Goal: Task Accomplishment & Management: Use online tool/utility

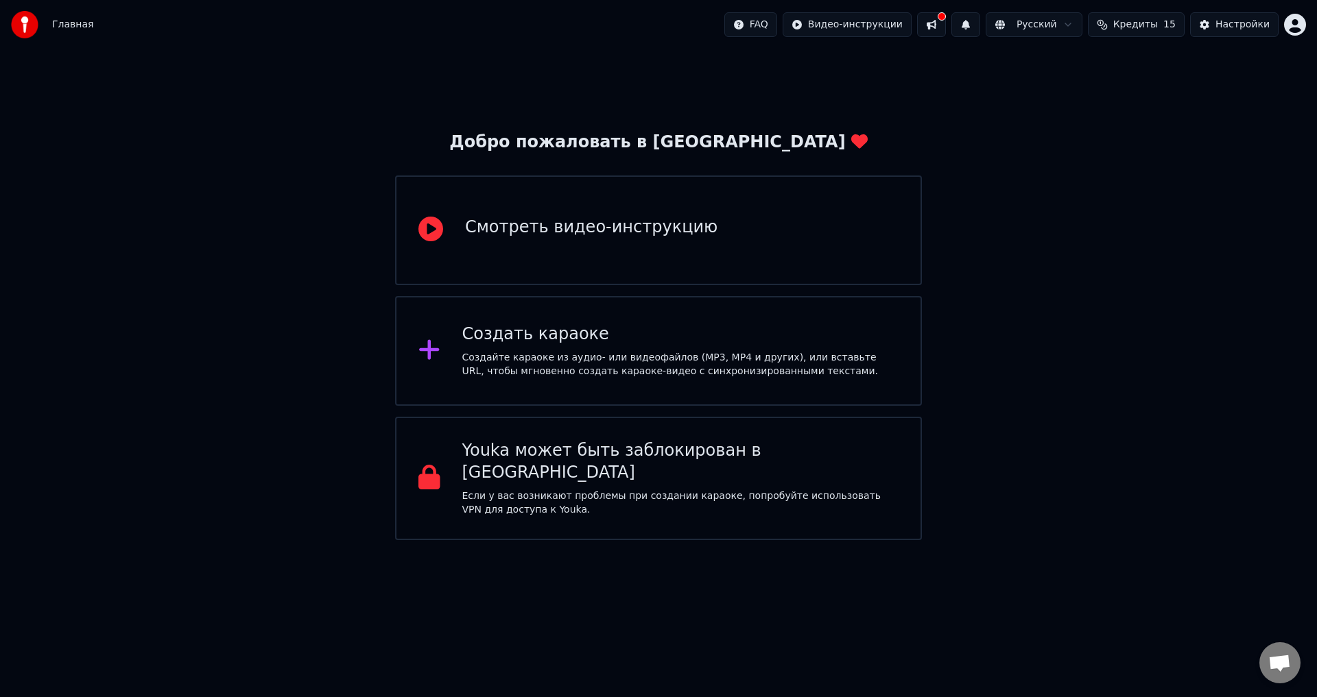
click at [635, 355] on div "Создайте караоке из аудио- или видеофайлов (MP3, MP4 и других), или вставьте UR…" at bounding box center [680, 364] width 437 height 27
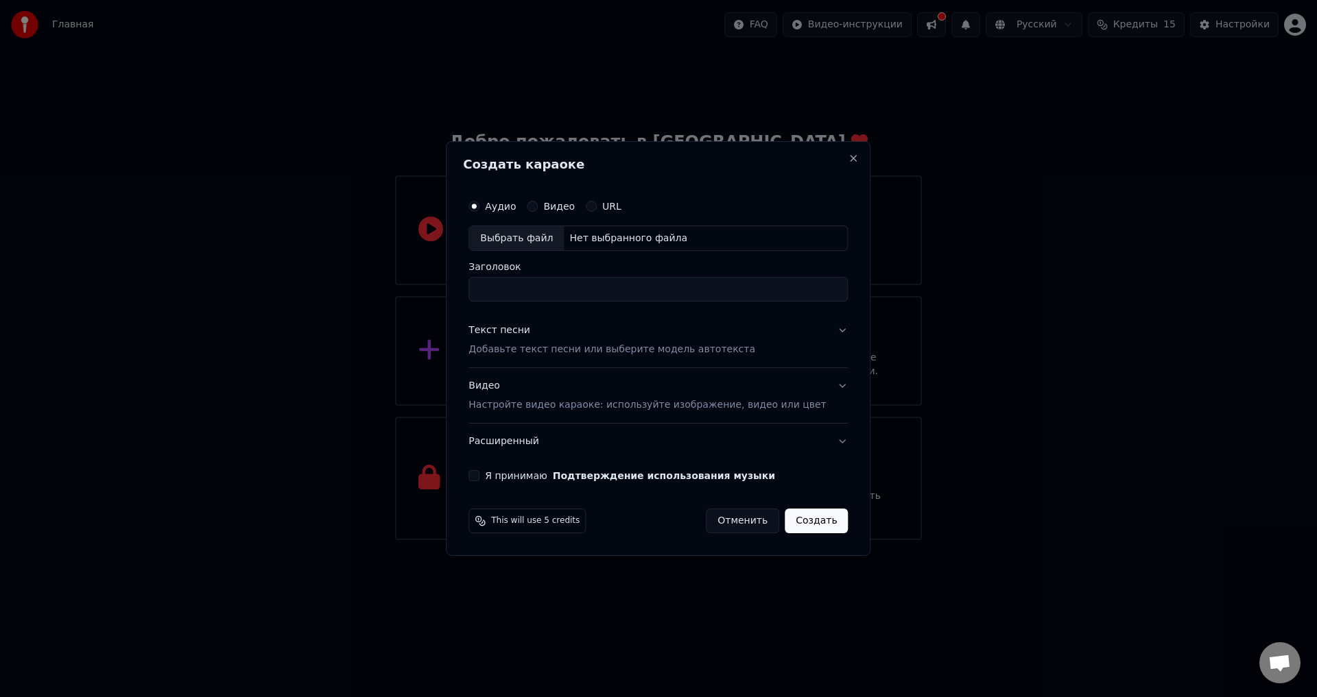
click at [621, 205] on label "URL" at bounding box center [611, 207] width 19 height 10
click at [597, 205] on button "URL" at bounding box center [591, 206] width 11 height 11
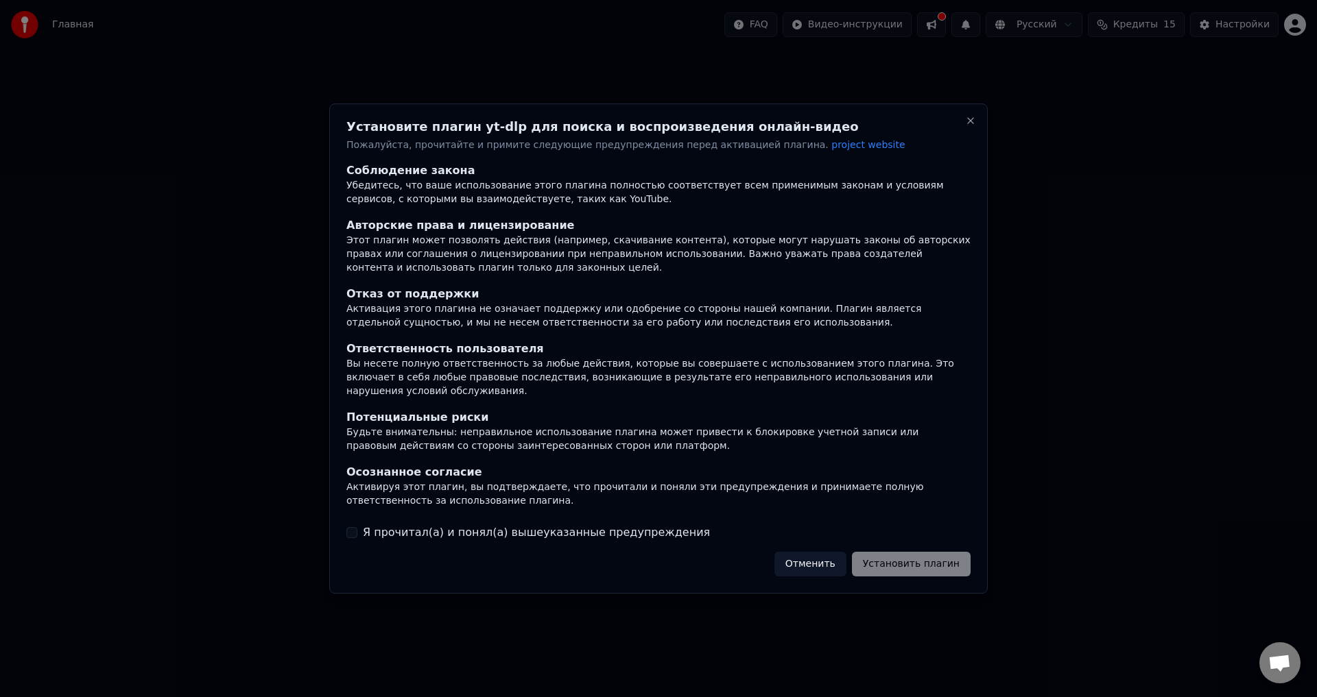
click at [876, 469] on div "Осознанное согласие" at bounding box center [658, 472] width 624 height 16
click at [936, 571] on div "Установите плагин yt-dlp для поиска и воспроизведения онлайн-видео Пожалуйста, …" at bounding box center [658, 349] width 658 height 491
click at [914, 552] on div "Отменить Установить плагин" at bounding box center [872, 564] width 196 height 25
drag, startPoint x: 609, startPoint y: 529, endPoint x: 617, endPoint y: 525, distance: 9.5
click at [608, 529] on label "Я прочитал(а) и понял(а) вышеуказанные предупреждения" at bounding box center [536, 533] width 347 height 16
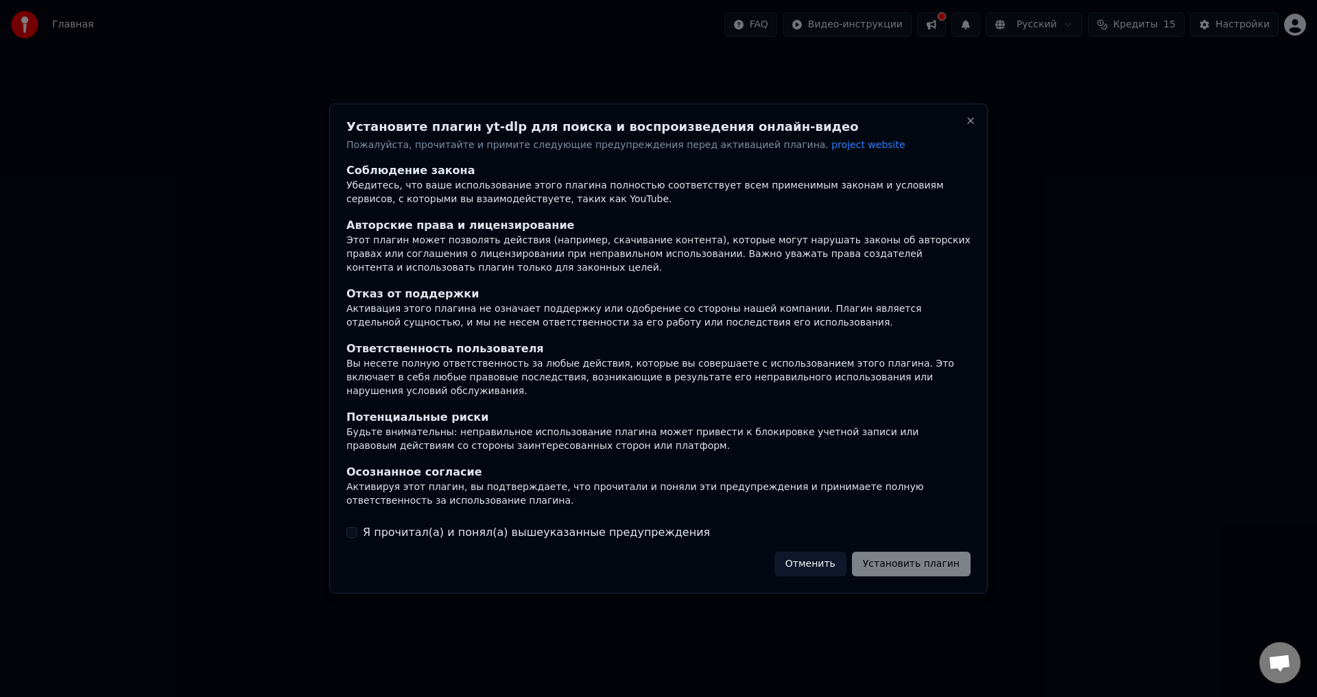
click at [357, 529] on button "Я прочитал(а) и понял(а) вышеуказанные предупреждения" at bounding box center [351, 532] width 11 height 11
click at [938, 560] on button "Установить плагин" at bounding box center [911, 564] width 119 height 25
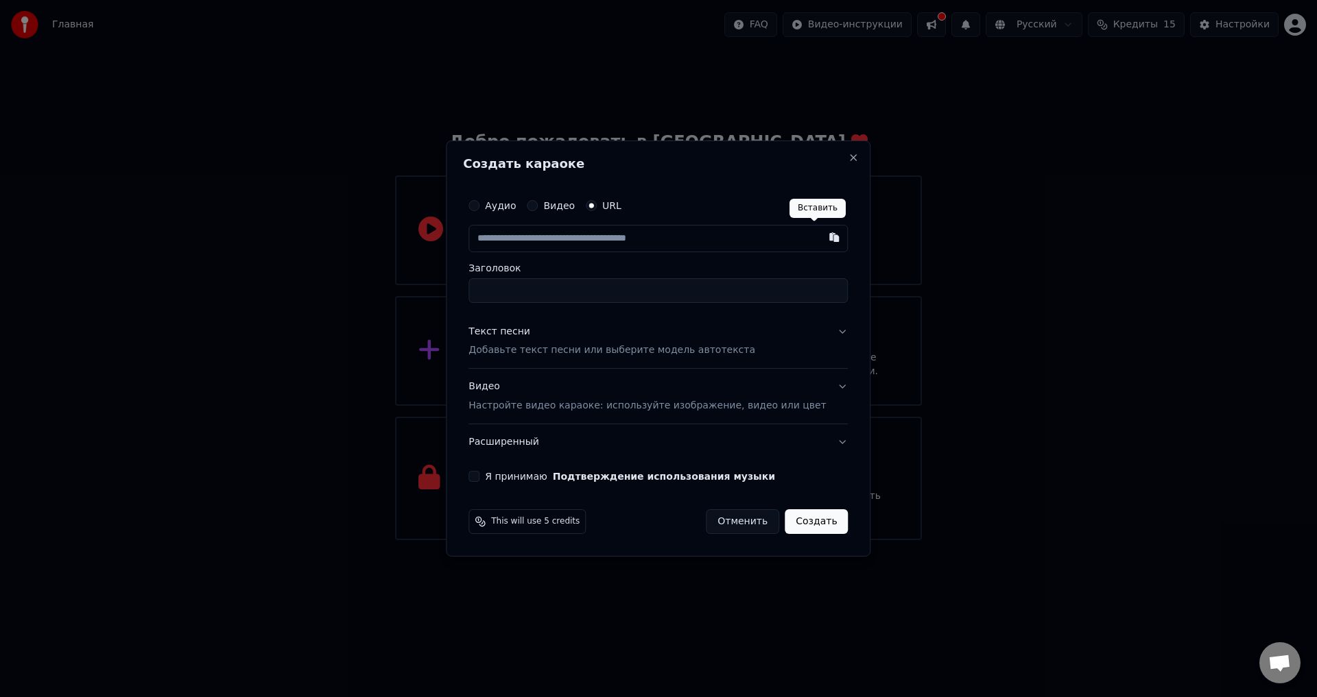
paste input "**********"
type input "**********"
click at [768, 278] on input "Заголовок" at bounding box center [657, 290] width 379 height 25
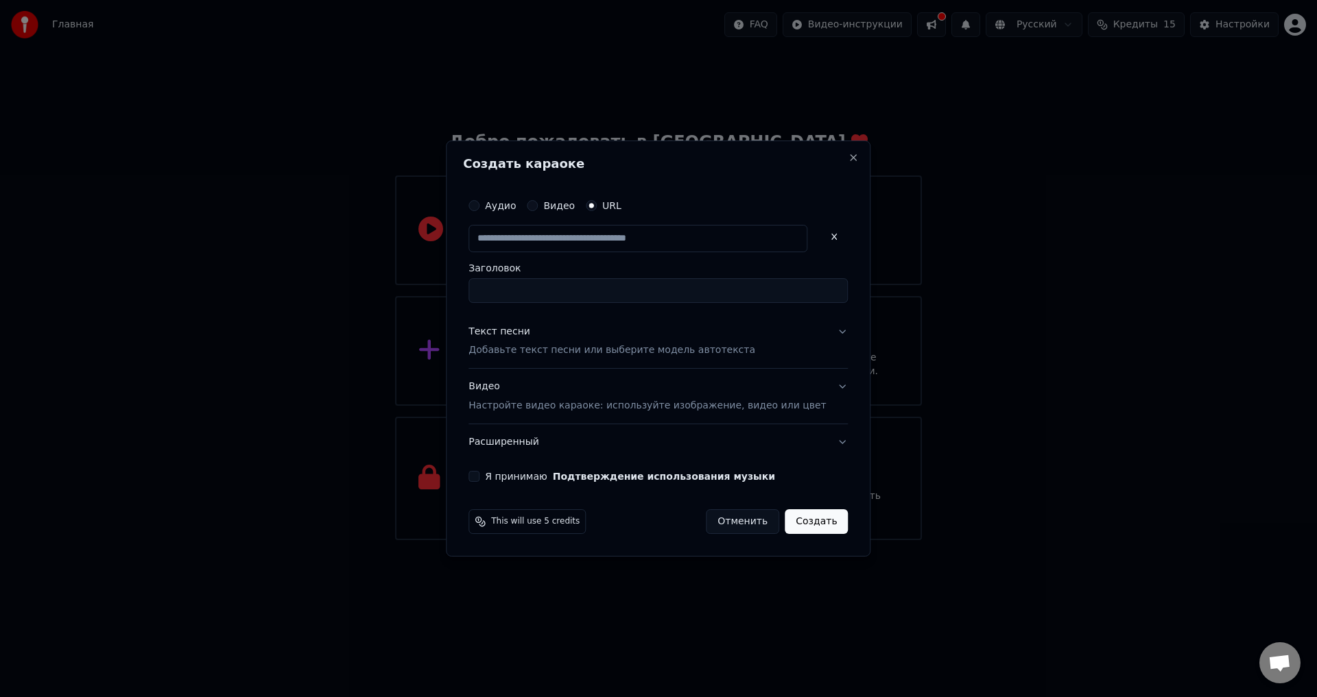
click at [721, 263] on label "Заголовок" at bounding box center [657, 268] width 379 height 10
click at [721, 278] on input "Заголовок" at bounding box center [657, 290] width 379 height 25
click at [727, 241] on input "text" at bounding box center [637, 238] width 339 height 27
paste input "**********"
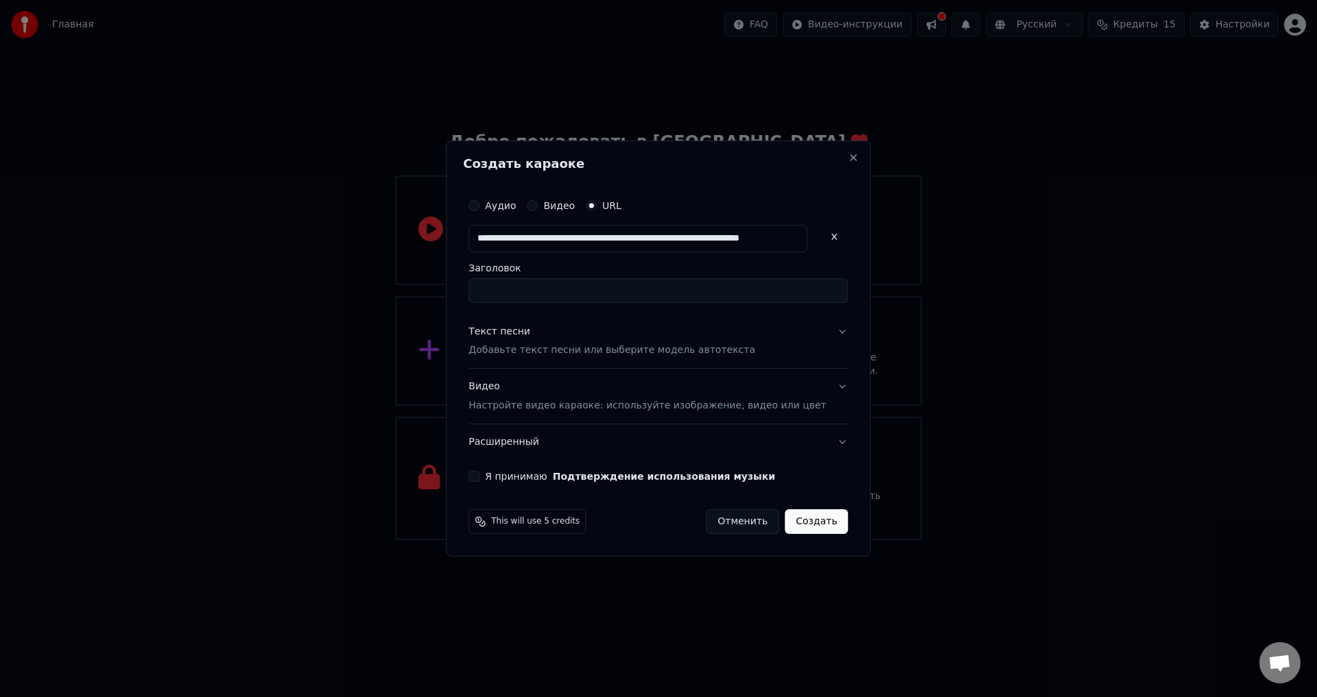
type input "**********"
click at [846, 234] on div "Создать караоке Аудио Видео URL Заголовок Текст песни Добавьте текст песни или …" at bounding box center [658, 349] width 425 height 417
click at [760, 241] on input "text" at bounding box center [637, 238] width 339 height 27
paste input "**********"
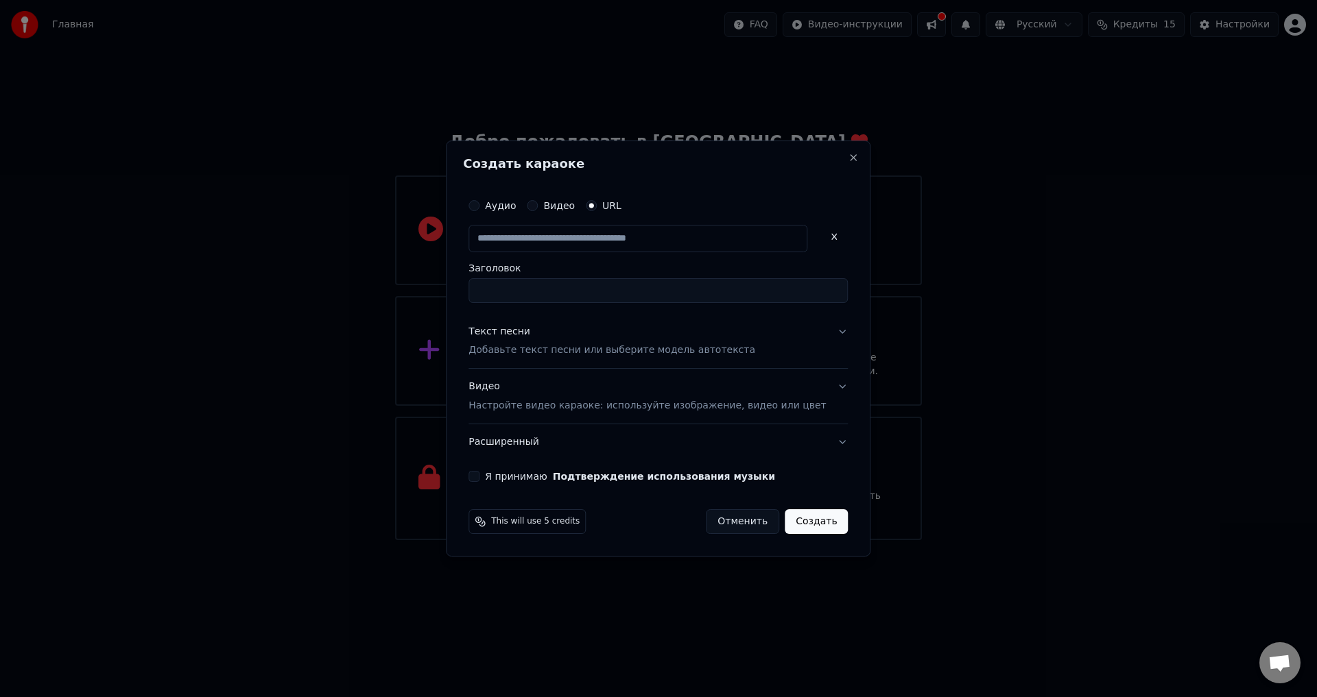
type input "**********"
click at [734, 265] on label "Заголовок" at bounding box center [657, 268] width 379 height 10
click at [734, 278] on input "Заголовок" at bounding box center [657, 290] width 379 height 25
click at [727, 244] on input "text" at bounding box center [637, 238] width 339 height 27
type input "*"
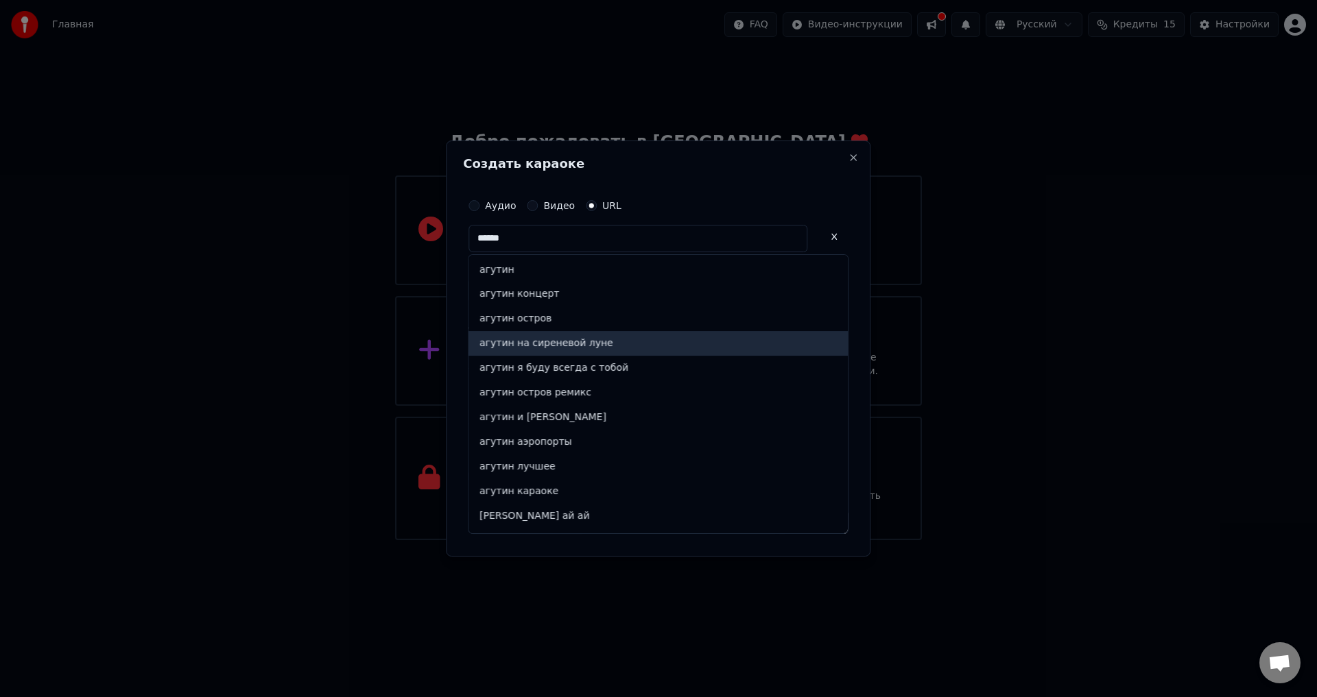
click at [630, 346] on div "агутин на сиреневой луне" at bounding box center [657, 343] width 379 height 25
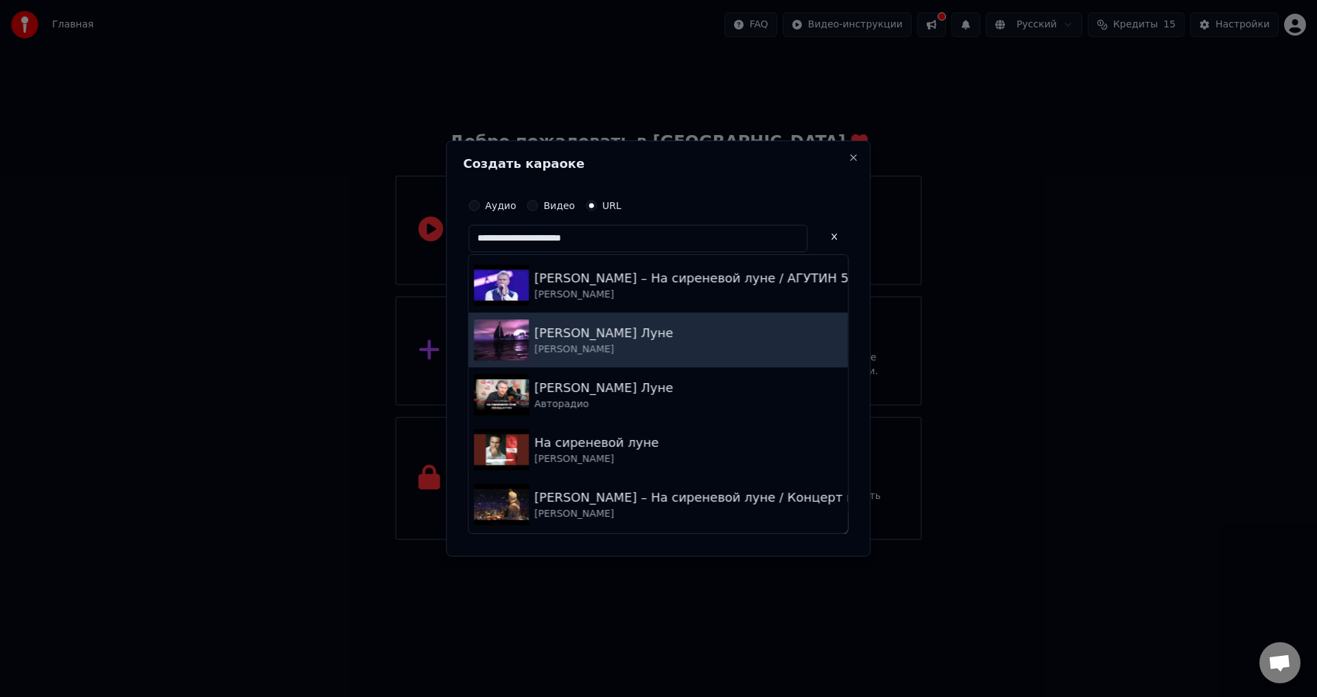
click at [672, 339] on div "[PERSON_NAME] Луне" at bounding box center [603, 333] width 139 height 19
type input "**********"
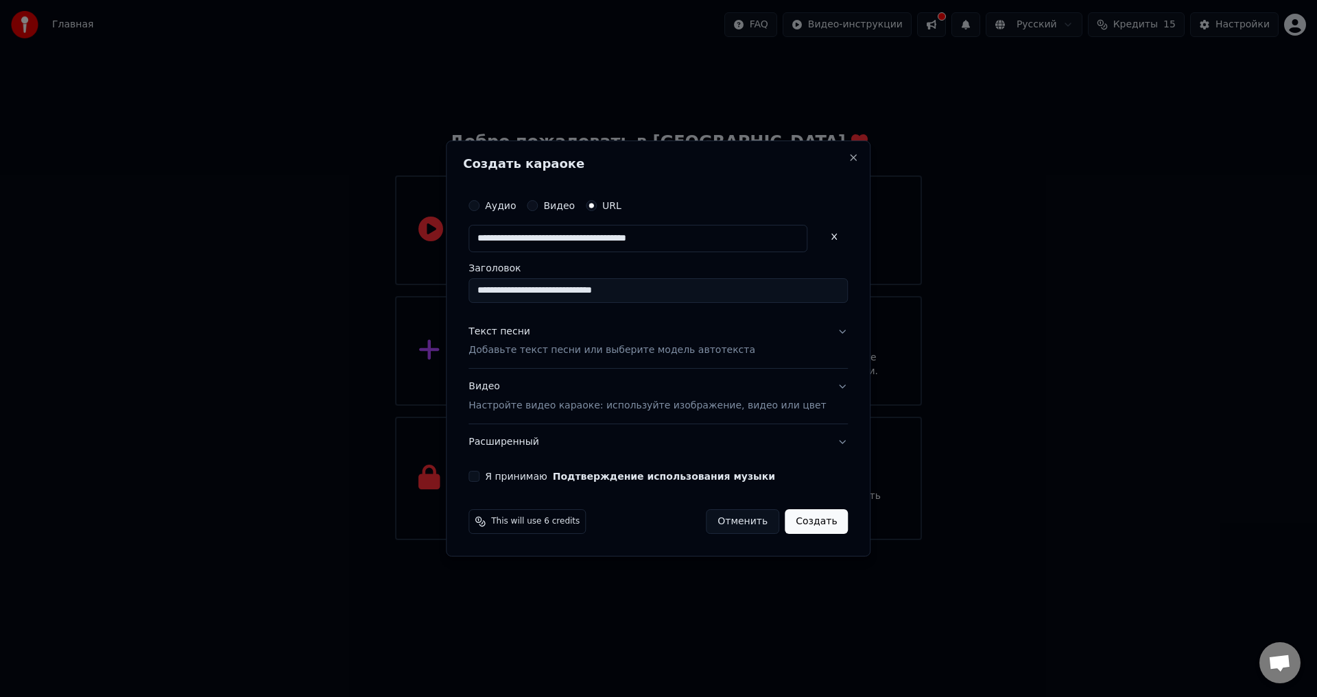
click at [823, 333] on button "Текст песни Добавьте текст песни или выберите модель автотекста" at bounding box center [657, 341] width 379 height 55
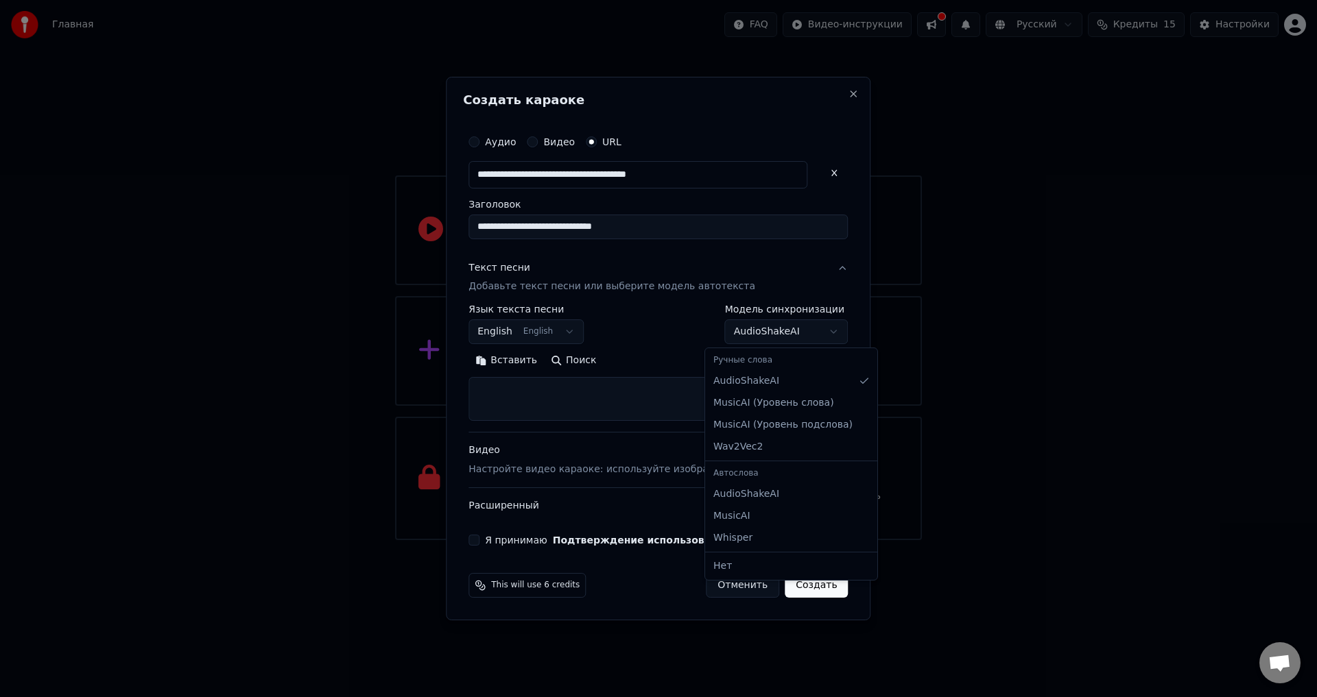
click at [783, 335] on body "**********" at bounding box center [658, 270] width 1317 height 540
click at [785, 333] on body "**********" at bounding box center [658, 270] width 1317 height 540
click at [531, 344] on body "**********" at bounding box center [658, 270] width 1317 height 540
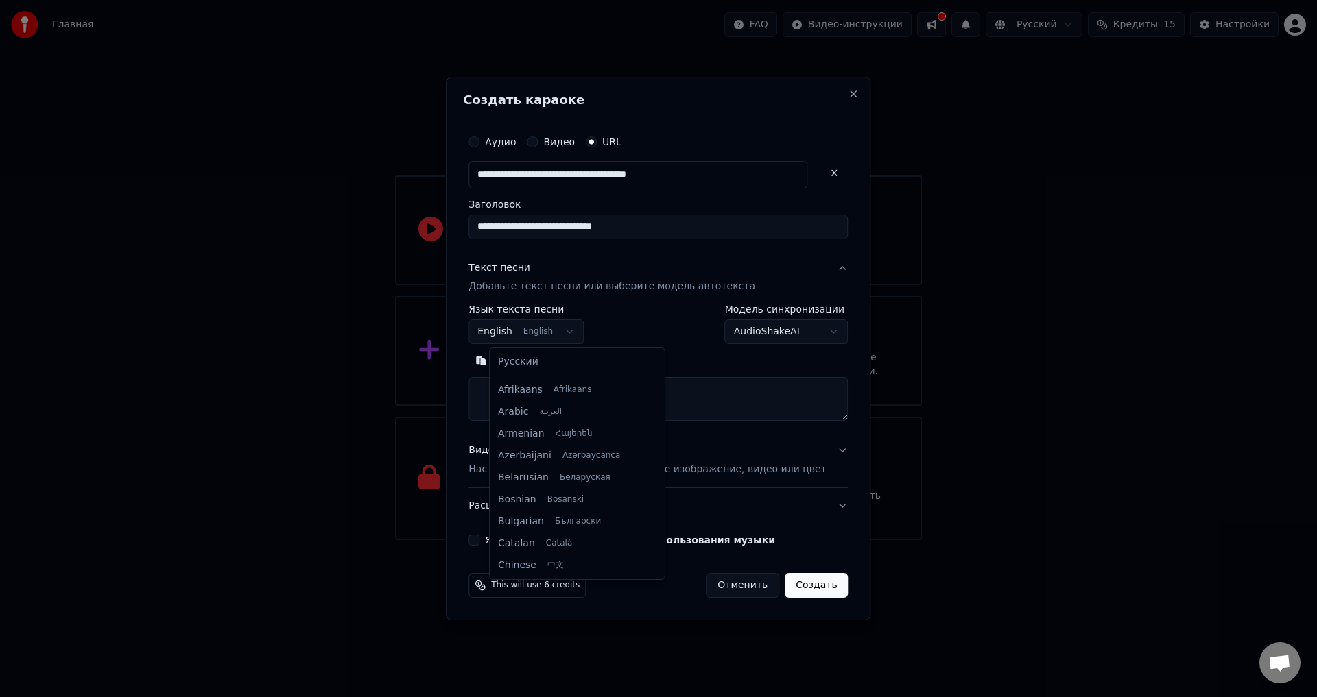
scroll to position [110, 0]
select select "**"
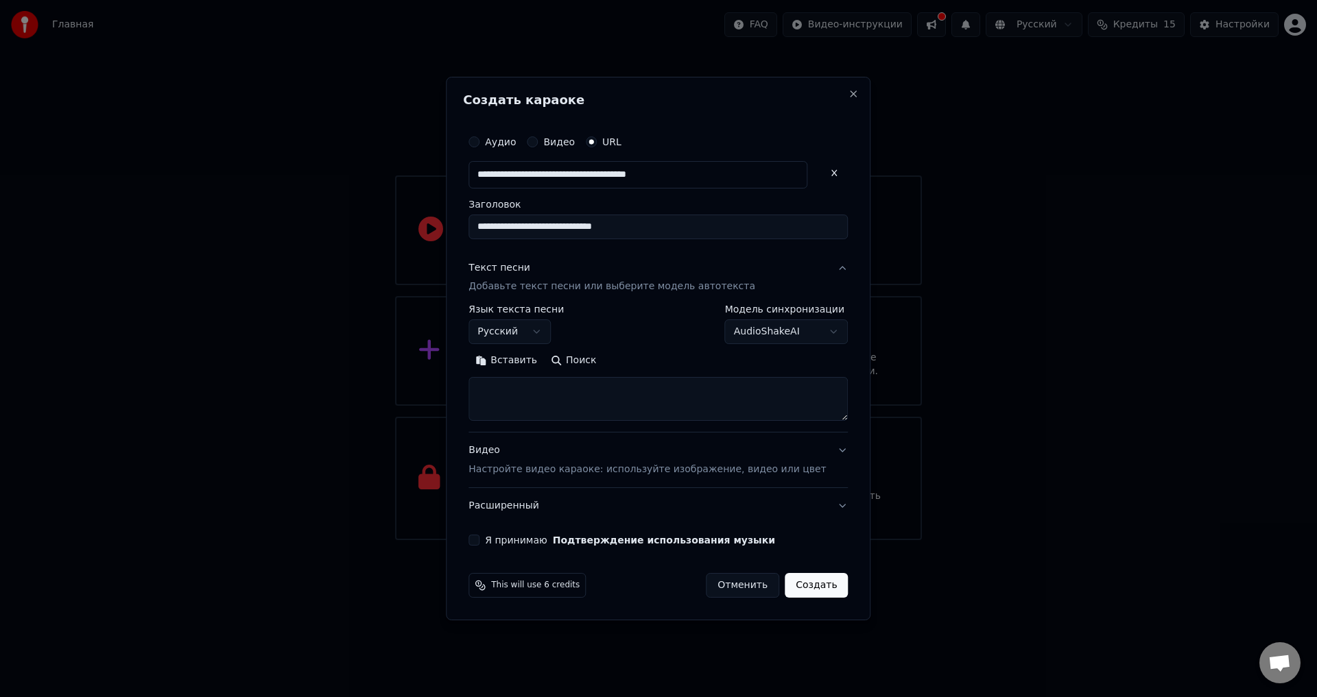
click at [655, 330] on div "**********" at bounding box center [657, 325] width 379 height 40
click at [822, 454] on button "Видео Настройте видео караоке: используйте изображение, видео или цвет" at bounding box center [657, 460] width 379 height 55
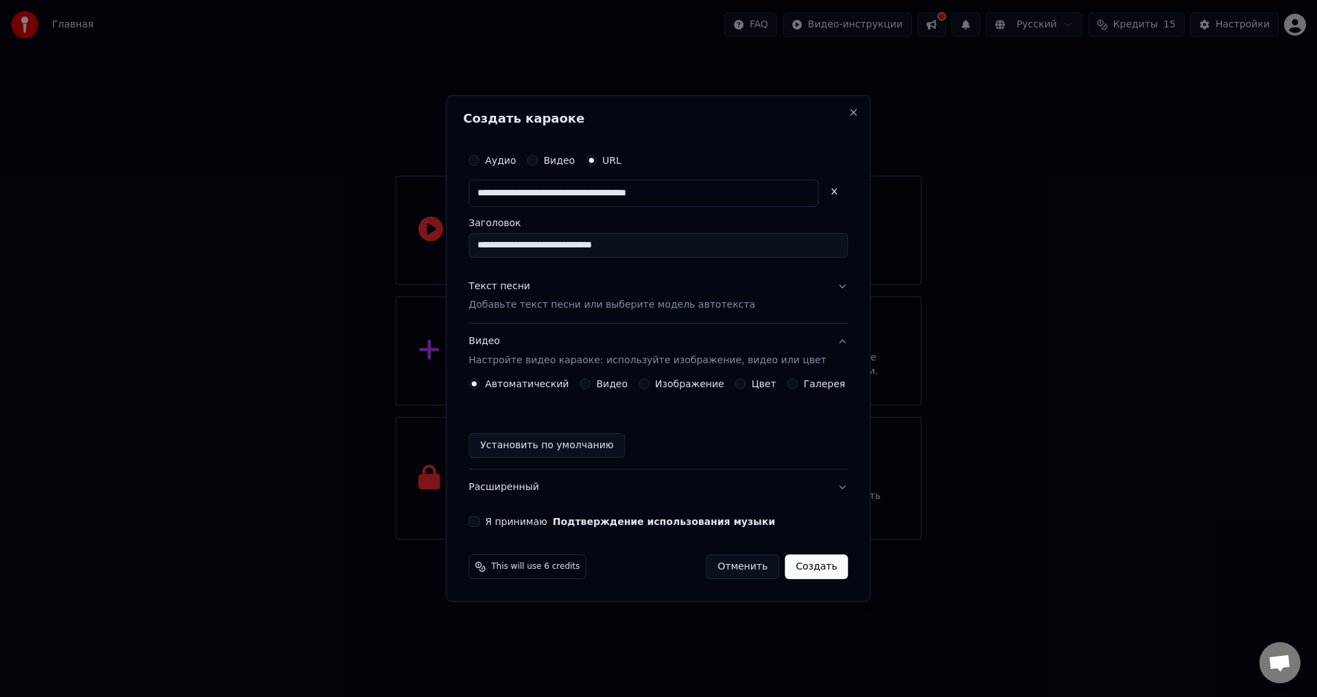
click at [661, 380] on label "Изображение" at bounding box center [689, 384] width 69 height 10
click at [649, 380] on button "Изображение" at bounding box center [643, 384] width 11 height 11
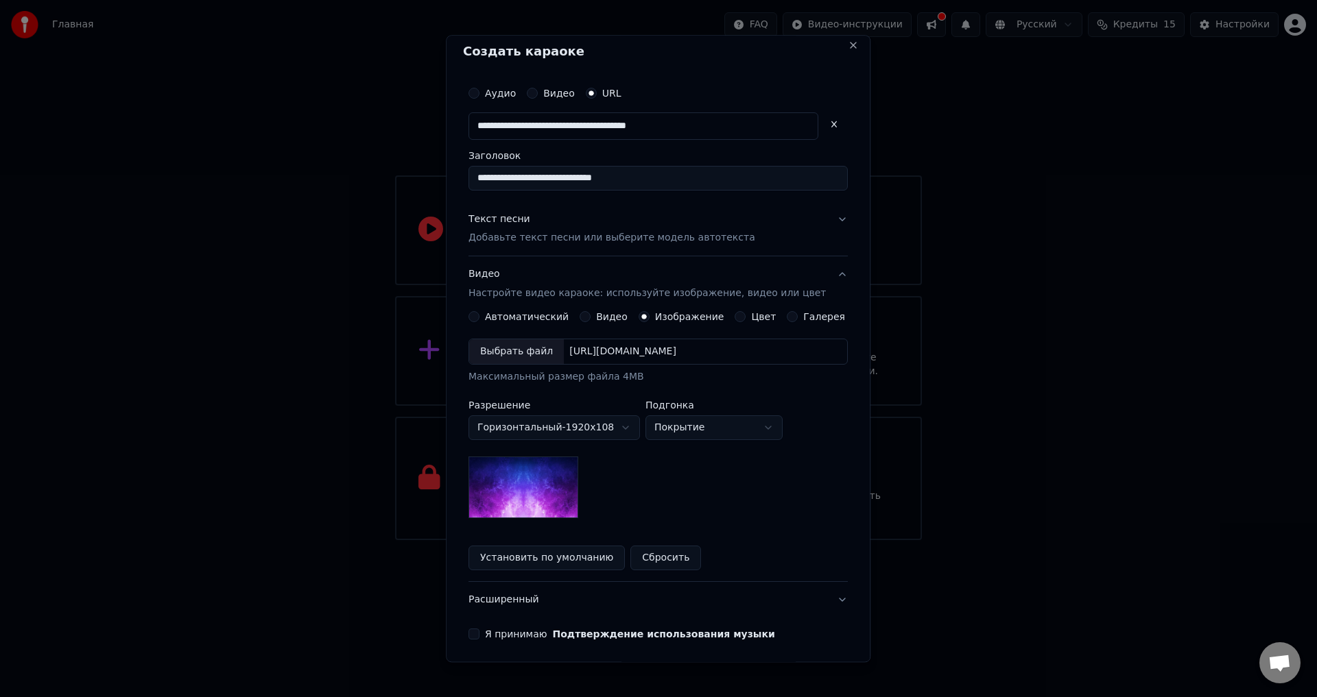
scroll to position [0, 0]
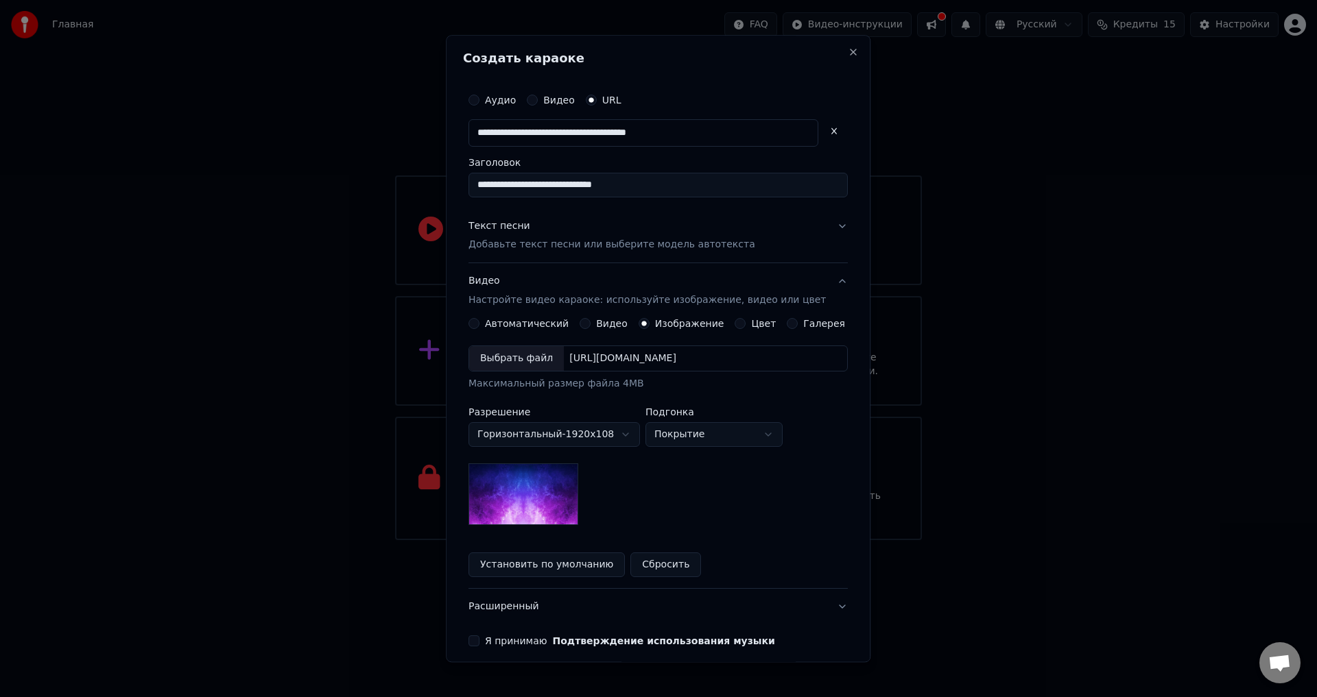
click at [754, 318] on button "Видео Настройте видео караоке: используйте изображение, видео или цвет" at bounding box center [657, 291] width 379 height 55
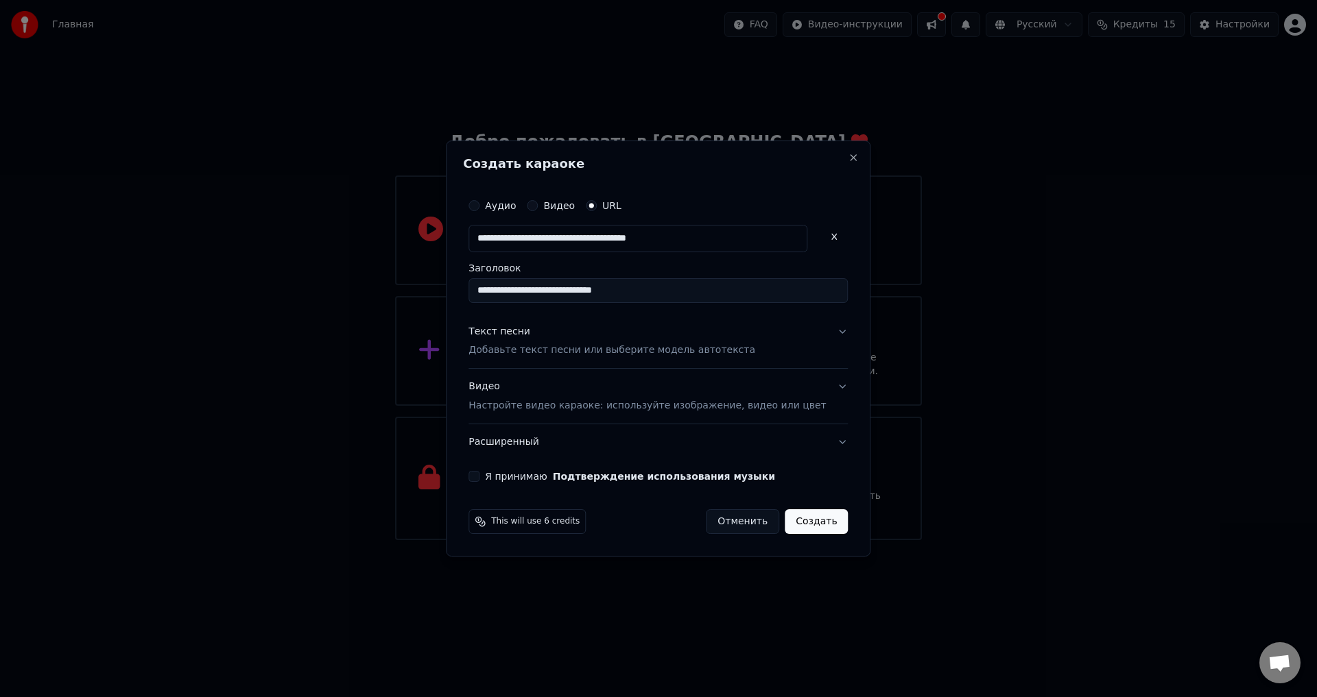
click at [793, 386] on div "Видео Настройте видео караоке: используйте изображение, видео или цвет" at bounding box center [646, 397] width 357 height 33
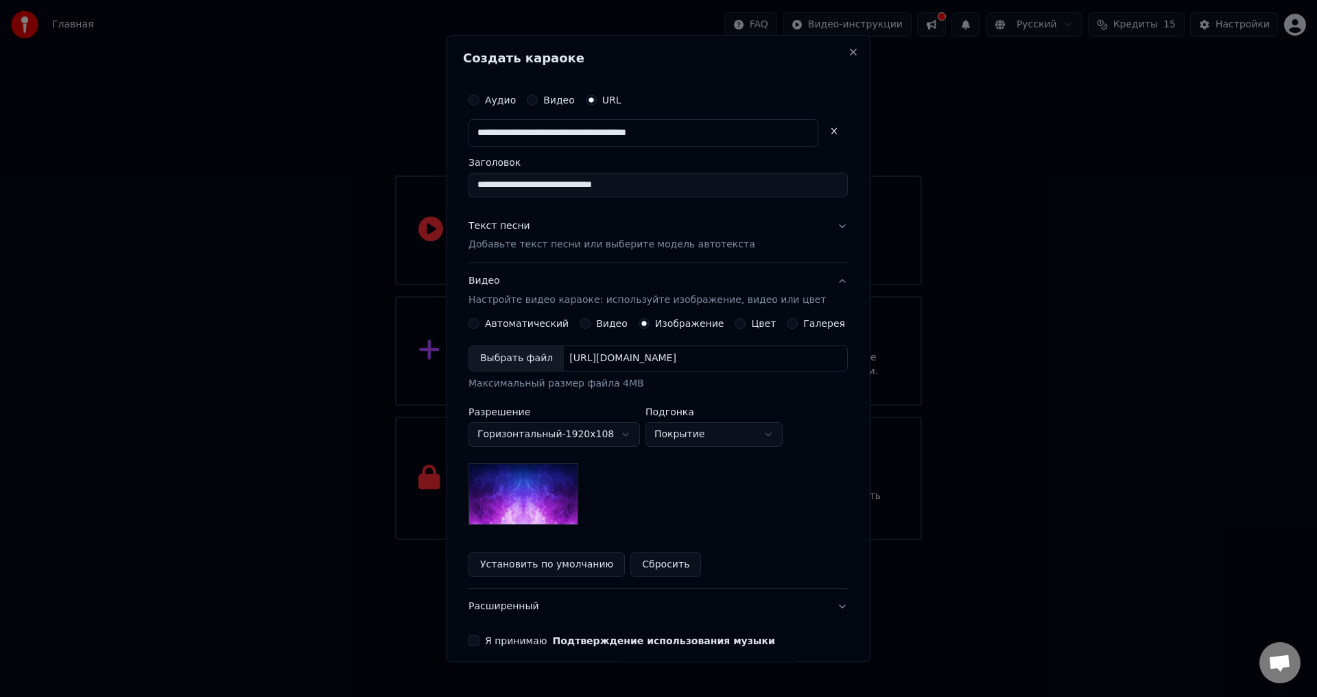
click at [752, 324] on label "Цвет" at bounding box center [764, 325] width 25 height 10
click at [746, 324] on button "Цвет" at bounding box center [740, 324] width 11 height 11
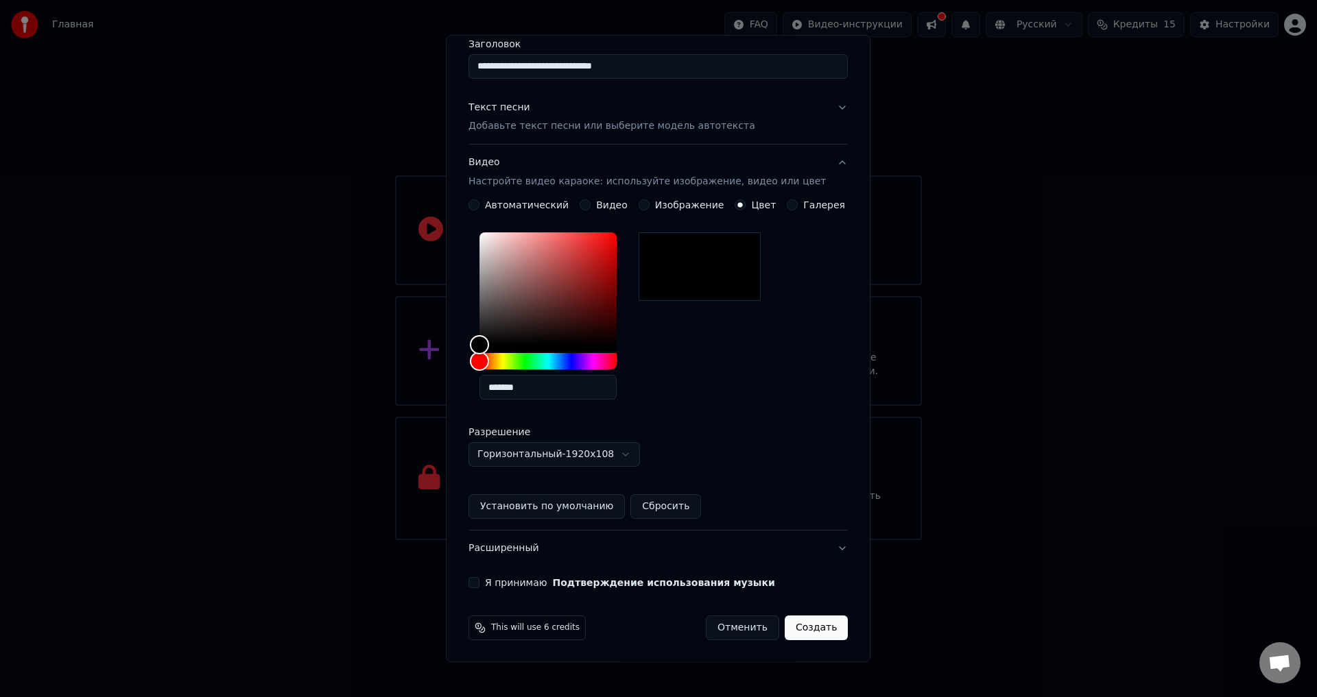
scroll to position [119, 0]
click at [492, 589] on div "**********" at bounding box center [658, 278] width 390 height 632
click at [489, 583] on div "Я принимаю Подтверждение использования музыки" at bounding box center [657, 582] width 379 height 11
click at [479, 580] on button "Я принимаю Подтверждение использования музыки" at bounding box center [473, 582] width 11 height 11
click at [786, 626] on button "Создать" at bounding box center [816, 628] width 63 height 25
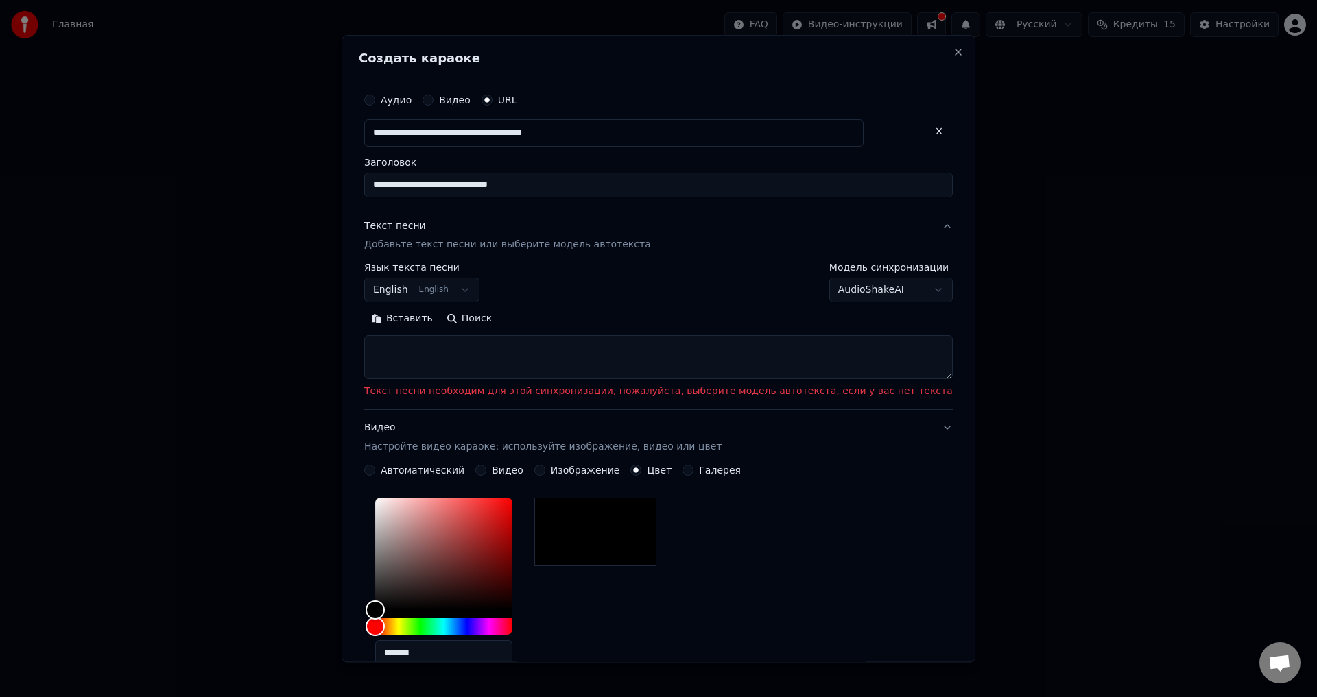
scroll to position [0, 0]
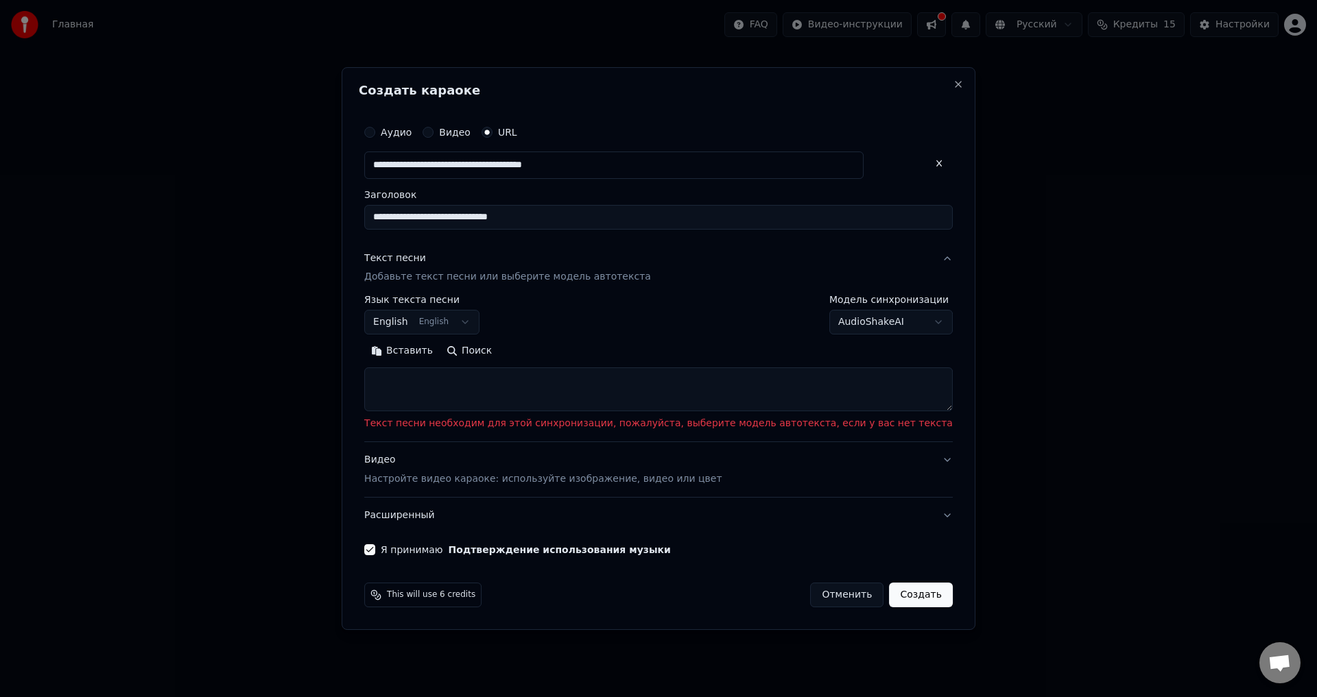
click at [846, 325] on body "**********" at bounding box center [658, 270] width 1317 height 540
select select "**********"
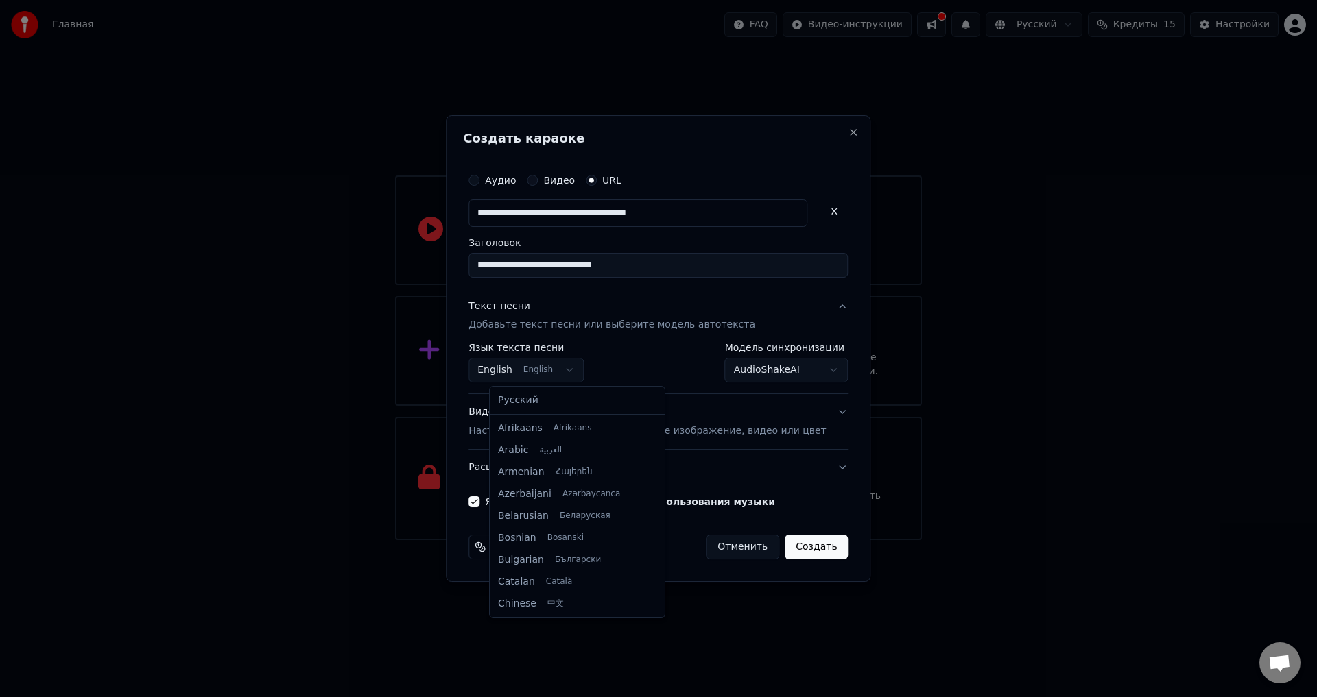
click at [582, 375] on body "**********" at bounding box center [658, 270] width 1317 height 540
select select "**"
click at [808, 545] on button "Создать" at bounding box center [816, 547] width 63 height 25
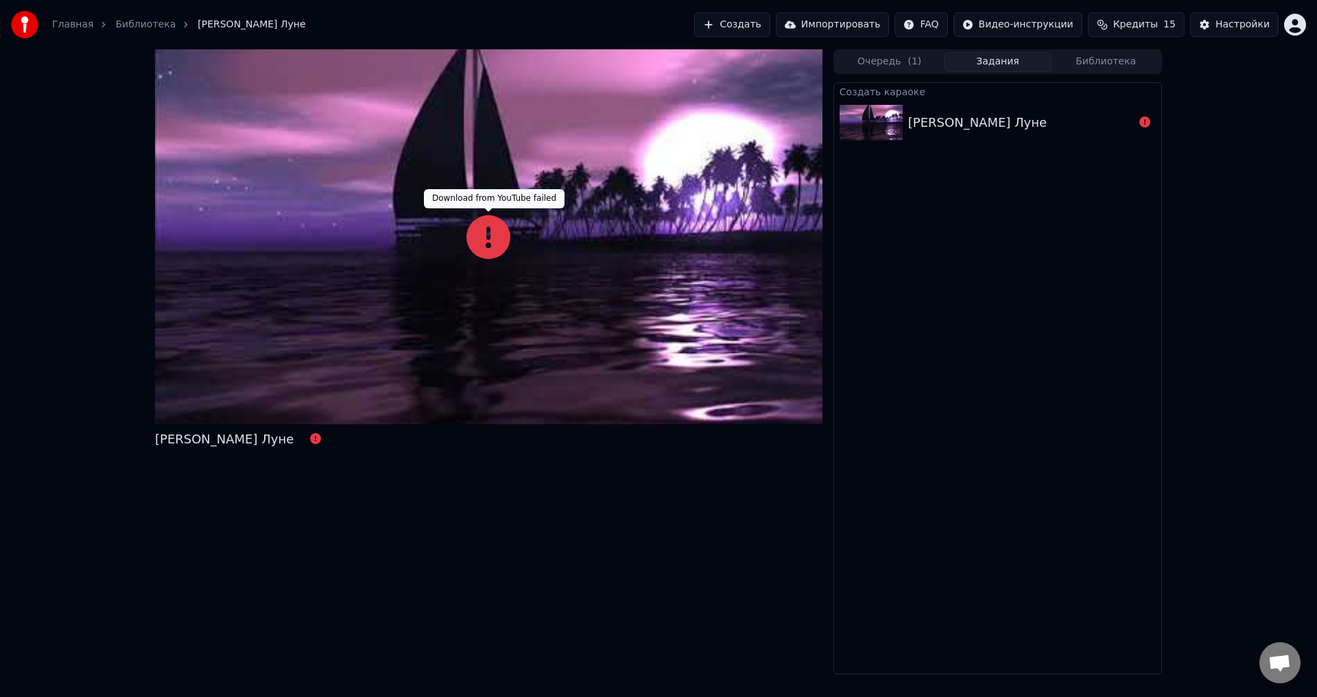
click at [496, 241] on icon at bounding box center [488, 237] width 44 height 44
click at [1140, 121] on icon at bounding box center [1144, 122] width 11 height 11
click at [1047, 123] on div "[PERSON_NAME] Луне" at bounding box center [977, 122] width 139 height 19
click at [883, 115] on img at bounding box center [870, 123] width 63 height 36
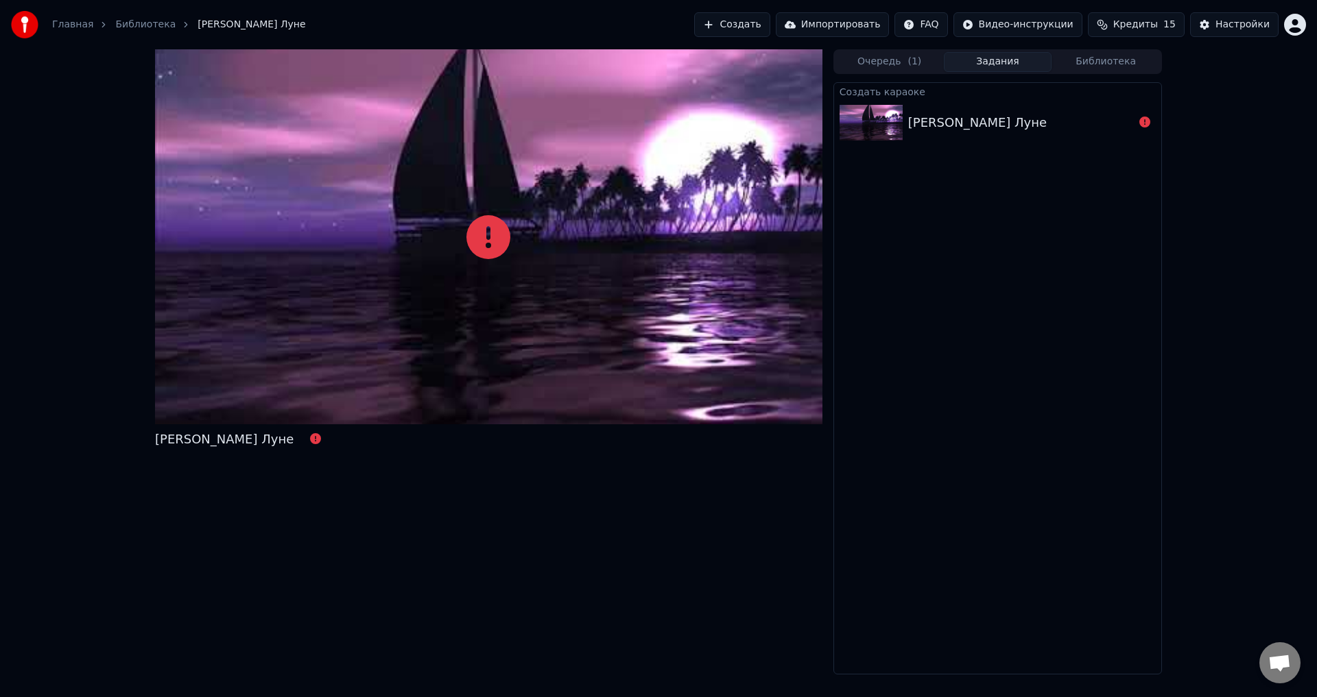
drag, startPoint x: 653, startPoint y: 13, endPoint x: 609, endPoint y: 32, distance: 47.9
click at [675, 106] on div "Главная Библиотека [PERSON_NAME] Луне Создать Импортировать FAQ Видео-инструкци…" at bounding box center [658, 348] width 1317 height 697
drag, startPoint x: 597, startPoint y: -5, endPoint x: 654, endPoint y: 32, distance: 67.9
click at [666, 37] on div "Главная Библиотека [PERSON_NAME] Луне Создать Импортировать FAQ Видео-инструкци…" at bounding box center [658, 24] width 1317 height 49
click at [1143, 123] on icon at bounding box center [1144, 122] width 11 height 11
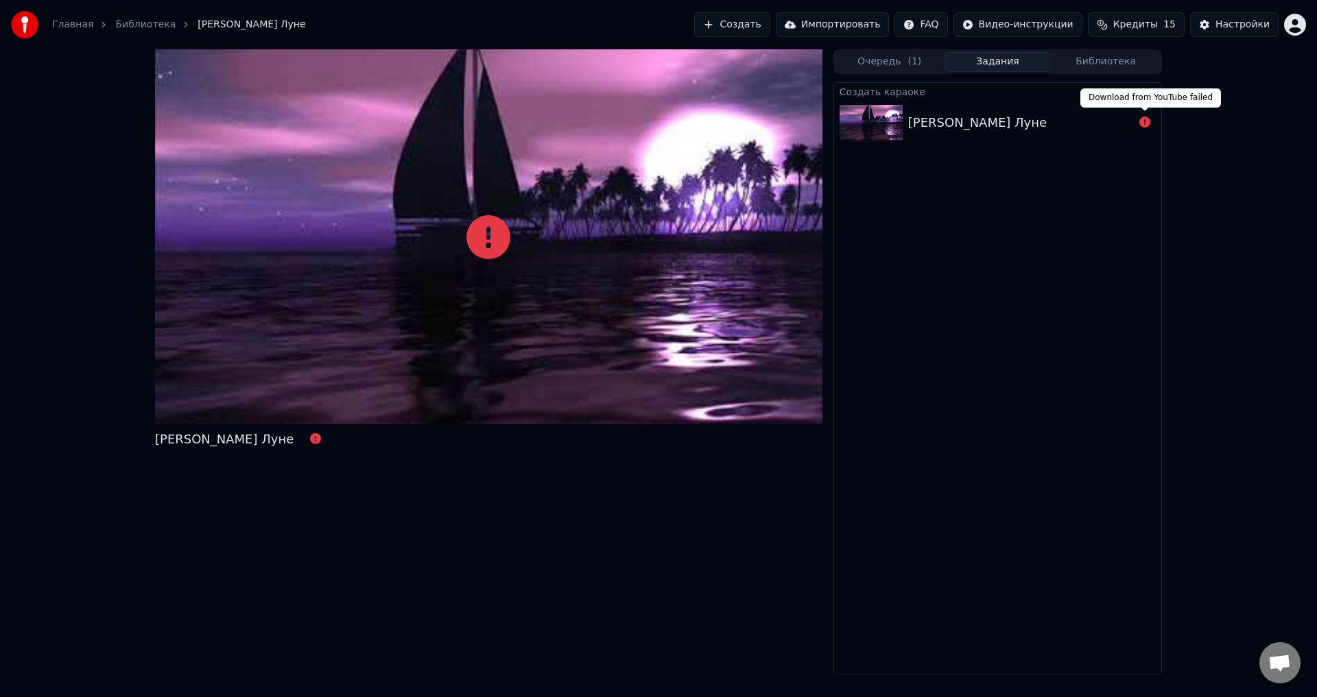
click at [1143, 123] on icon at bounding box center [1144, 122] width 11 height 11
click at [158, 22] on link "Библиотека" at bounding box center [145, 25] width 60 height 14
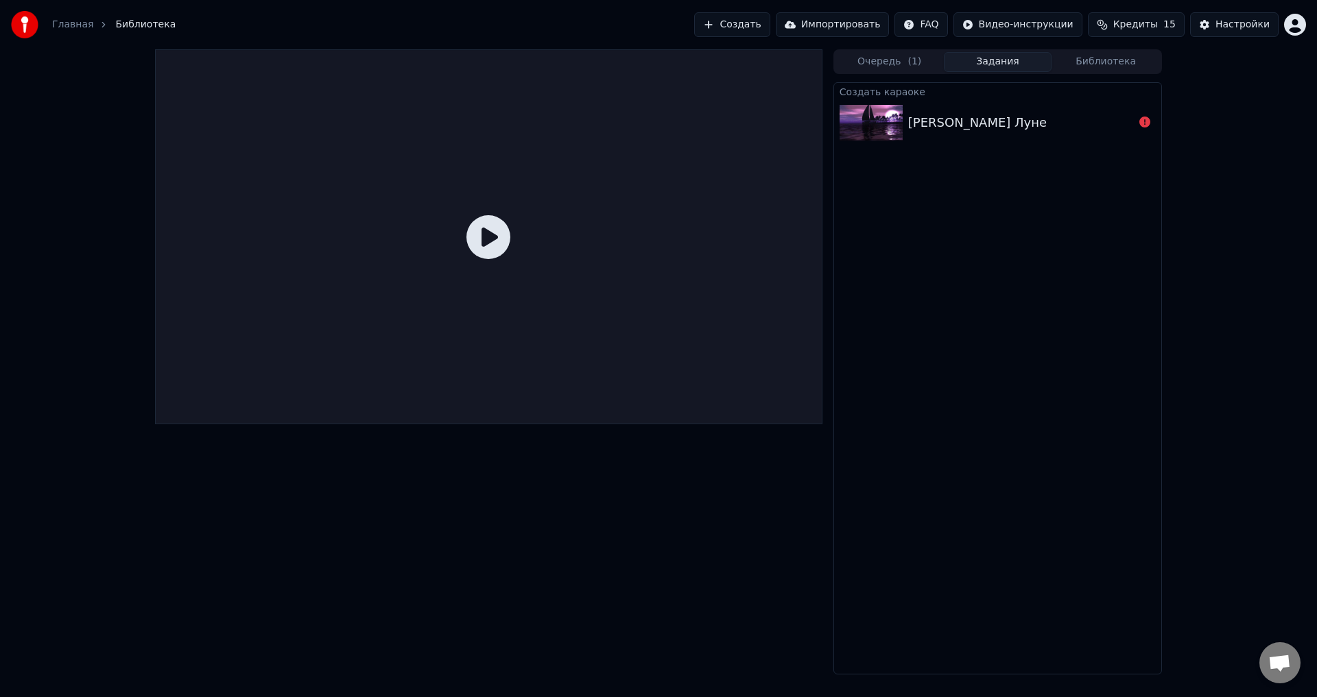
click at [78, 23] on link "Главная" at bounding box center [72, 25] width 41 height 14
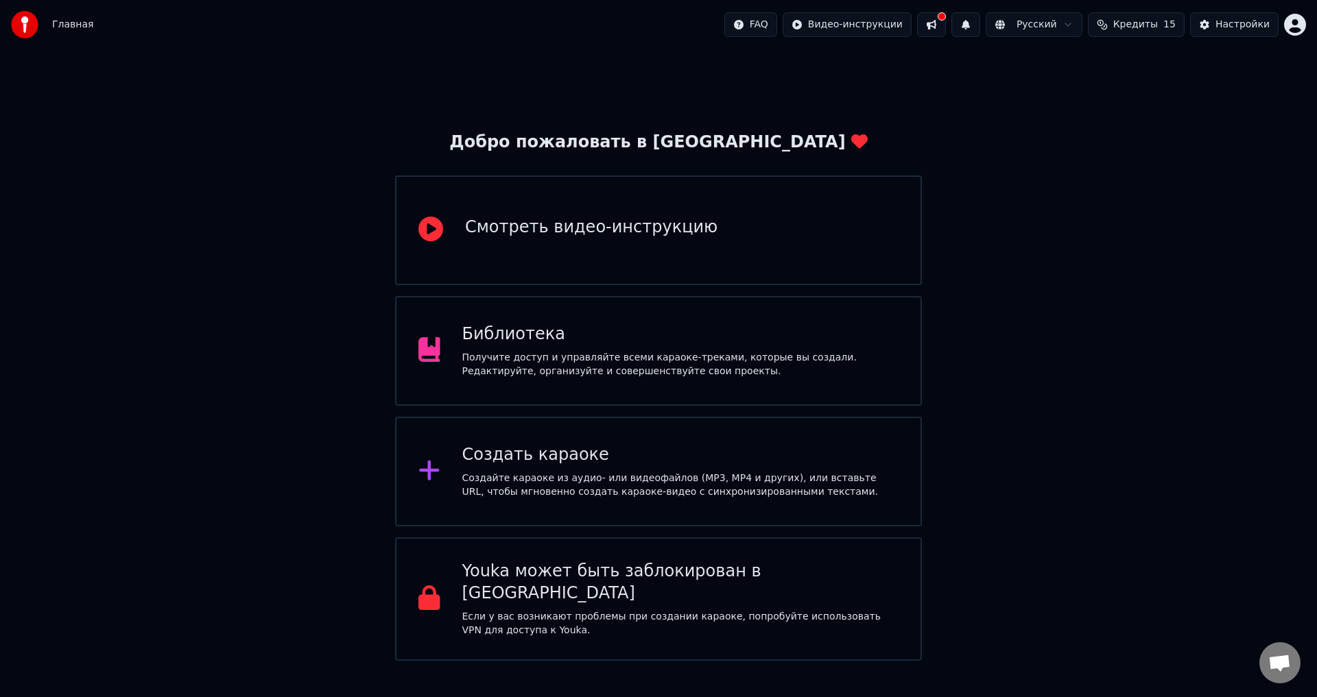
click at [644, 355] on div "Получите доступ и управляйте всеми караоке-треками, которые вы создали. Редакти…" at bounding box center [680, 364] width 437 height 27
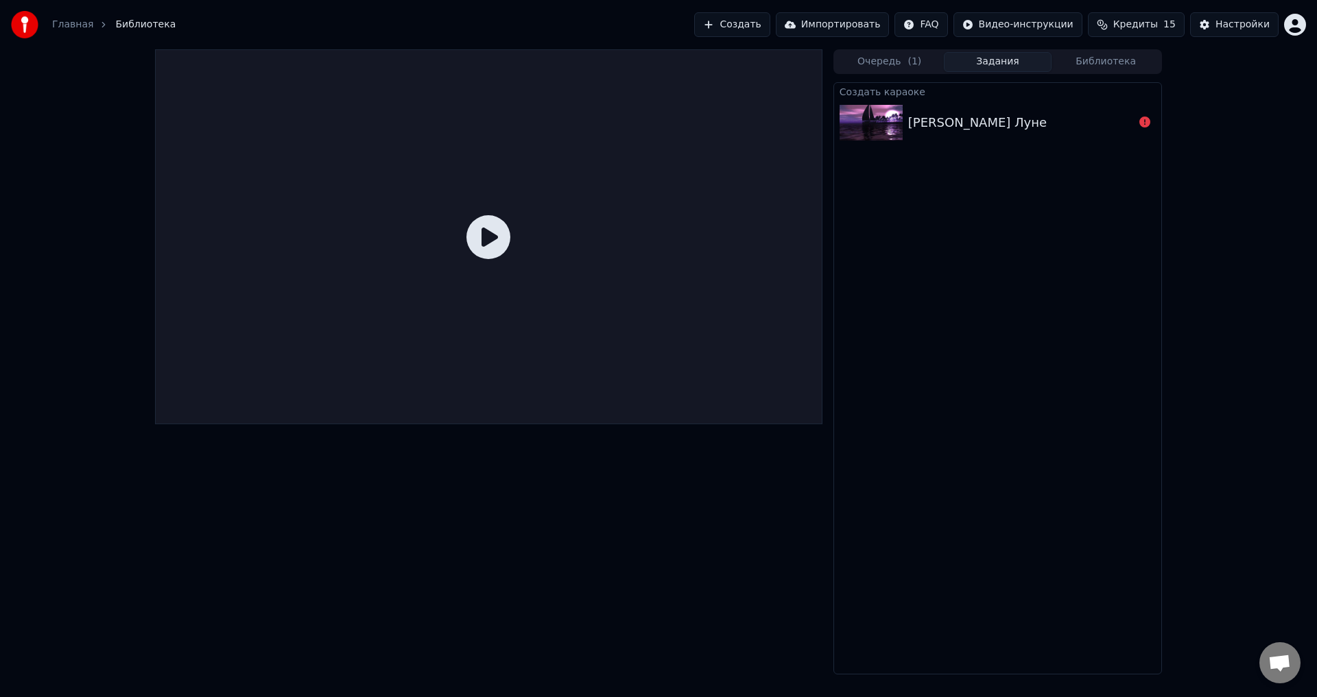
click at [948, 119] on div "[PERSON_NAME] Луне" at bounding box center [977, 122] width 139 height 19
click at [71, 32] on div "Главная Библиотека" at bounding box center [93, 24] width 165 height 27
click at [69, 20] on link "Главная" at bounding box center [72, 25] width 41 height 14
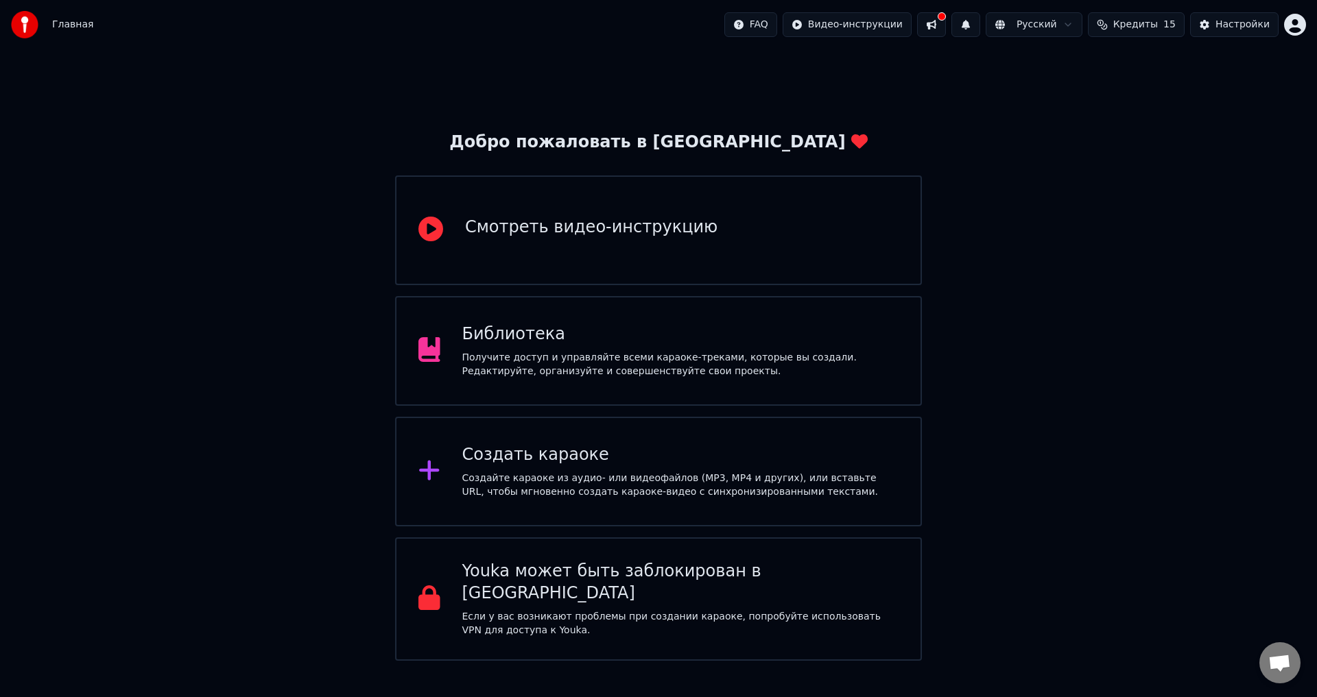
click at [638, 442] on div "Создать караоке Создайте караоке из аудио- или видеофайлов (MP3, MP4 и других),…" at bounding box center [658, 472] width 527 height 110
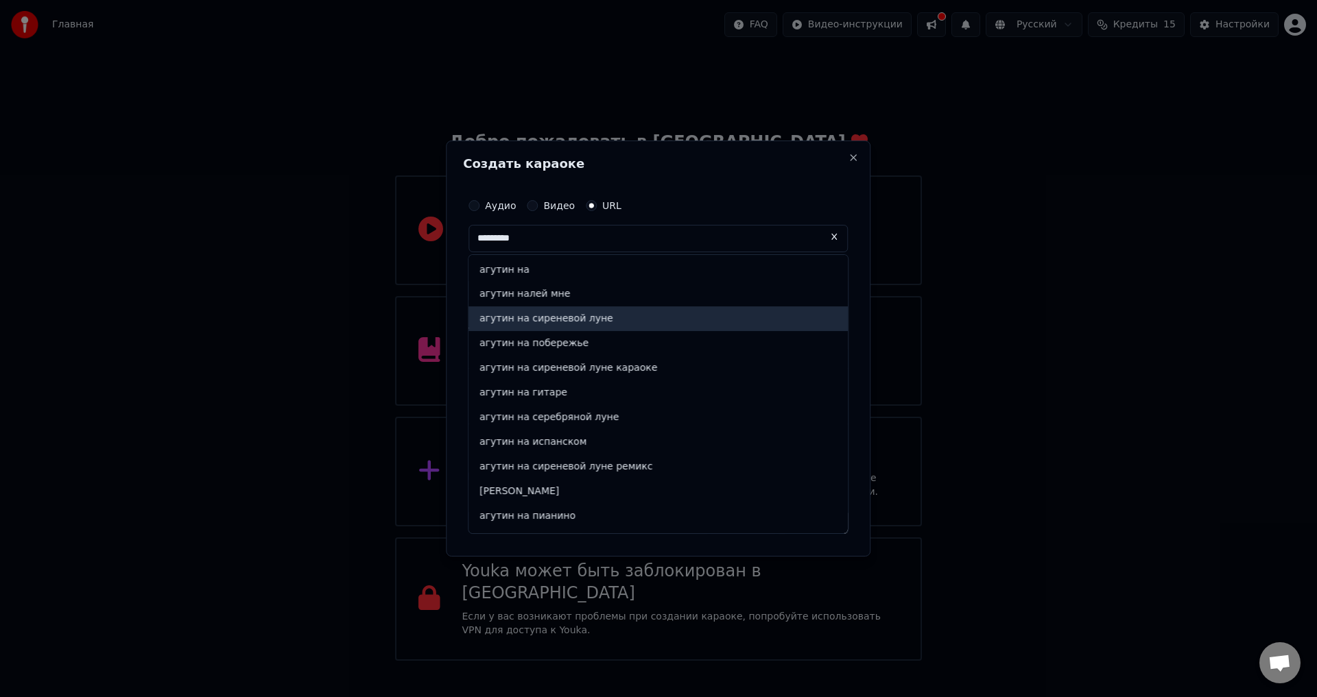
click at [625, 327] on div "агутин на сиреневой луне" at bounding box center [657, 319] width 379 height 25
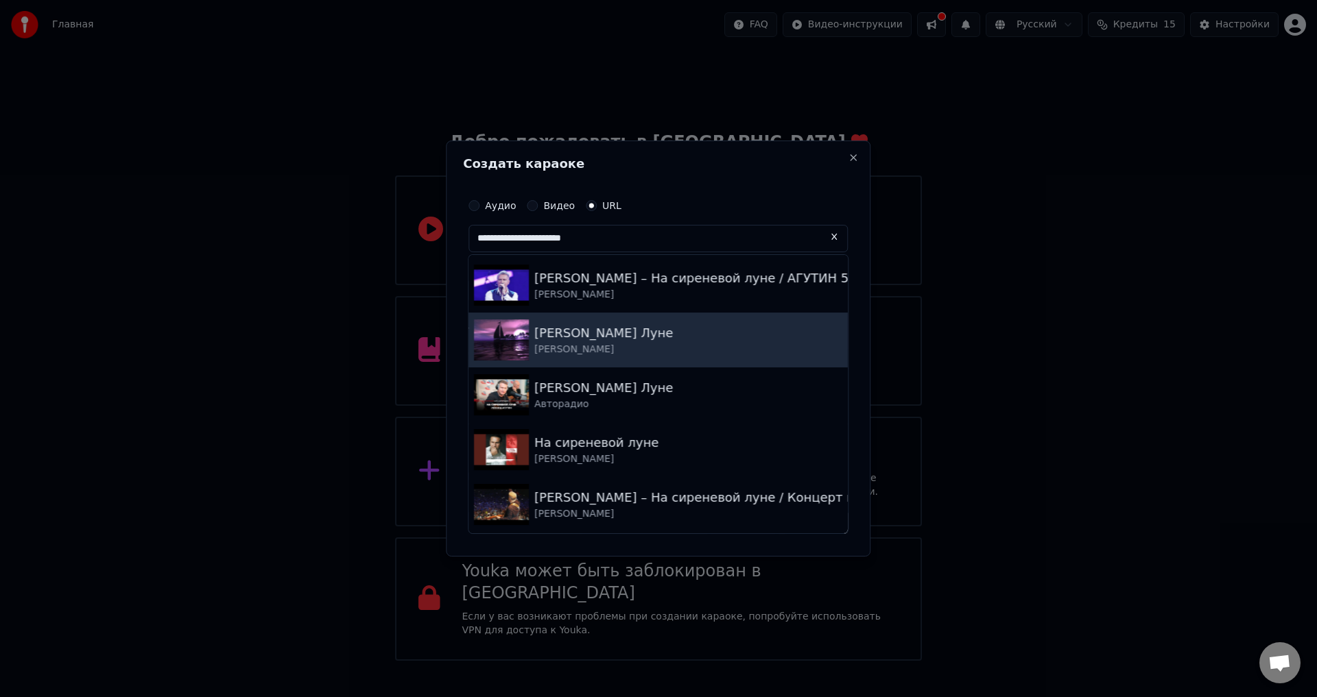
click at [673, 343] on div "[PERSON_NAME] [PERSON_NAME]" at bounding box center [603, 340] width 139 height 33
type input "**********"
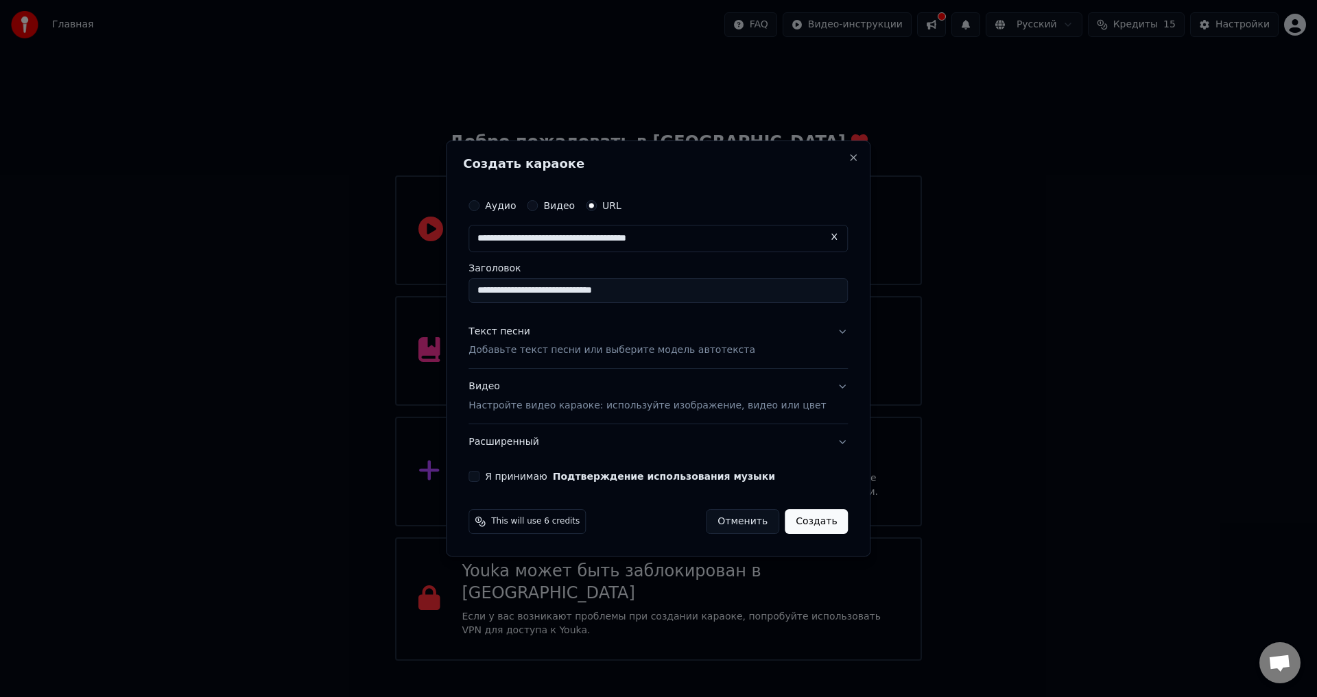
click at [822, 332] on button "Текст песни Добавьте текст песни или выберите модель автотекста" at bounding box center [657, 341] width 379 height 55
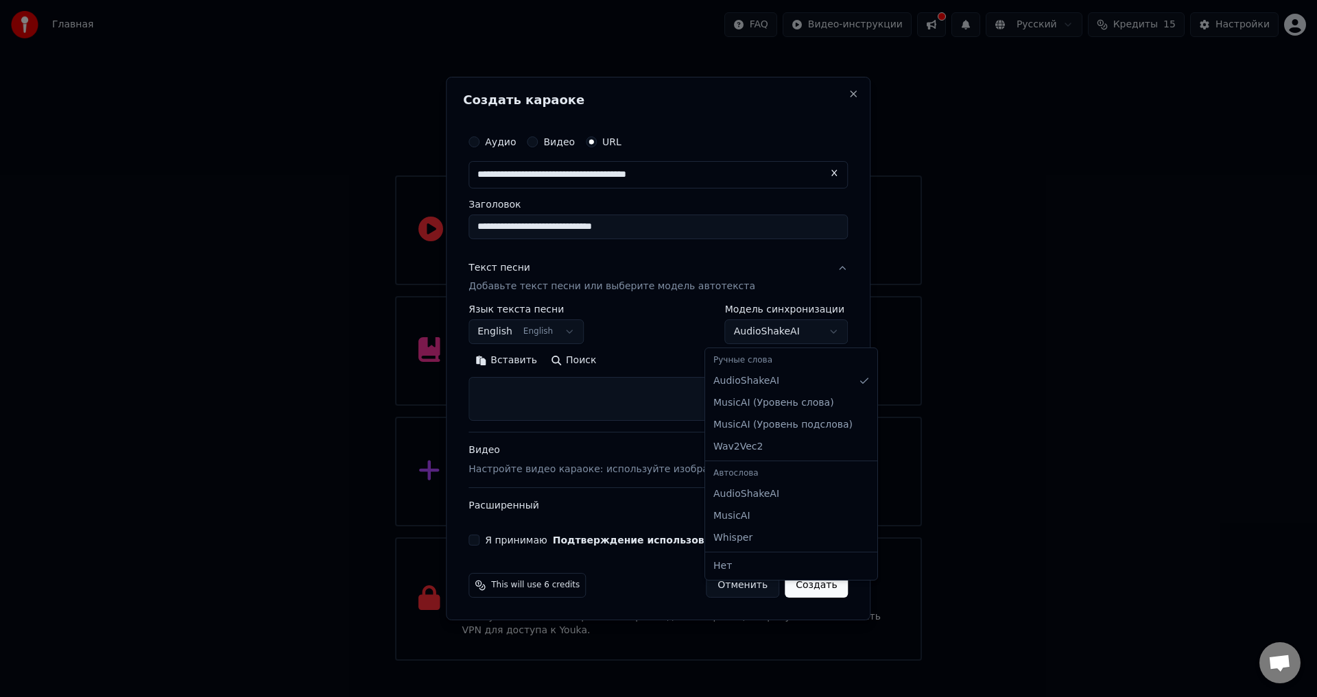
click at [758, 339] on body "Главная FAQ Видео-инструкции Русский Кредиты 15 Настройки Добро пожаловать в Yo…" at bounding box center [658, 330] width 1317 height 661
select select "**********"
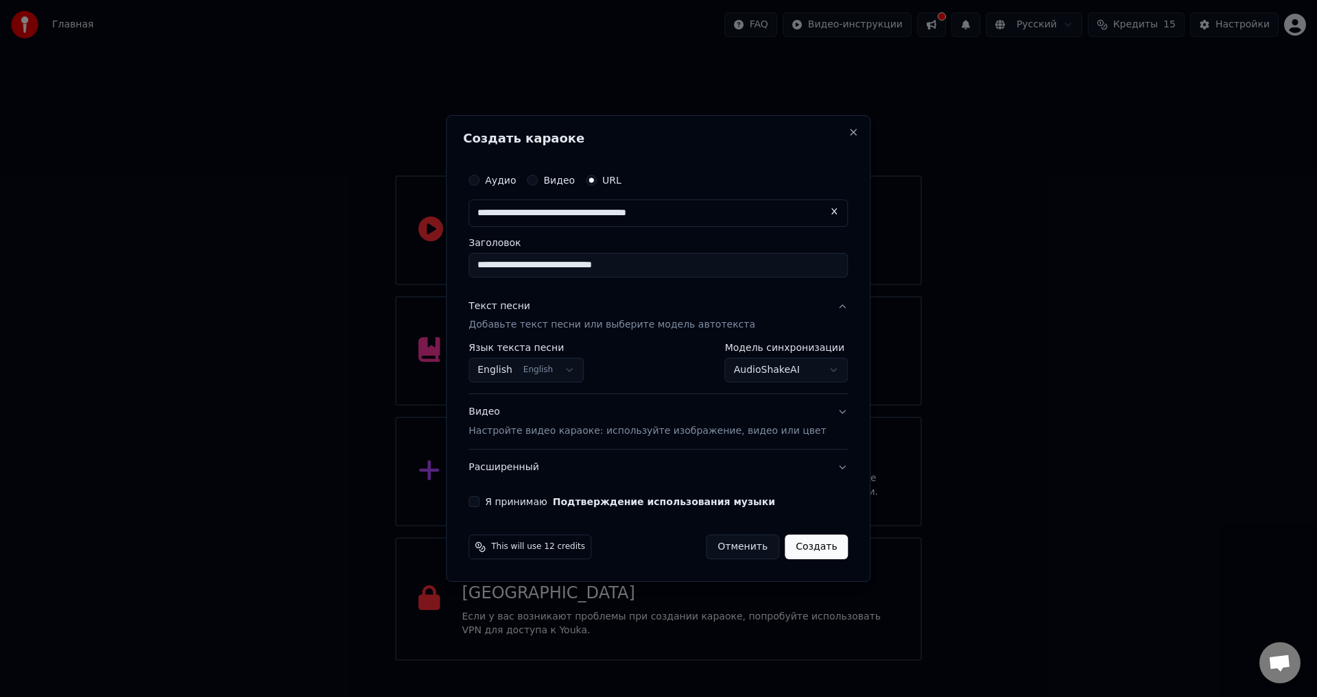
click at [580, 378] on body "Главная FAQ Видео-инструкции Русский Кредиты 15 Настройки Добро пожаловать в Yo…" at bounding box center [658, 330] width 1317 height 661
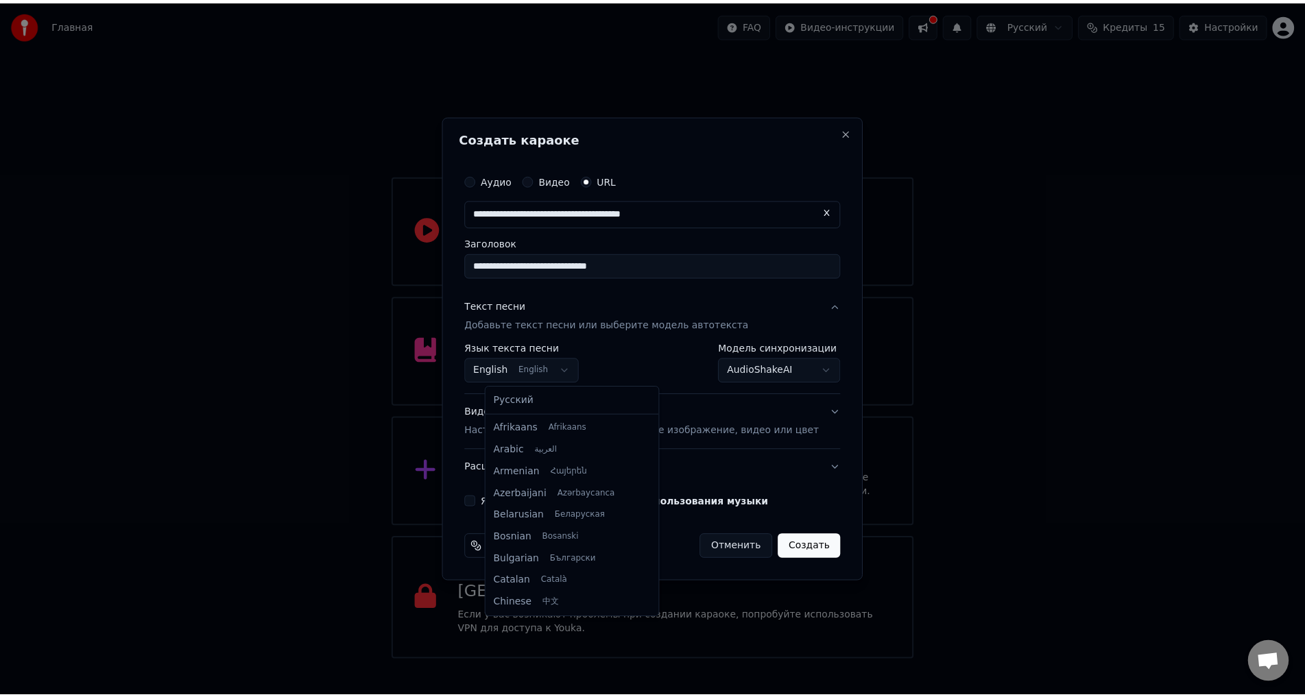
scroll to position [110, 0]
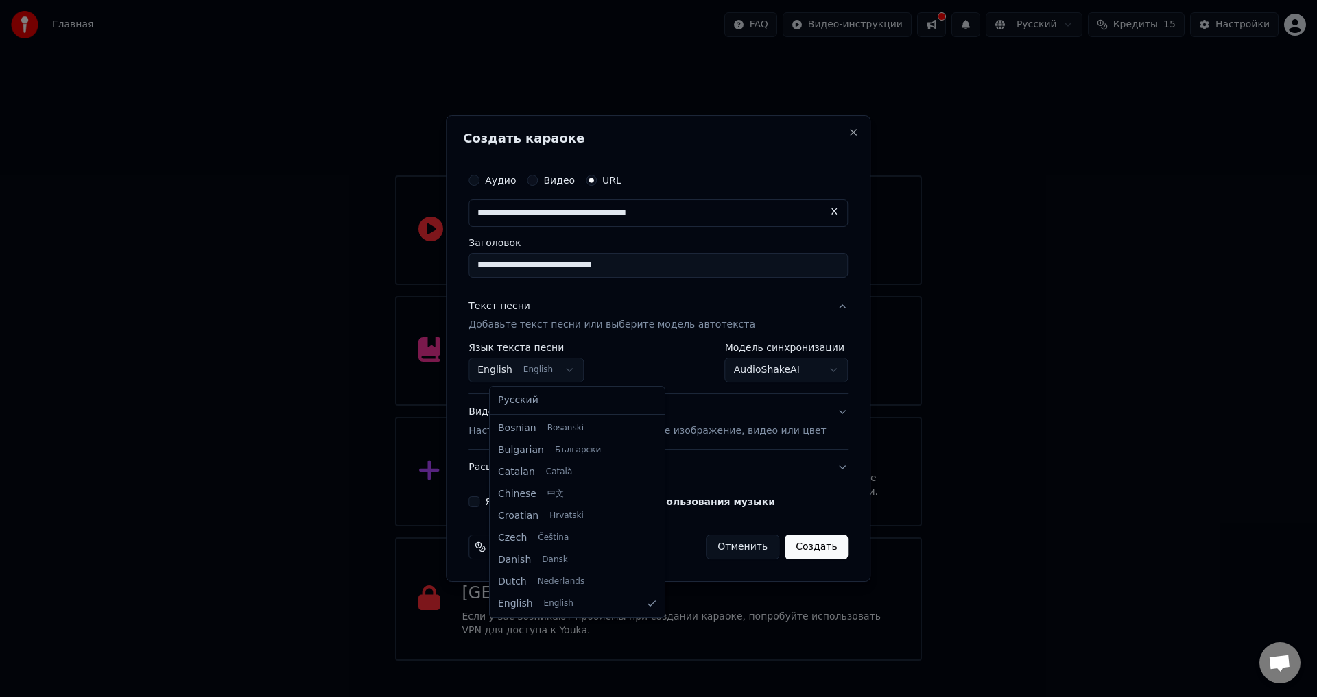
select select "**"
click at [479, 504] on button "Я принимаю Подтверждение использования музыки" at bounding box center [473, 502] width 11 height 11
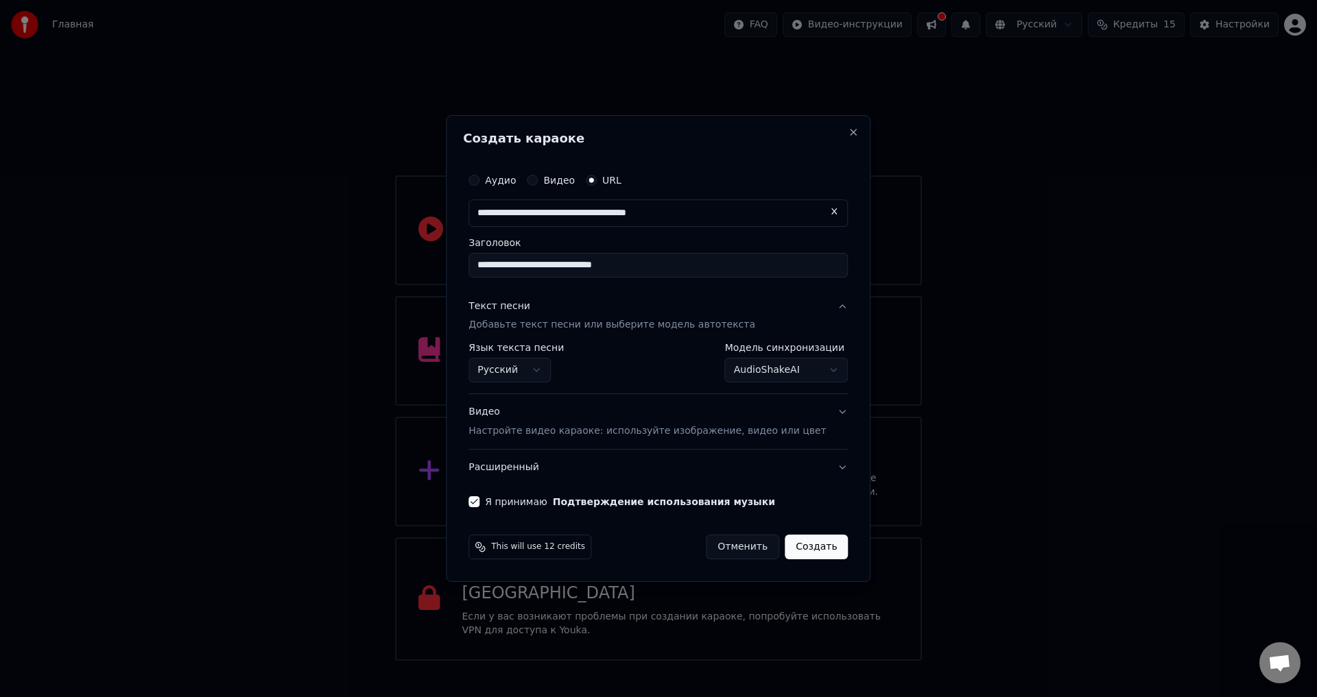
drag, startPoint x: 793, startPoint y: 551, endPoint x: 809, endPoint y: 403, distance: 148.3
click at [803, 403] on form "**********" at bounding box center [658, 363] width 390 height 405
click at [826, 415] on button "Видео Настройте видео караоке: используйте изображение, видео или цвет" at bounding box center [657, 422] width 379 height 55
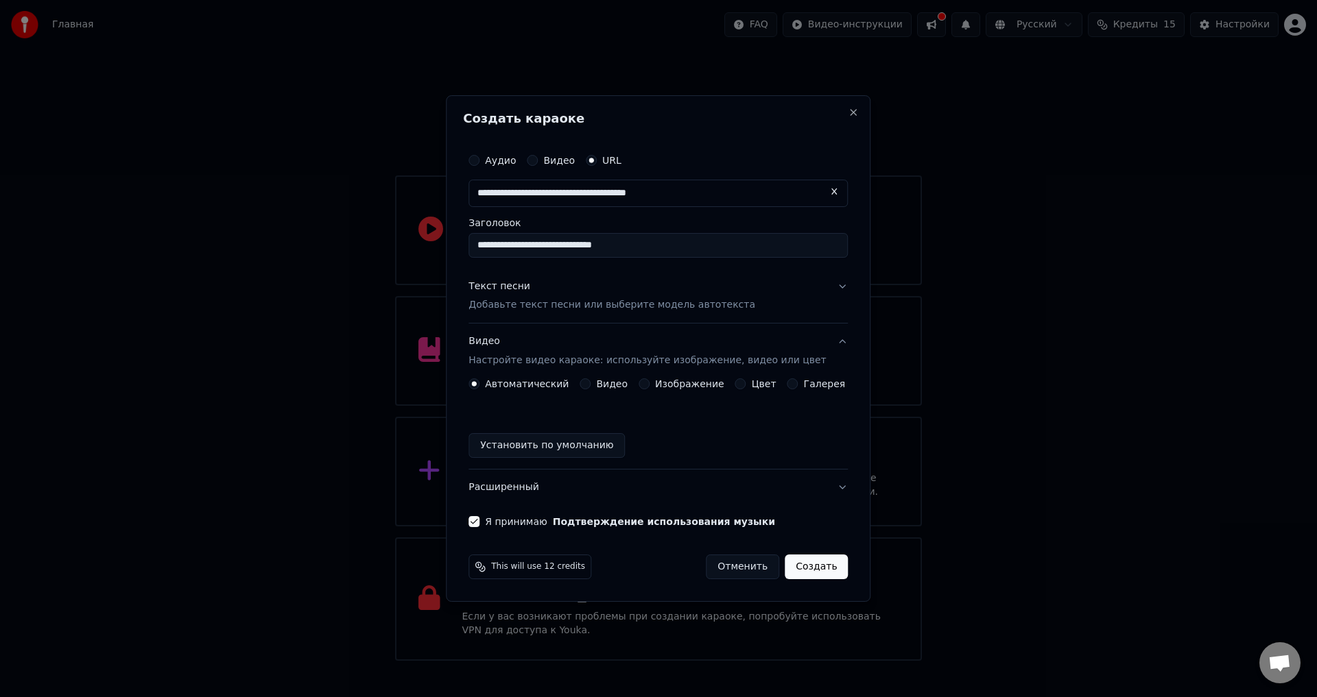
click at [826, 348] on button "Видео Настройте видео караоке: используйте изображение, видео или цвет" at bounding box center [657, 351] width 379 height 55
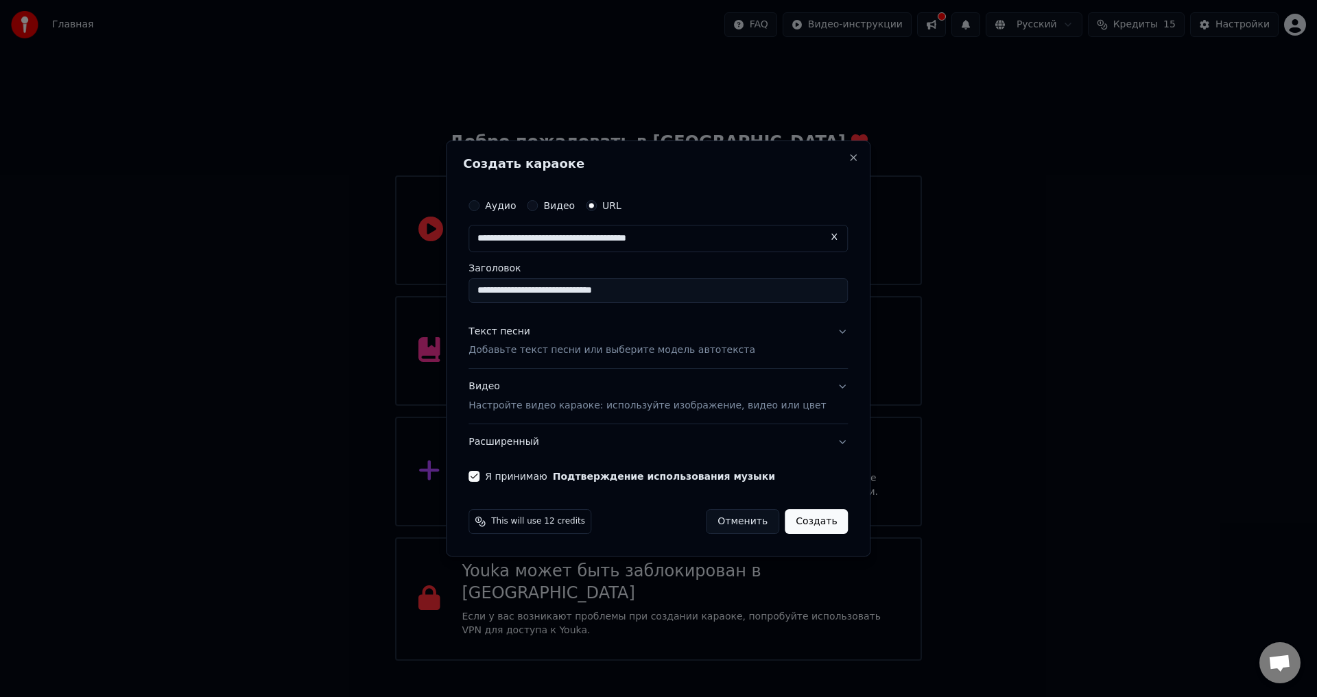
click at [807, 523] on button "Создать" at bounding box center [816, 522] width 63 height 25
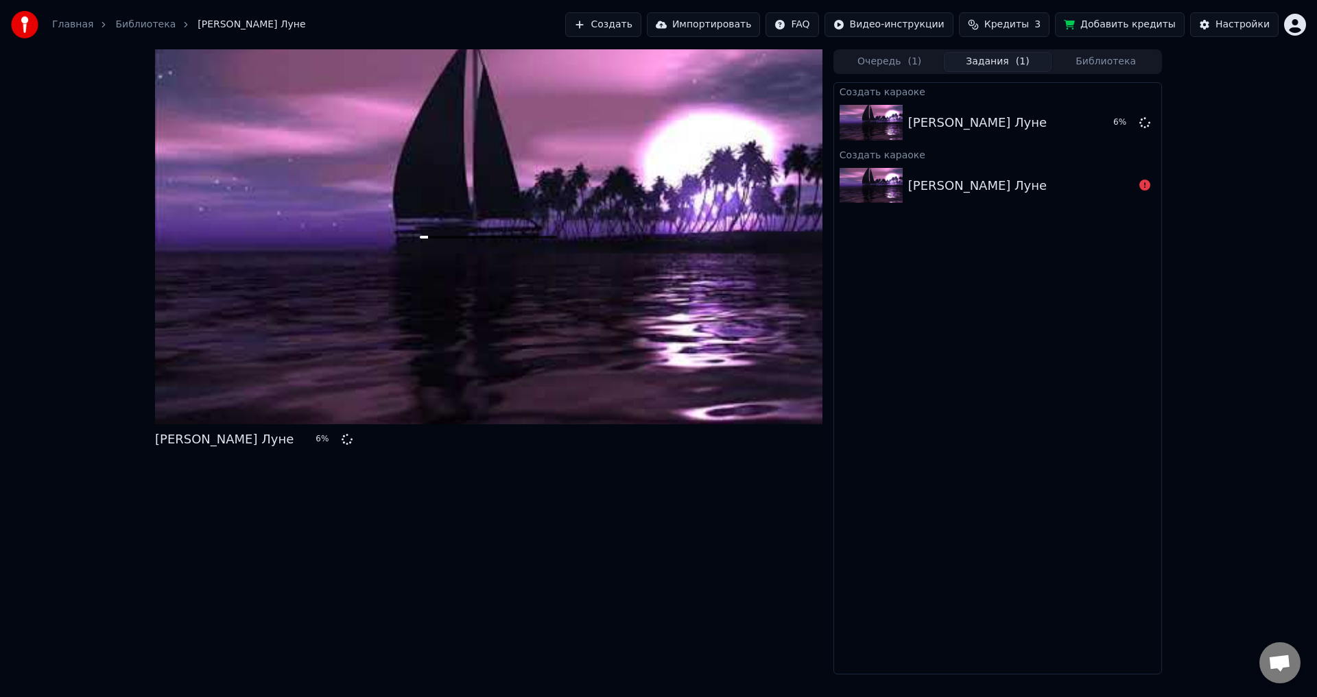
click at [1039, 32] on button "Кредиты 3" at bounding box center [1004, 24] width 91 height 25
click at [1029, 25] on span "Кредиты" at bounding box center [1006, 25] width 45 height 14
click at [1110, 19] on button "Добавить кредиты" at bounding box center [1120, 24] width 130 height 25
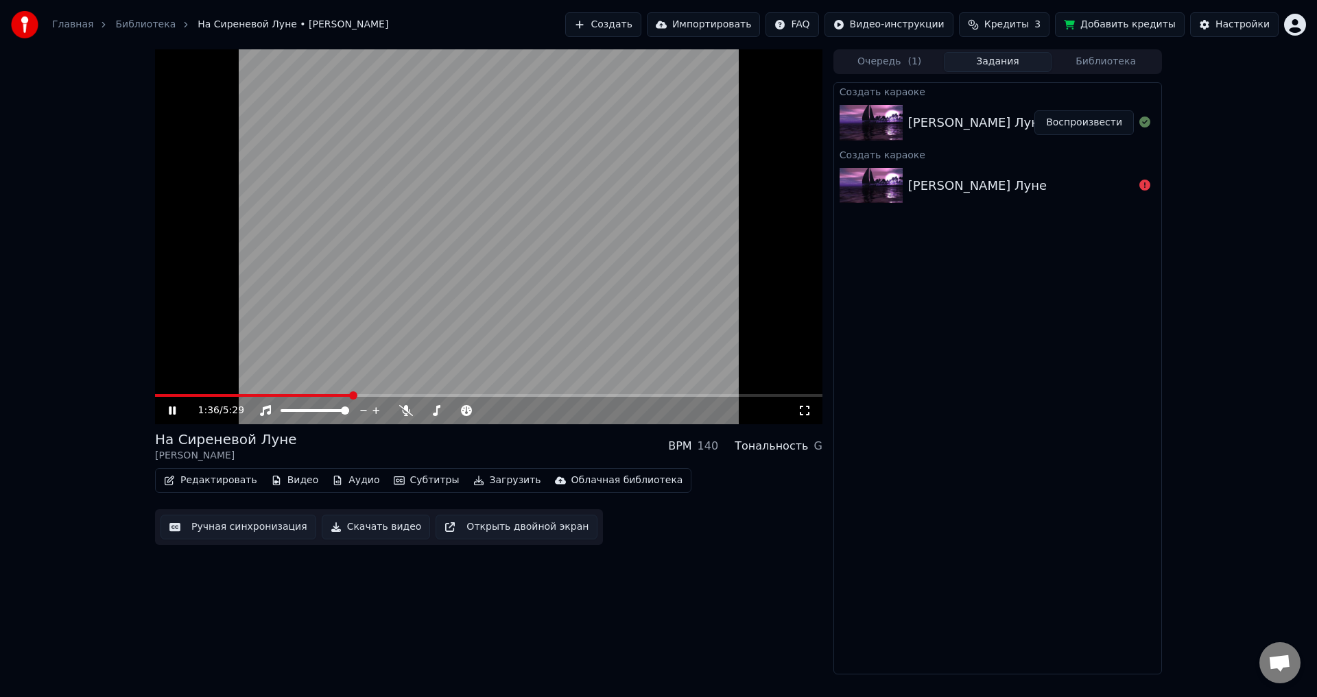
click at [453, 326] on video at bounding box center [488, 236] width 667 height 375
click at [139, 24] on link "Библиотека" at bounding box center [145, 25] width 60 height 14
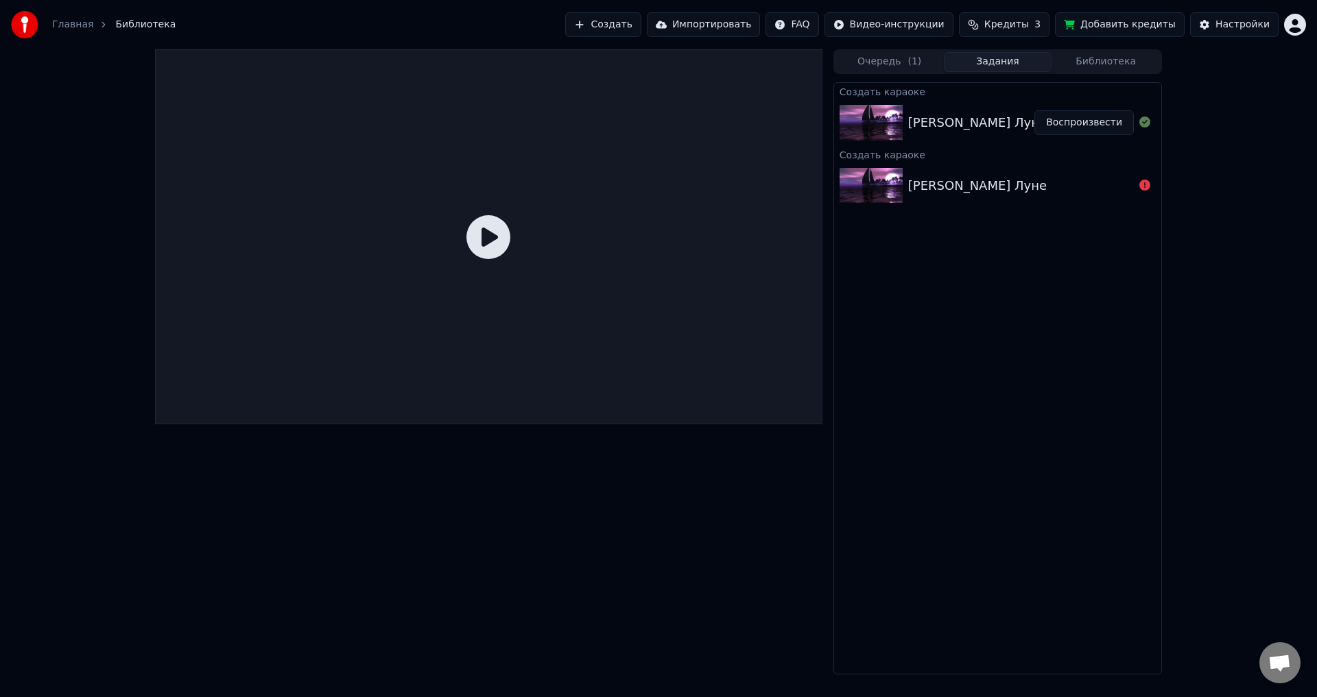
click at [71, 20] on link "Главная" at bounding box center [72, 25] width 41 height 14
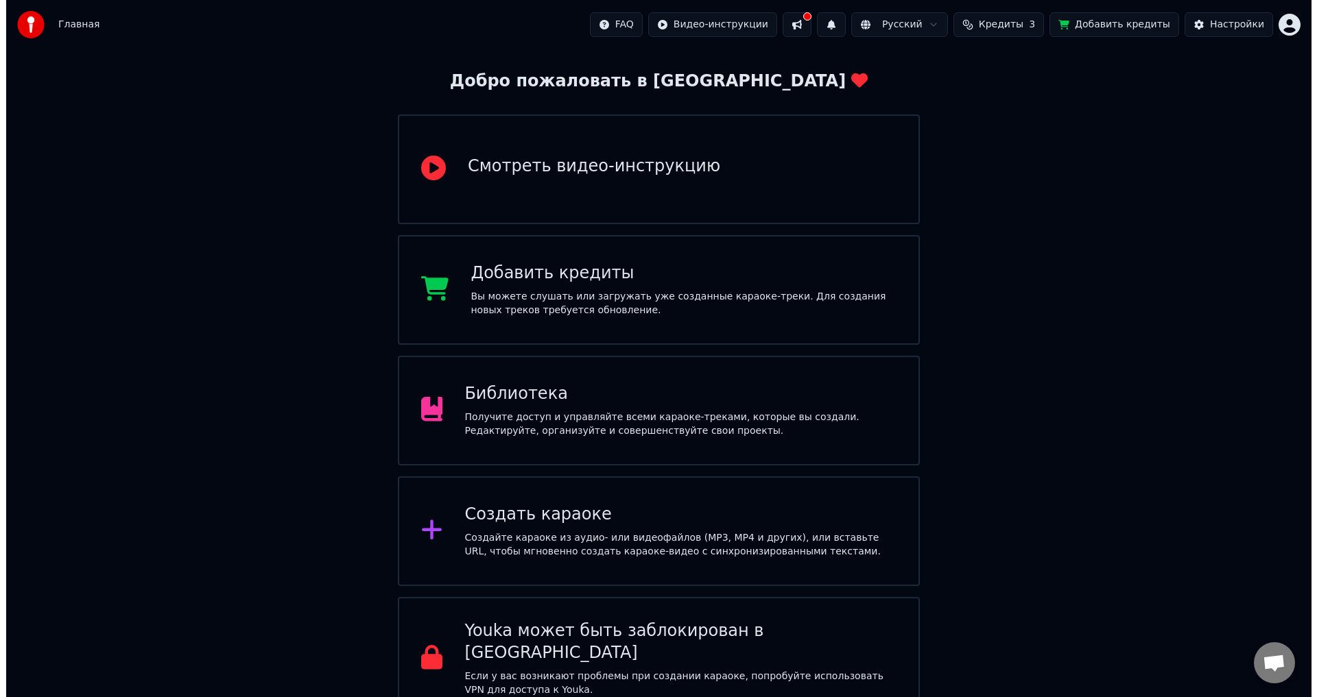
scroll to position [69, 0]
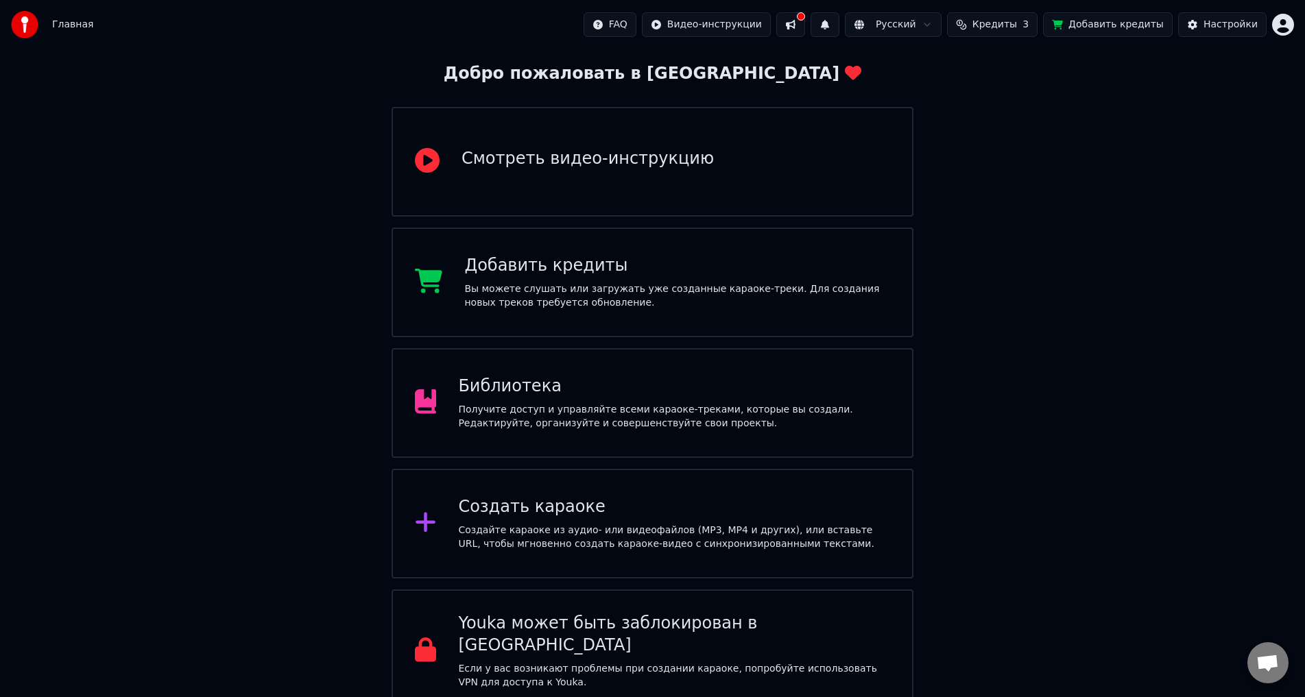
click at [678, 505] on div "Создать караоке" at bounding box center [674, 508] width 432 height 22
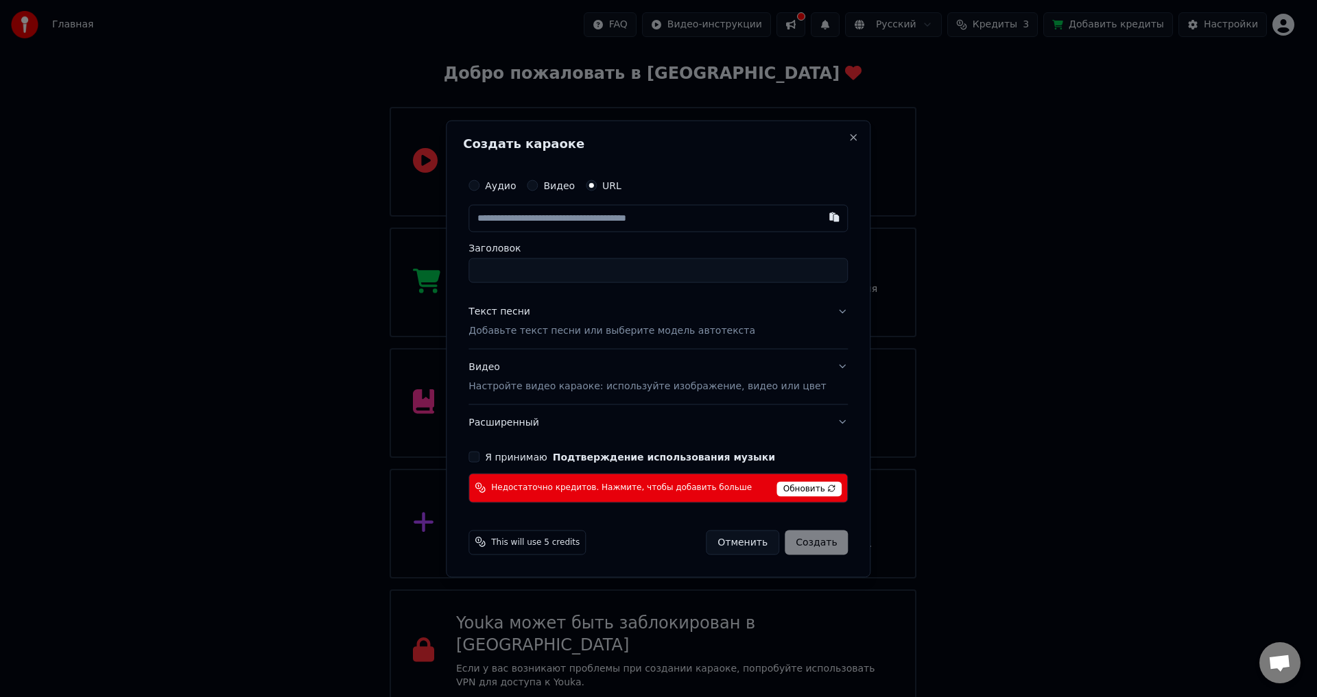
click at [571, 545] on span "This will use 5 credits" at bounding box center [535, 542] width 88 height 11
click at [773, 317] on button "Текст песни Добавьте текст песни или выберите модель автотекста" at bounding box center [657, 321] width 379 height 55
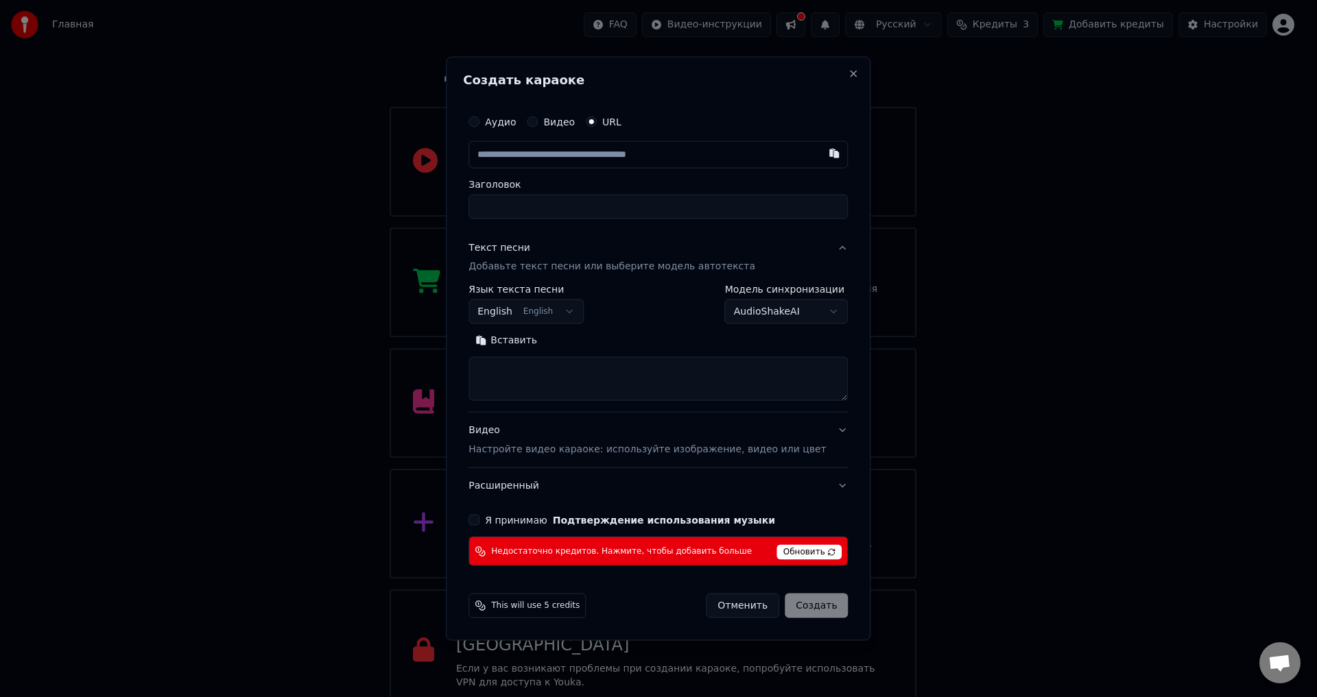
click at [785, 318] on body "Главная FAQ Видео-инструкции Русский Кредиты 3 Добавить кредиты Настройки Добро…" at bounding box center [652, 322] width 1305 height 782
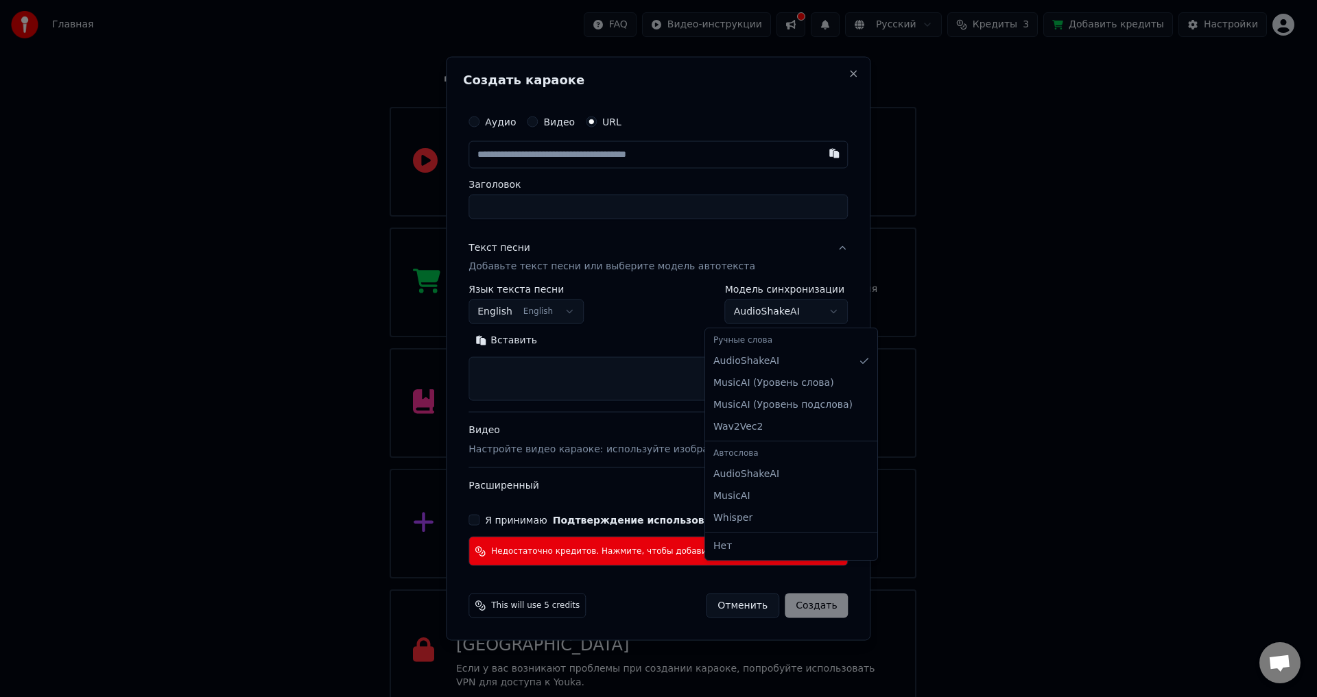
select select "****"
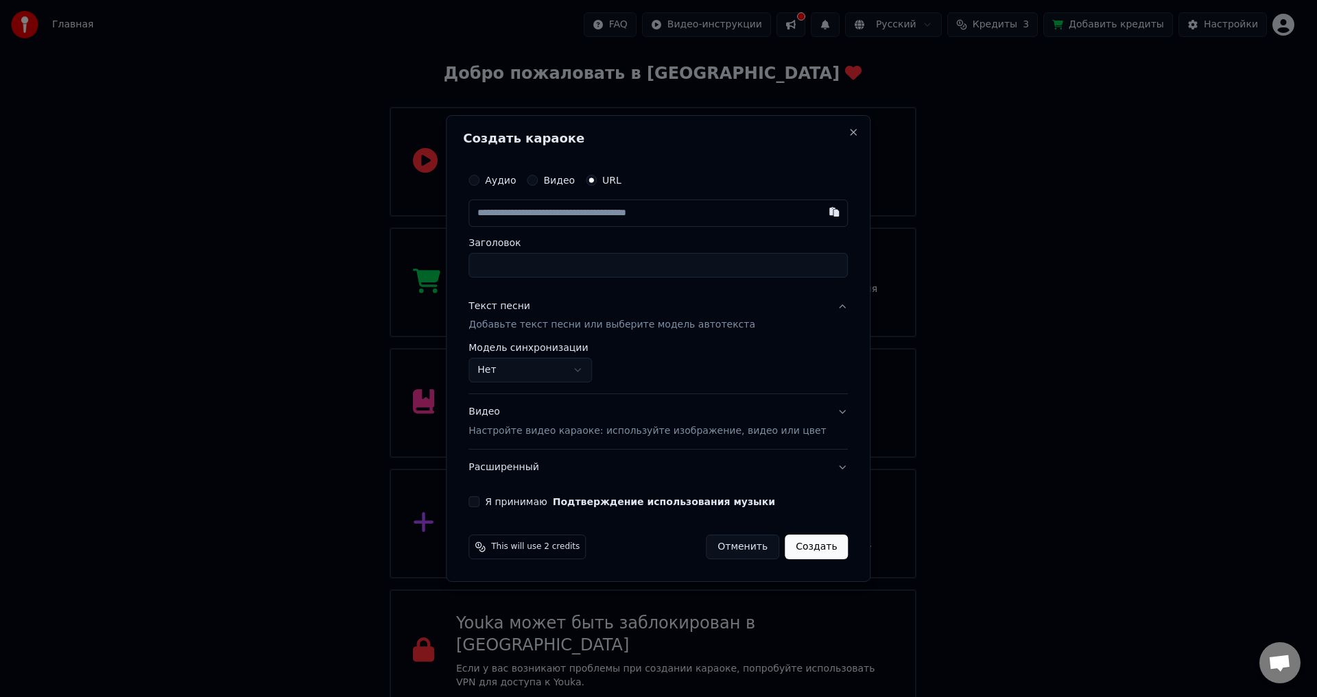
click at [506, 183] on label "Аудио" at bounding box center [500, 181] width 31 height 10
click at [479, 183] on button "Аудио" at bounding box center [473, 180] width 11 height 11
click at [638, 418] on div "Видео Настройте видео караоке: используйте изображение, видео или цвет" at bounding box center [646, 421] width 357 height 33
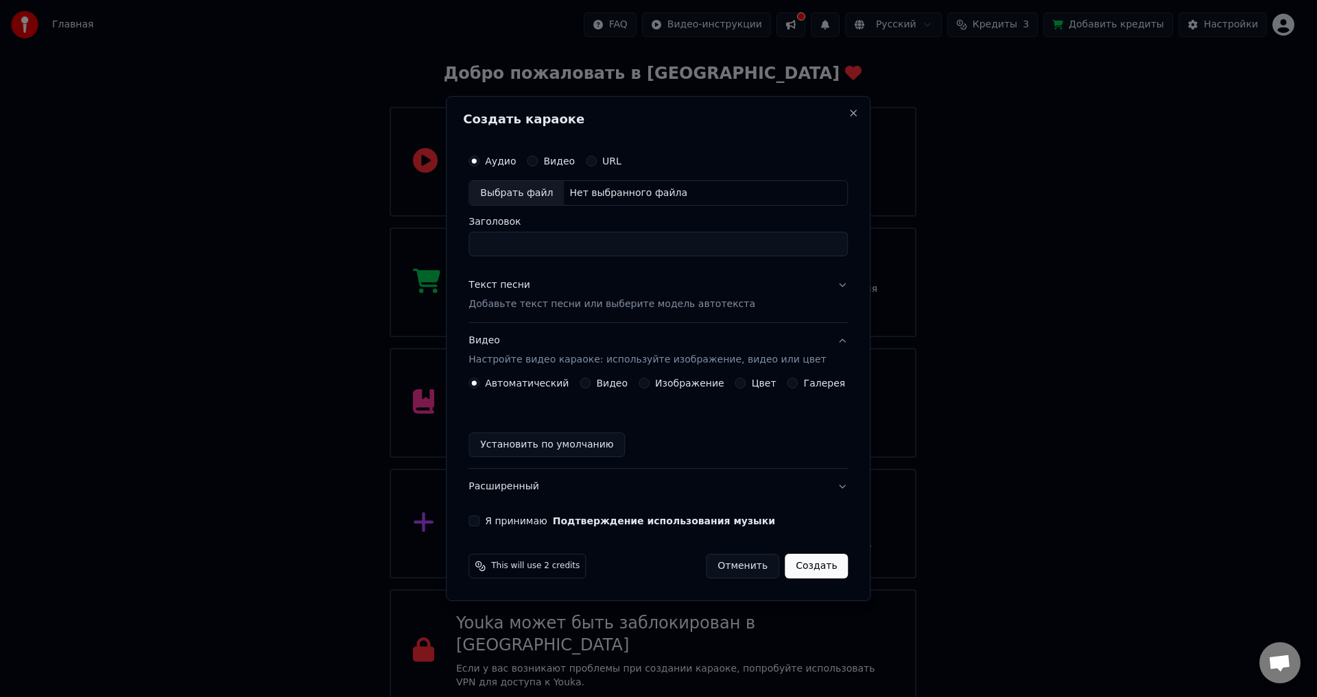
click at [683, 380] on label "Изображение" at bounding box center [689, 384] width 69 height 10
click at [649, 380] on button "Изображение" at bounding box center [643, 383] width 11 height 11
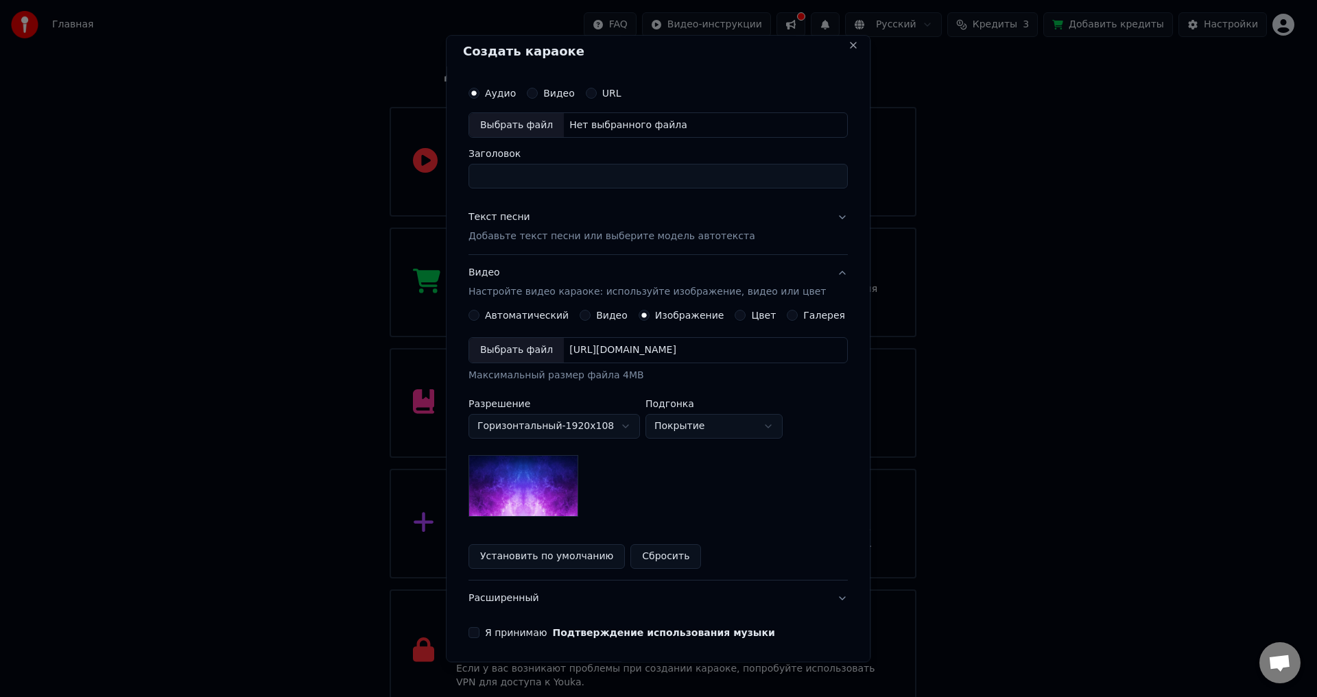
scroll to position [0, 0]
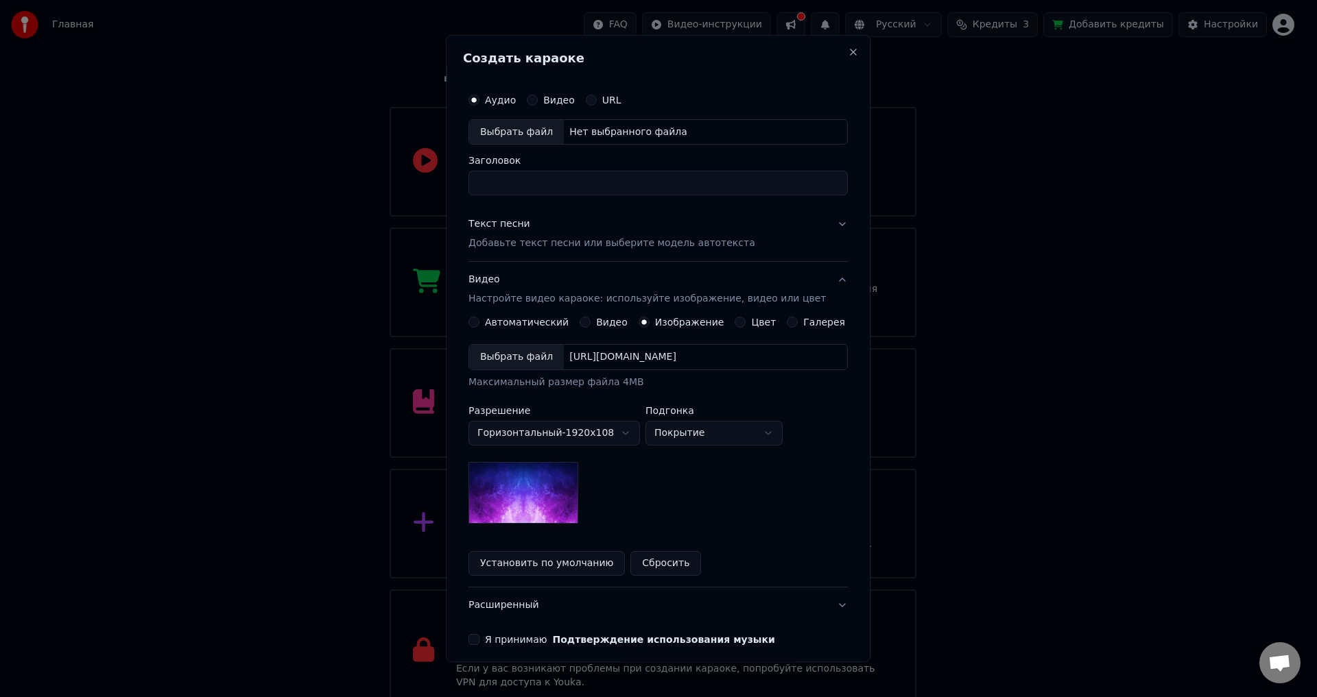
click at [752, 327] on label "Цвет" at bounding box center [764, 323] width 25 height 10
click at [746, 327] on button "Цвет" at bounding box center [740, 323] width 11 height 11
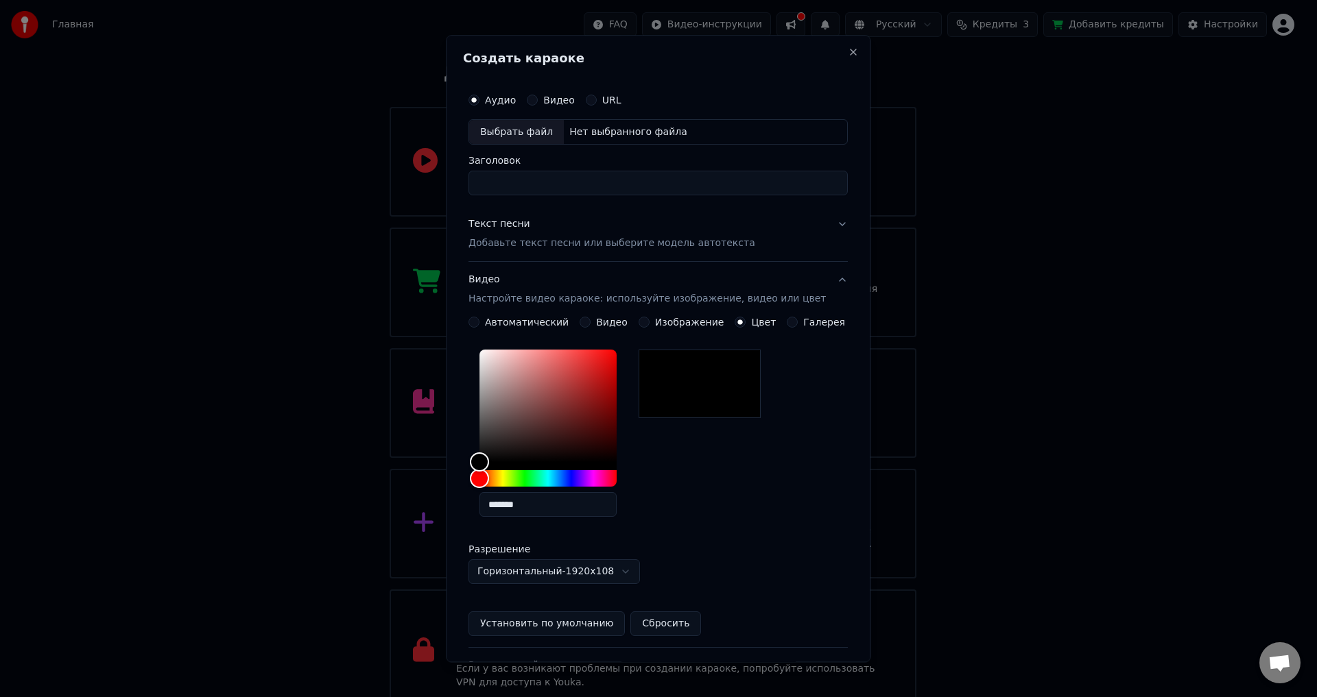
click at [804, 327] on label "Галерея" at bounding box center [825, 323] width 42 height 10
click at [798, 327] on button "Галерея" at bounding box center [792, 323] width 11 height 11
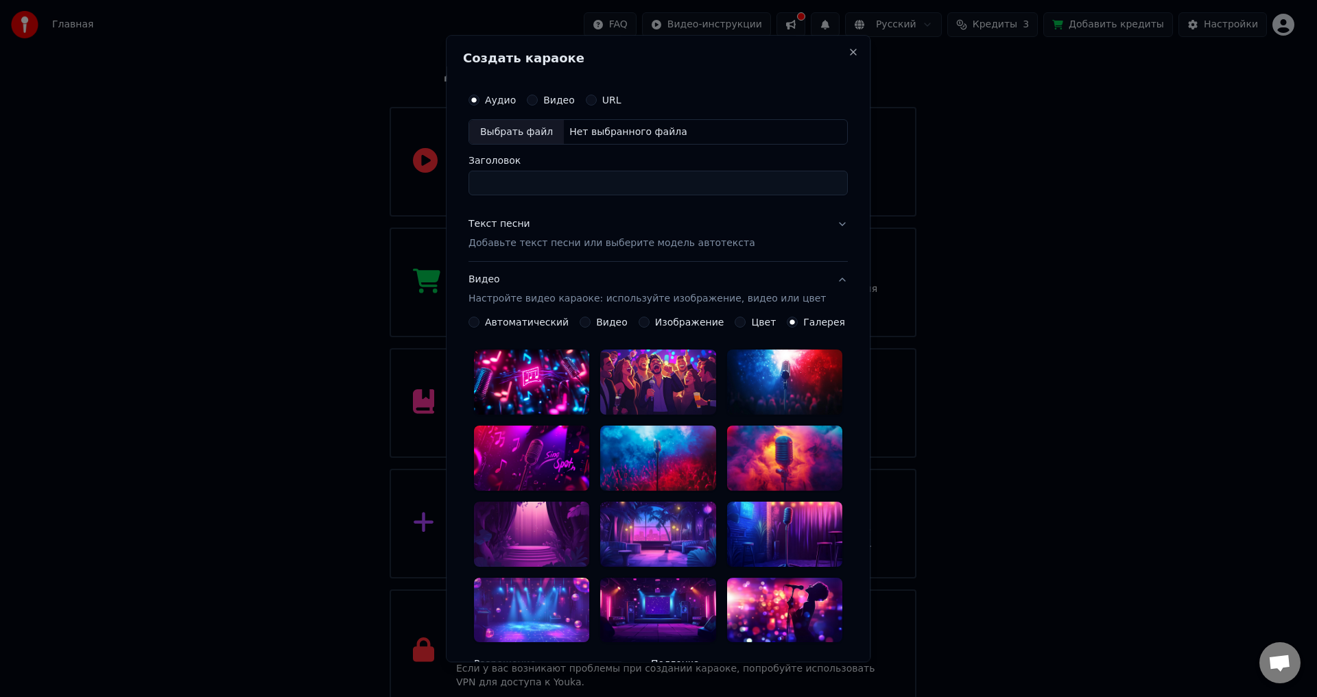
click at [741, 323] on div "Цвет" at bounding box center [755, 323] width 41 height 11
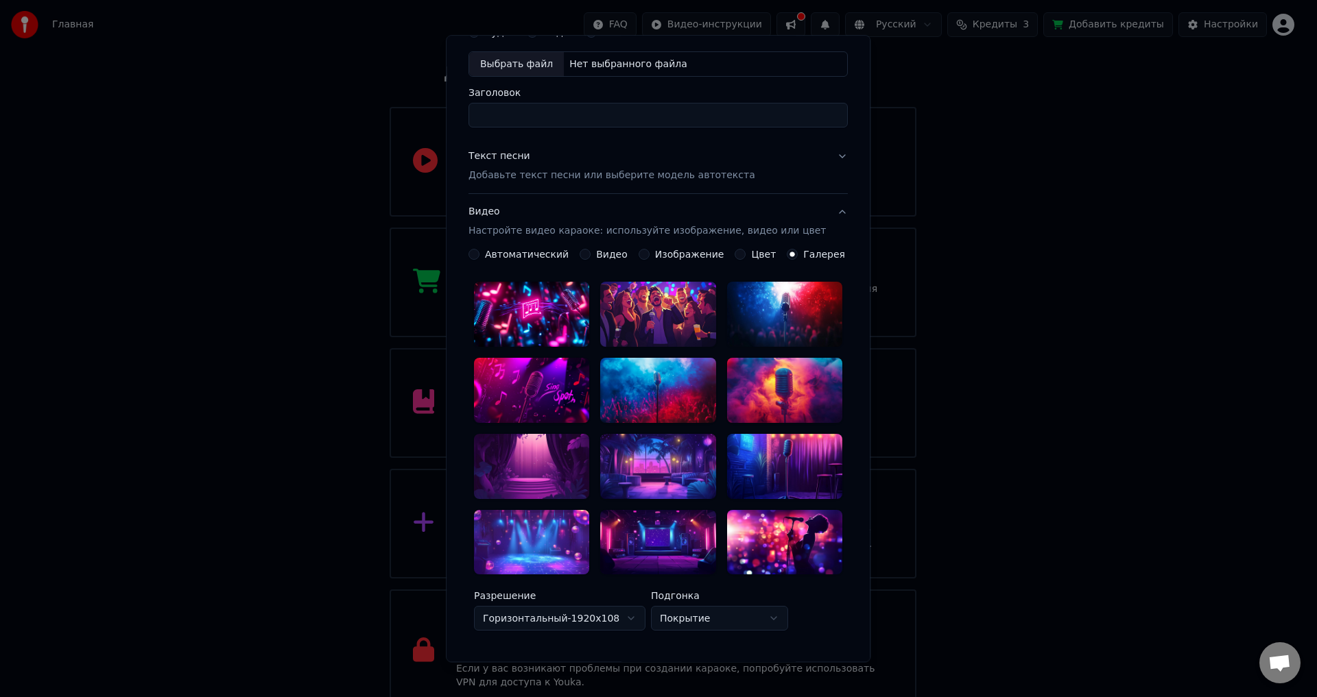
scroll to position [69, 0]
click at [740, 256] on div "Цвет" at bounding box center [755, 254] width 41 height 11
click at [735, 255] on button "Цвет" at bounding box center [740, 254] width 11 height 11
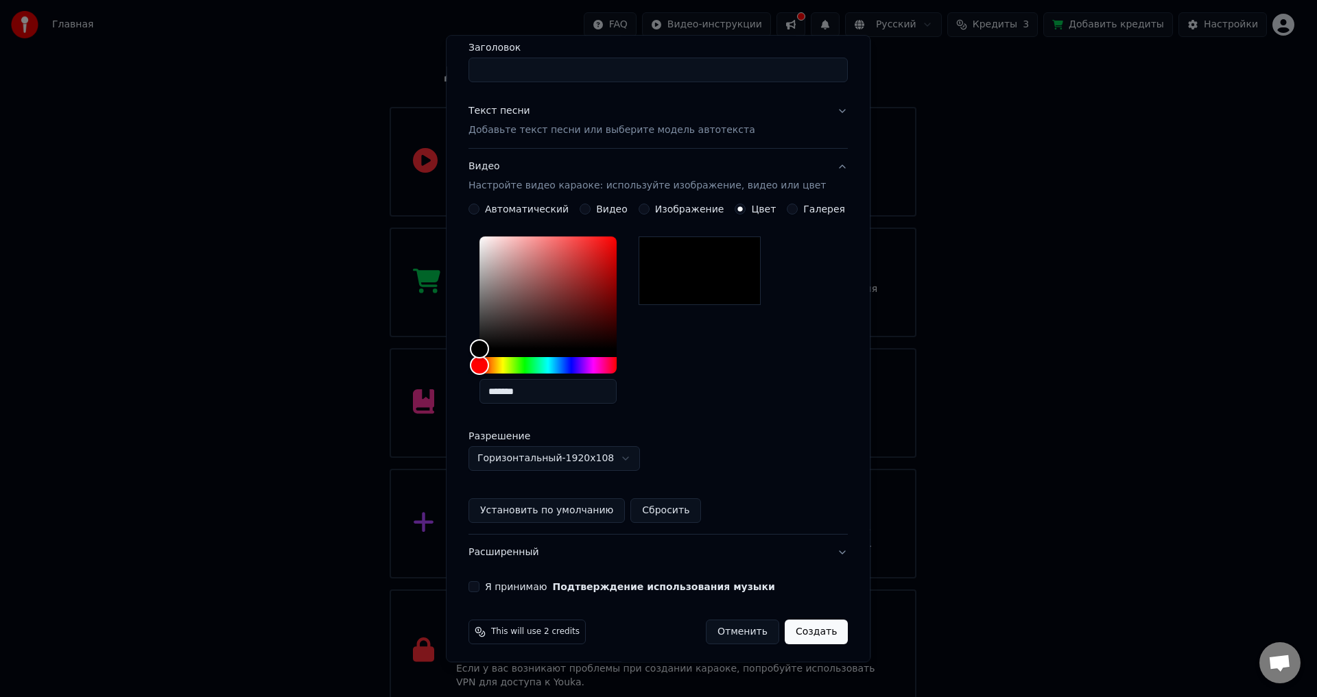
scroll to position [118, 0]
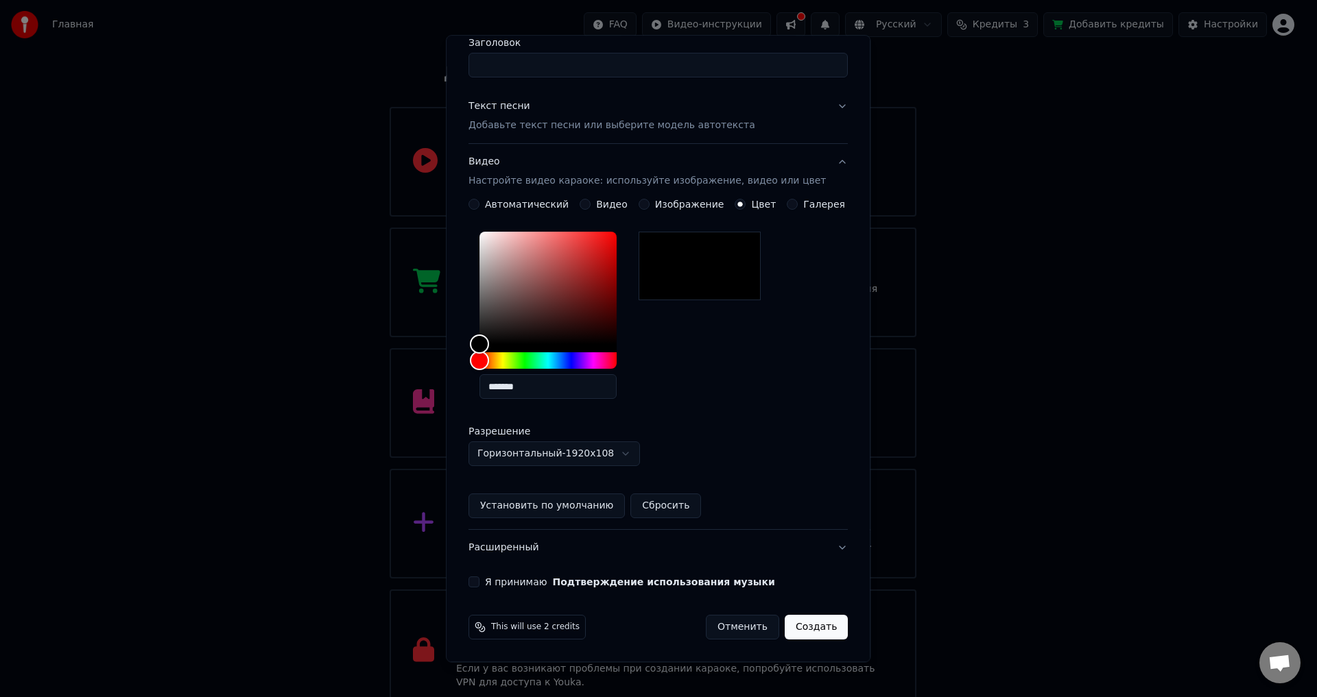
click at [548, 553] on button "Расширенный" at bounding box center [657, 549] width 379 height 36
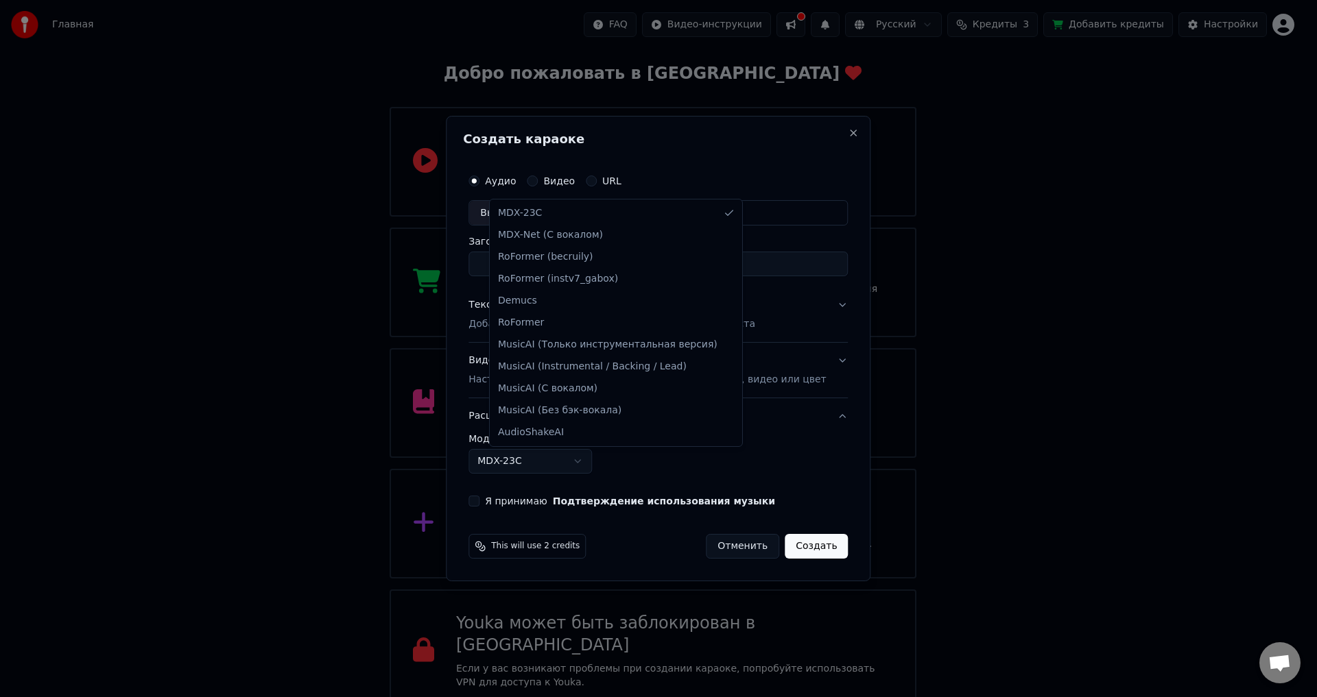
click at [534, 464] on body "Главная FAQ Видео-инструкции Русский Кредиты 3 Добавить кредиты Настройки Добро…" at bounding box center [652, 322] width 1305 height 782
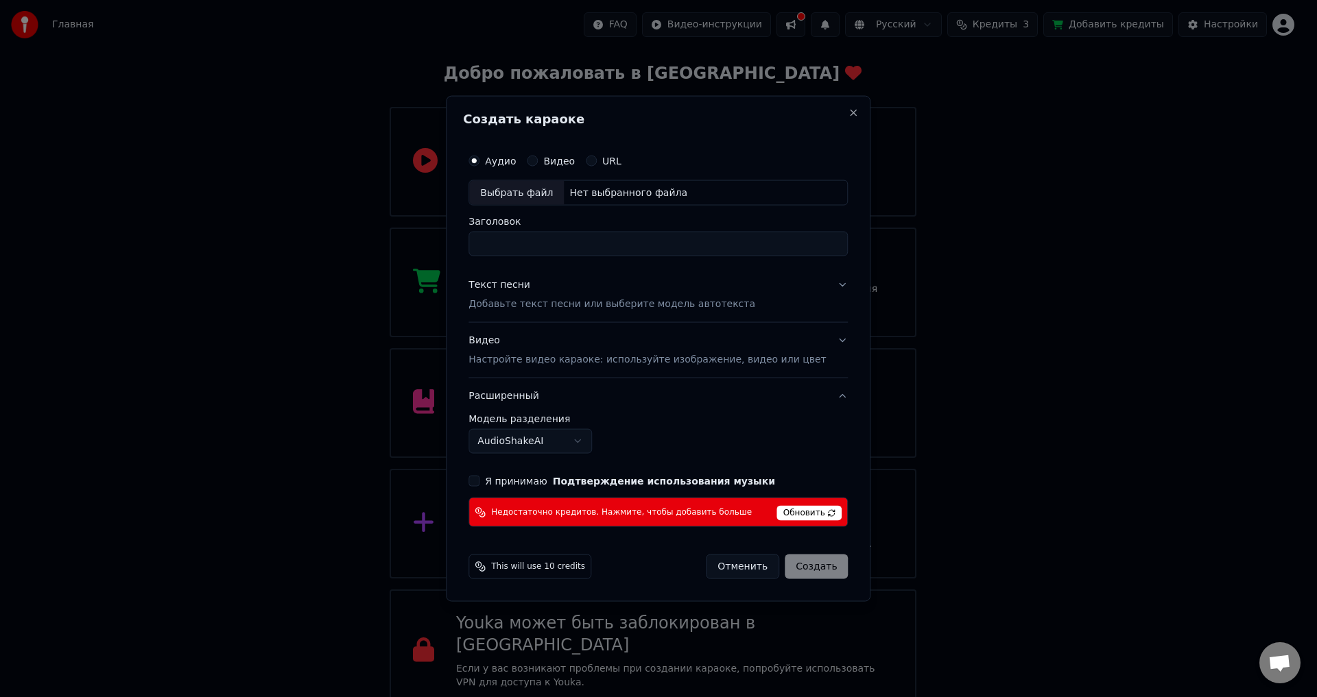
click at [588, 446] on body "Главная FAQ Видео-инструкции Русский Кредиты 3 Добавить кредиты Настройки Добро…" at bounding box center [652, 322] width 1305 height 782
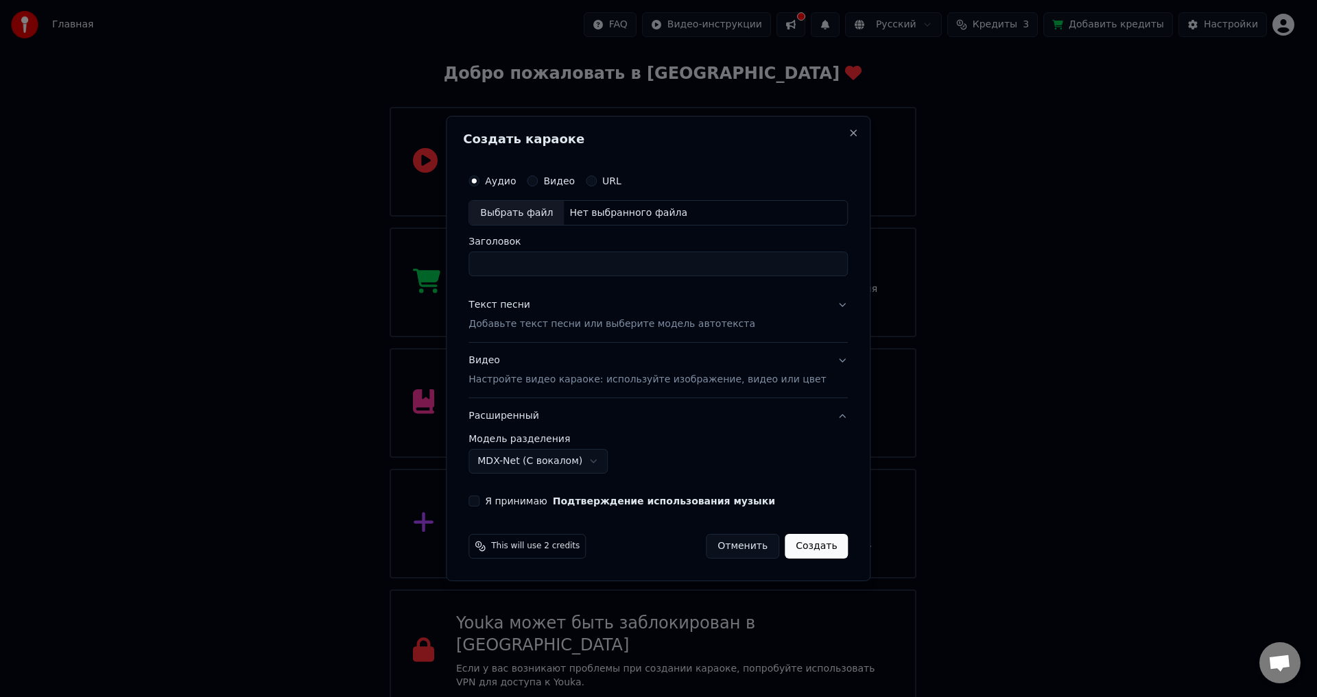
click at [575, 459] on body "Главная FAQ Видео-инструкции Русский Кредиты 3 Добавить кредиты Настройки Добро…" at bounding box center [652, 322] width 1305 height 782
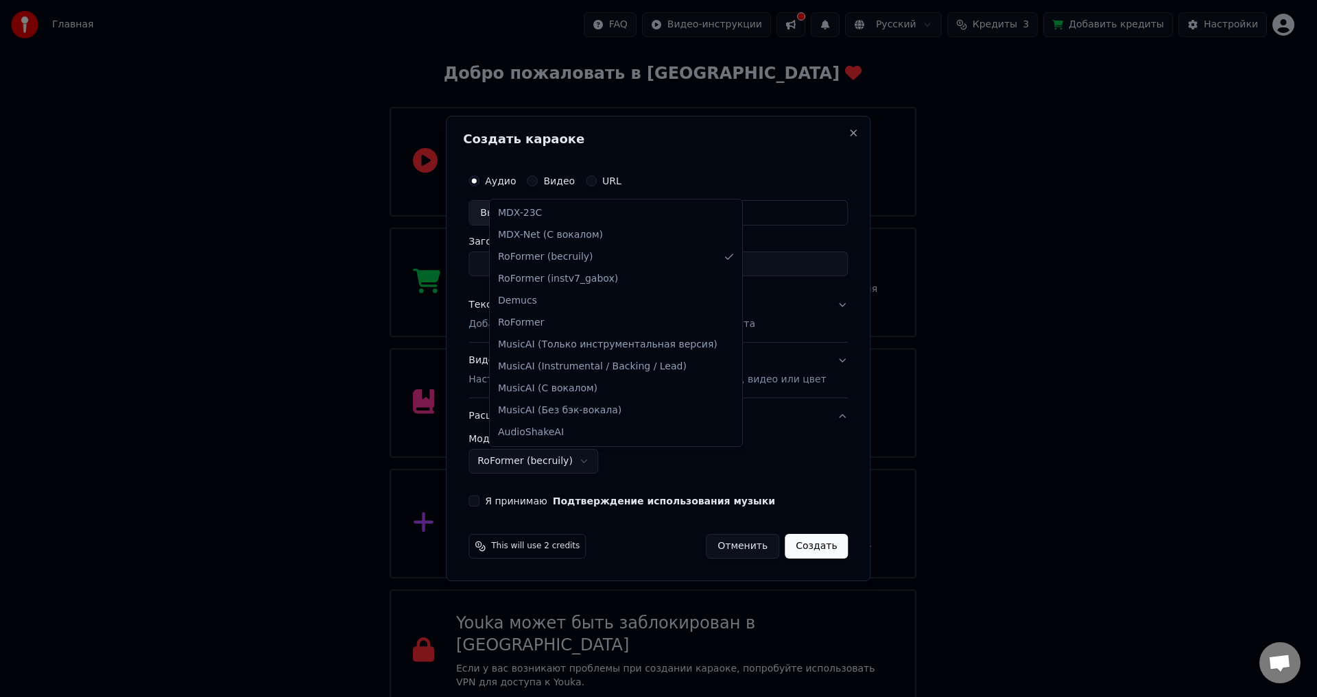
click at [564, 459] on body "Главная FAQ Видео-инструкции Русский Кредиты 3 Добавить кредиты Настройки Добро…" at bounding box center [652, 322] width 1305 height 782
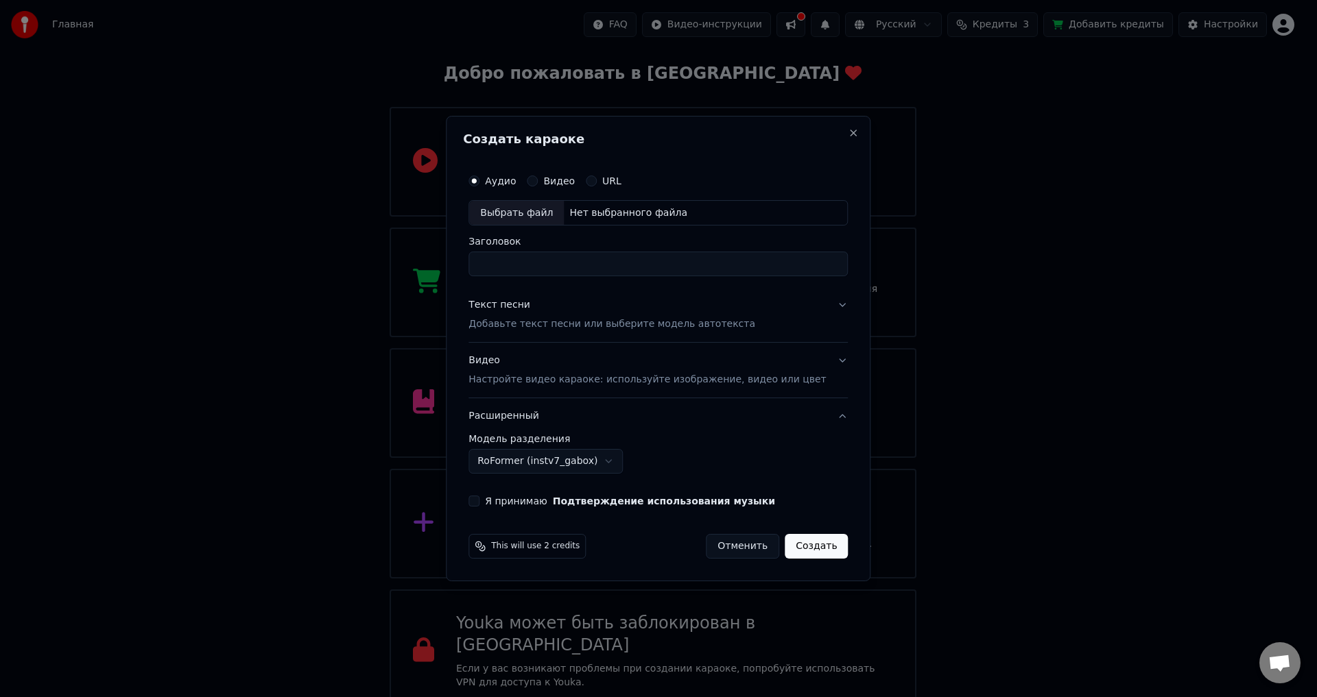
click at [579, 462] on body "Главная FAQ Видео-инструкции Русский Кредиты 3 Добавить кредиты Настройки Добро…" at bounding box center [652, 322] width 1305 height 782
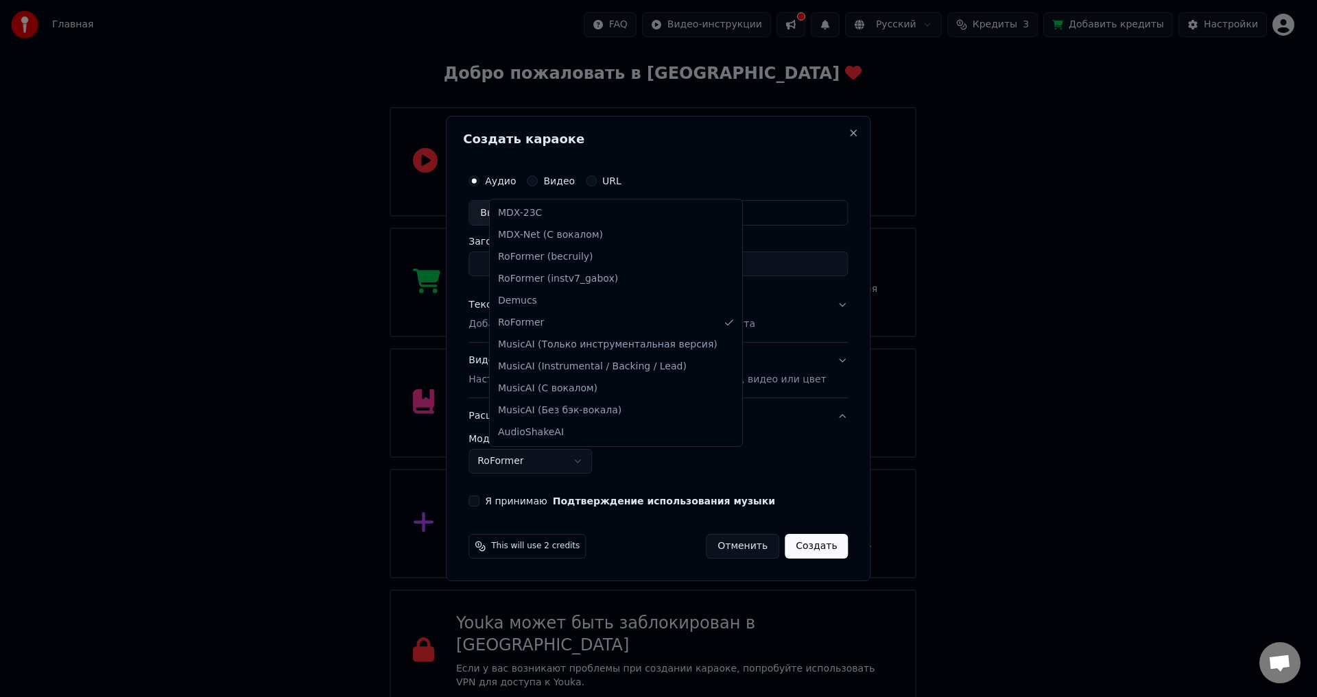
click at [585, 457] on body "Главная FAQ Видео-инструкции Русский Кредиты 3 Добавить кредиты Настройки Добро…" at bounding box center [652, 322] width 1305 height 782
drag, startPoint x: 565, startPoint y: 309, endPoint x: 610, endPoint y: 215, distance: 103.7
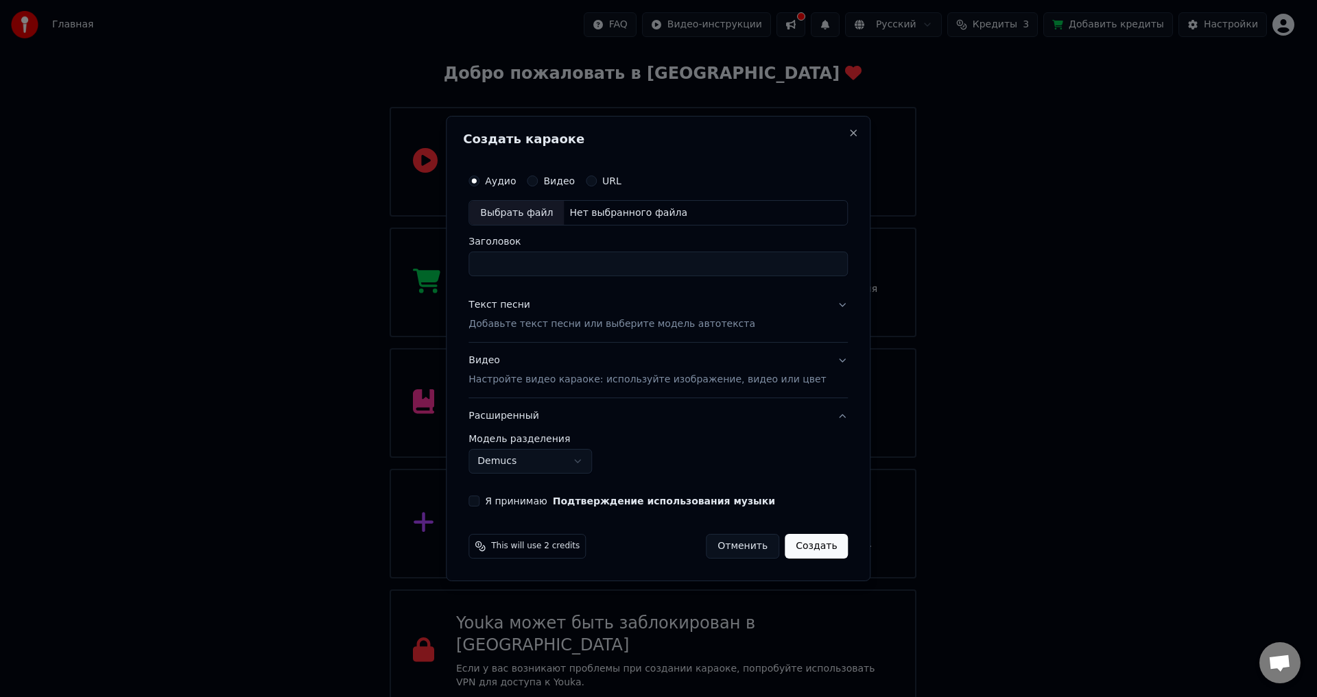
click at [597, 185] on button "URL" at bounding box center [591, 181] width 11 height 11
click at [585, 473] on body "Главная FAQ Видео-инструкции Русский Кредиты 3 Добавить кредиты Настройки Добро…" at bounding box center [652, 322] width 1305 height 782
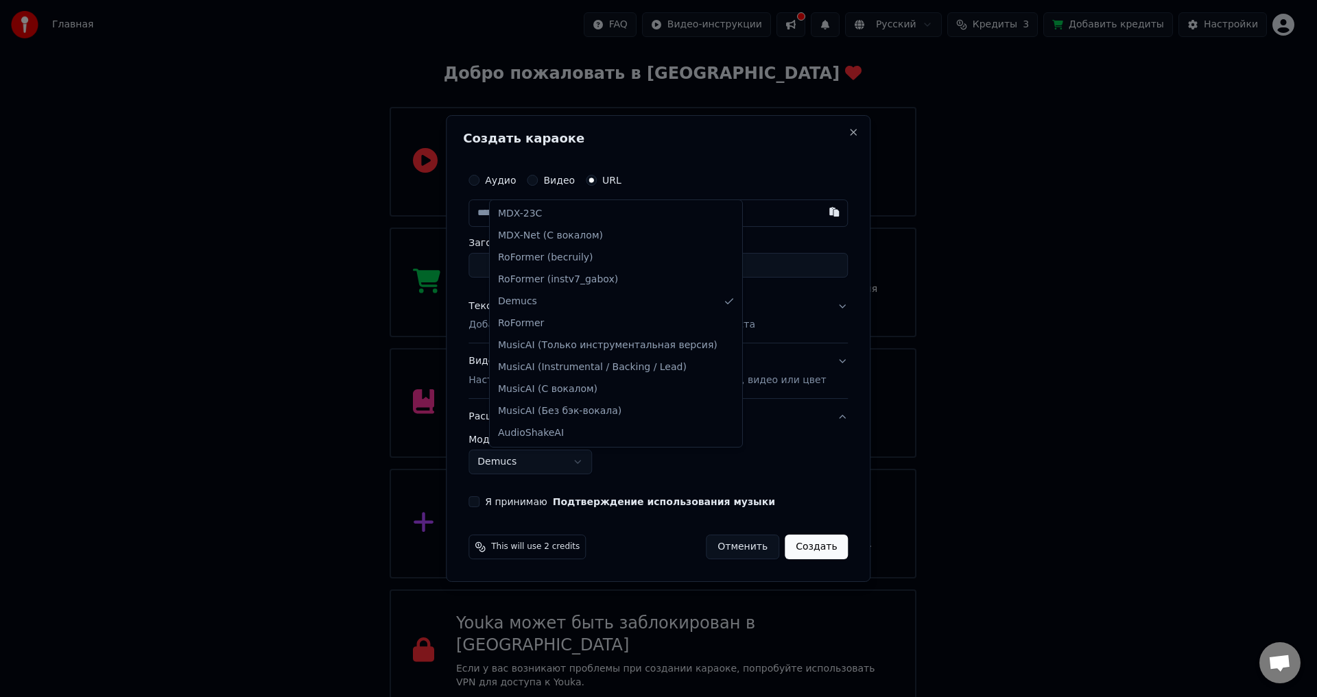
select select "******"
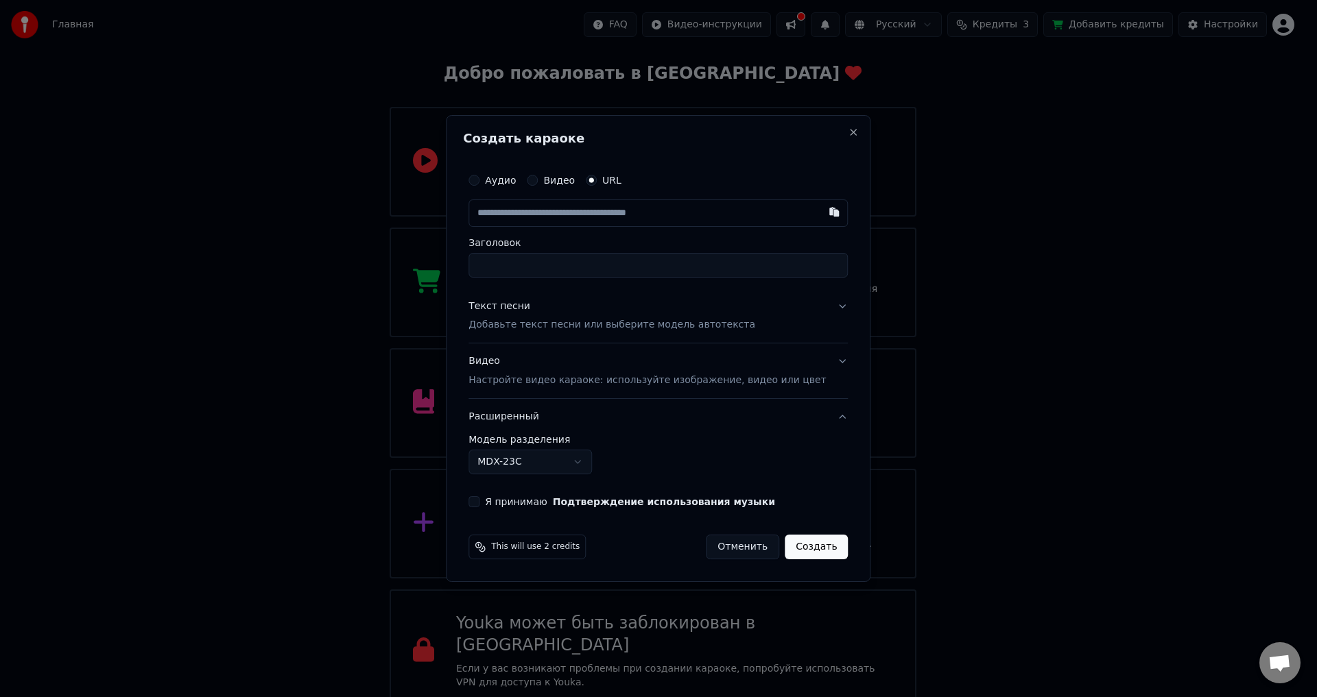
click at [812, 360] on button "Видео Настройте видео караоке: используйте изображение, видео или цвет" at bounding box center [657, 371] width 379 height 55
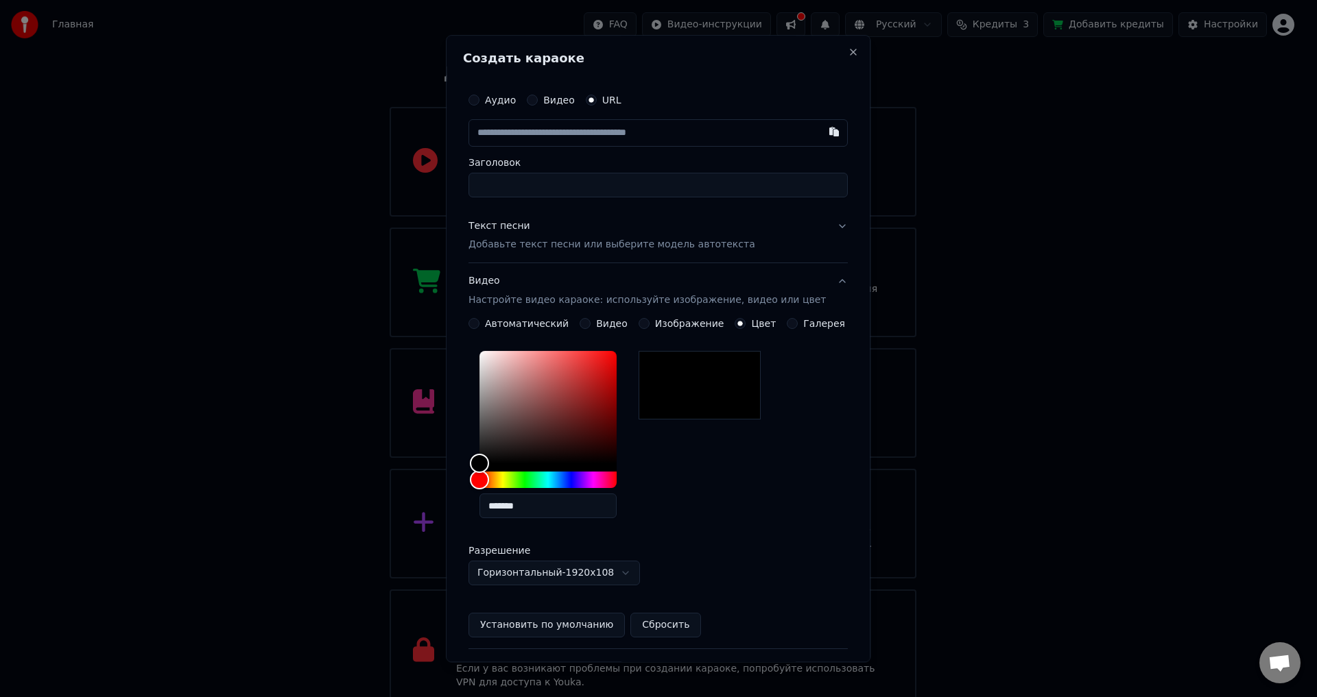
click at [820, 287] on button "Видео Настройте видео караоке: используйте изображение, видео или цвет" at bounding box center [657, 291] width 379 height 55
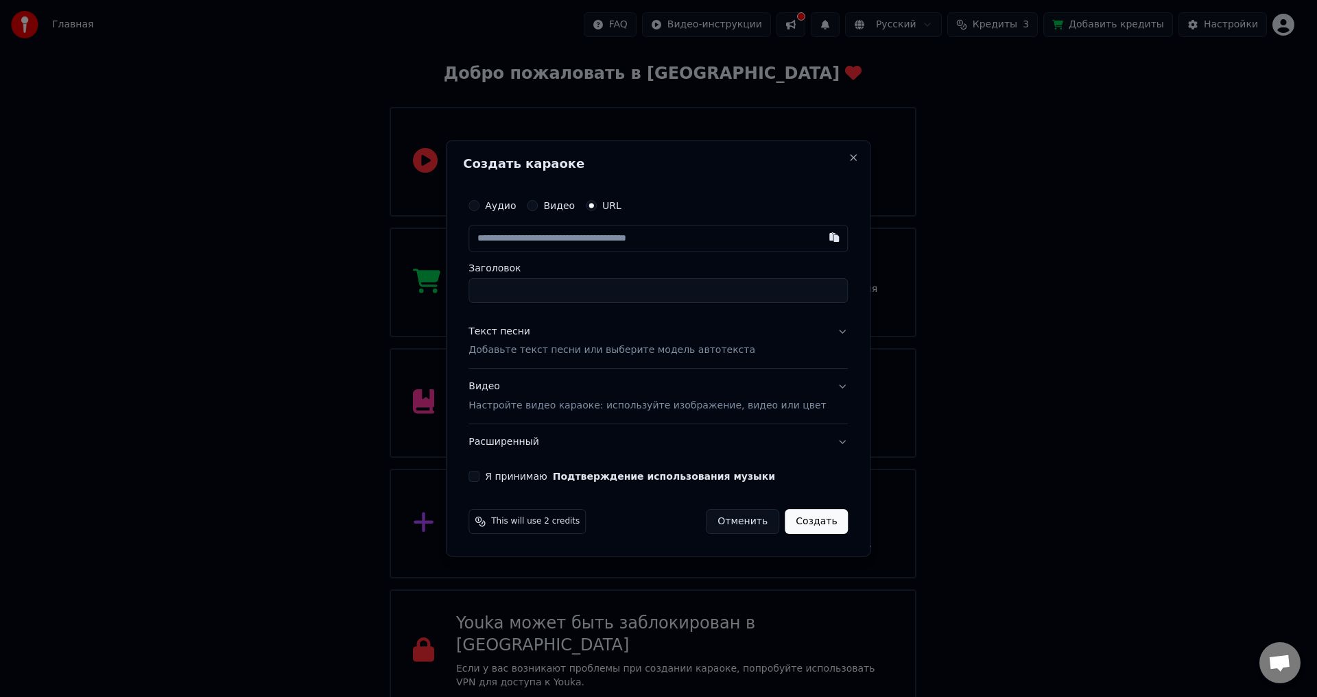
click at [538, 452] on button "Расширенный" at bounding box center [657, 443] width 379 height 36
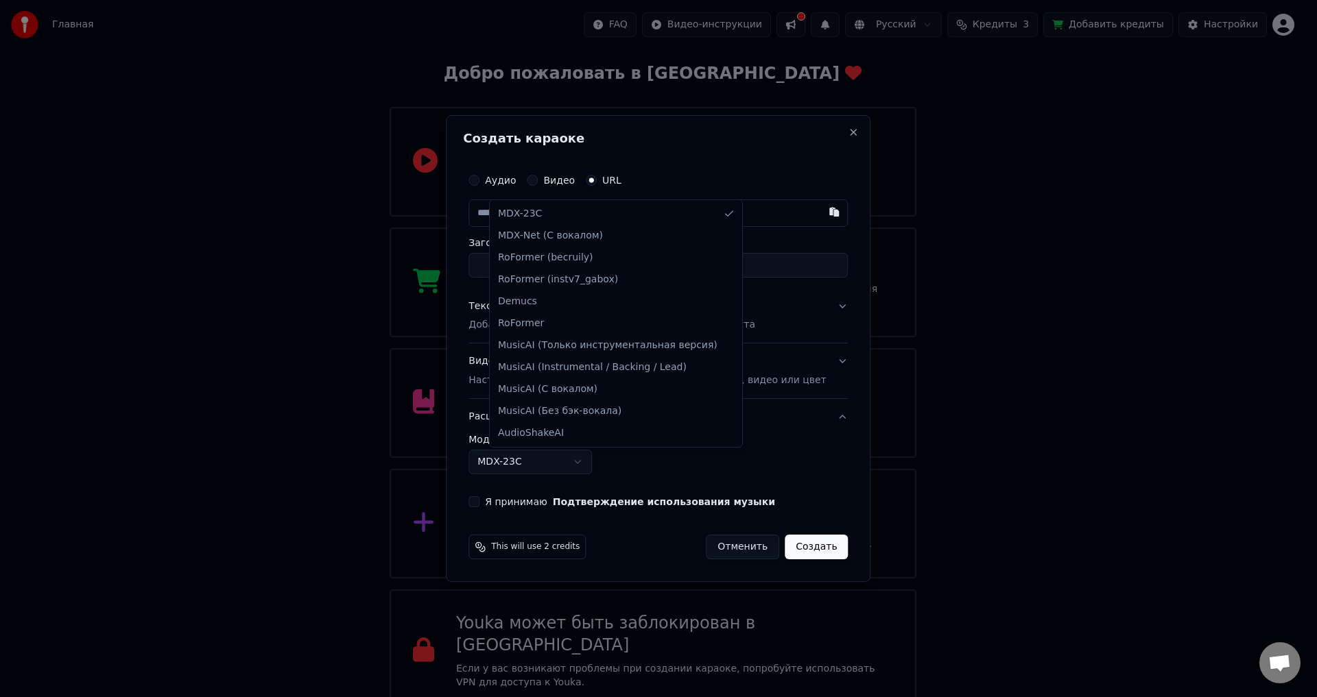
click at [590, 466] on body "Главная FAQ Видео-инструкции Русский Кредиты 3 Добавить кредиты Настройки Добро…" at bounding box center [652, 322] width 1305 height 782
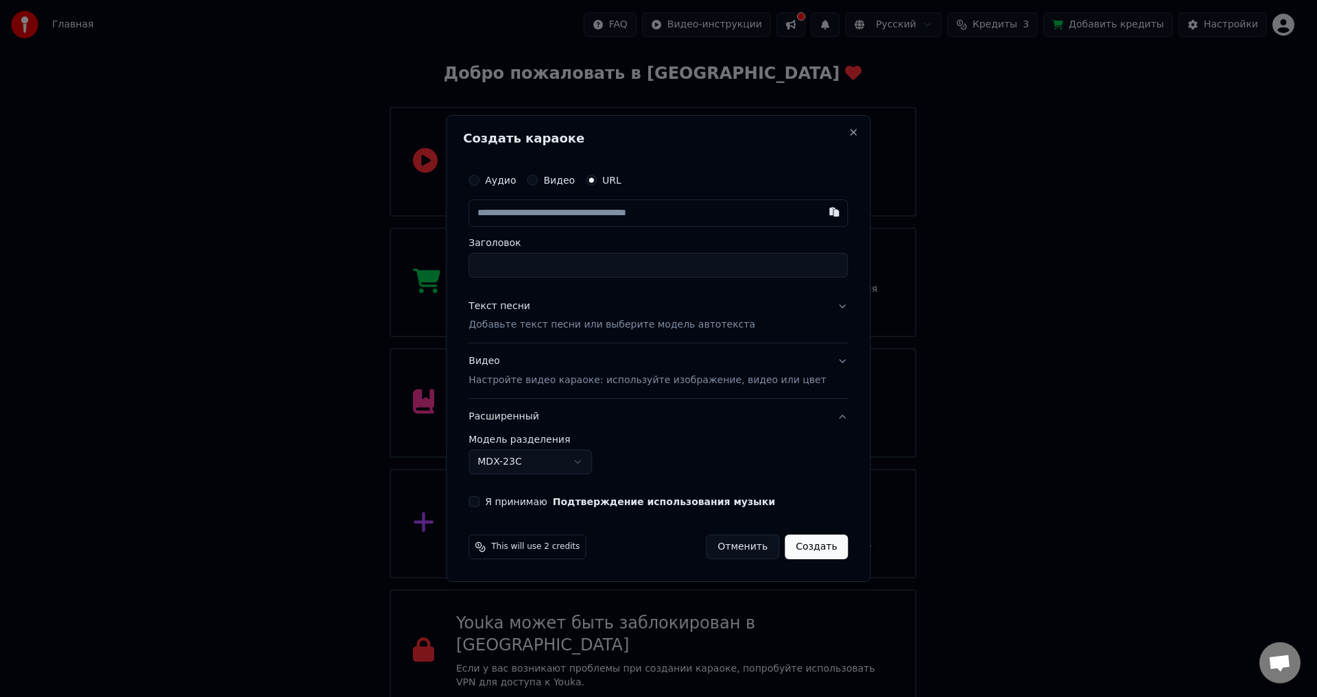
click at [617, 208] on input "text" at bounding box center [657, 213] width 379 height 27
click at [591, 217] on input "*********" at bounding box center [657, 213] width 379 height 27
click at [590, 243] on div "аэропорты" at bounding box center [657, 244] width 379 height 25
type input "*********"
drag, startPoint x: 590, startPoint y: 217, endPoint x: 452, endPoint y: 205, distance: 138.3
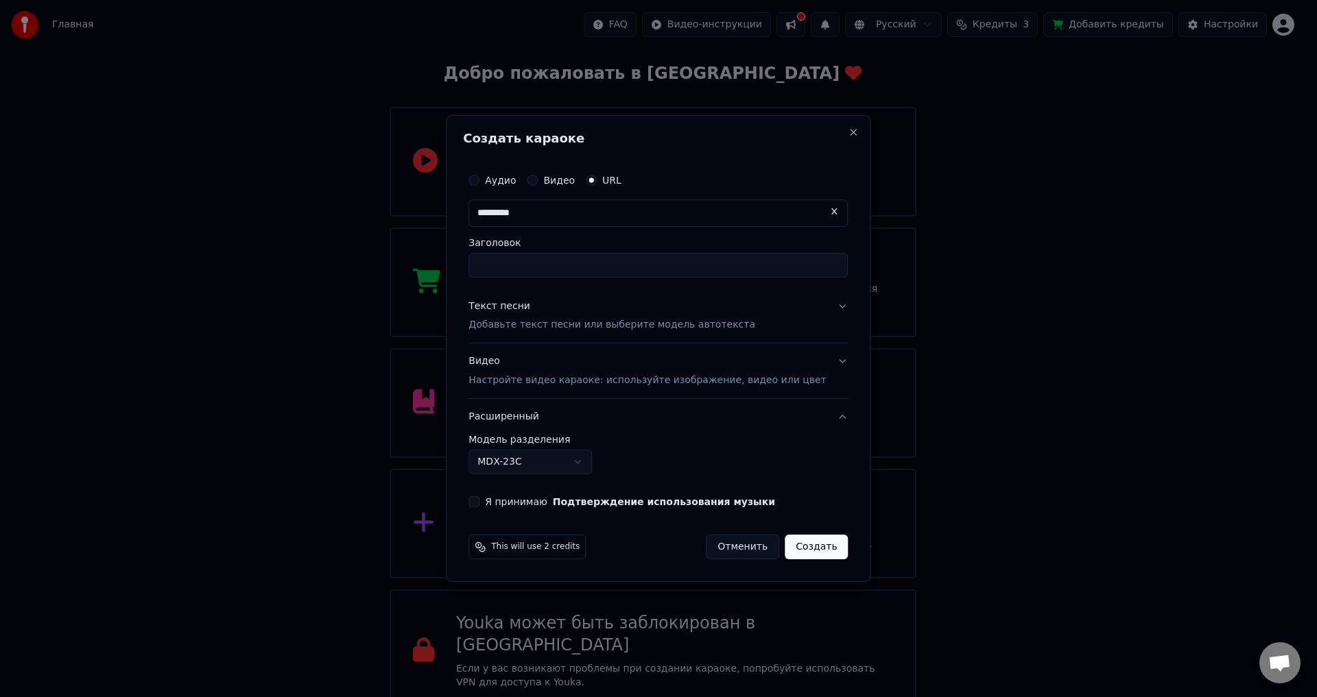
click at [428, 205] on body "Главная FAQ Видео-инструкции Русский Кредиты 3 Добавить кредиты Настройки Добро…" at bounding box center [652, 322] width 1305 height 782
type input "*"
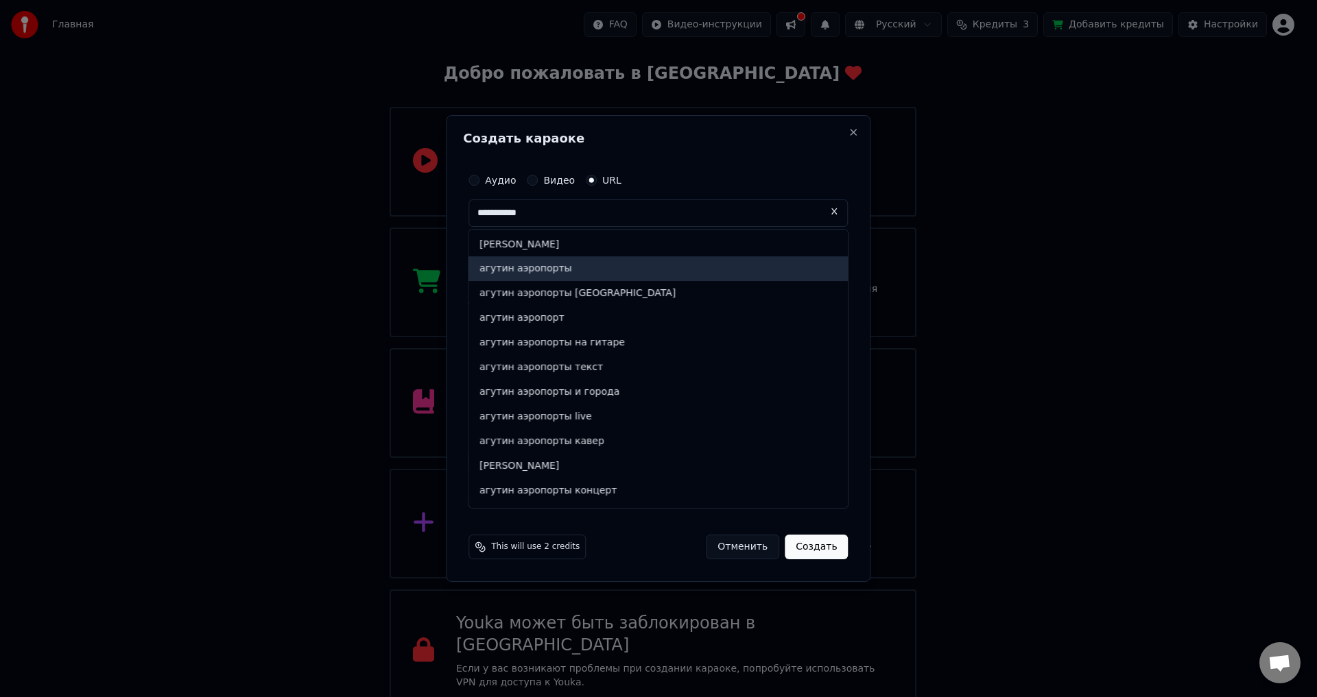
click at [553, 264] on div "агутин аэропорты" at bounding box center [657, 269] width 379 height 25
type input "**********"
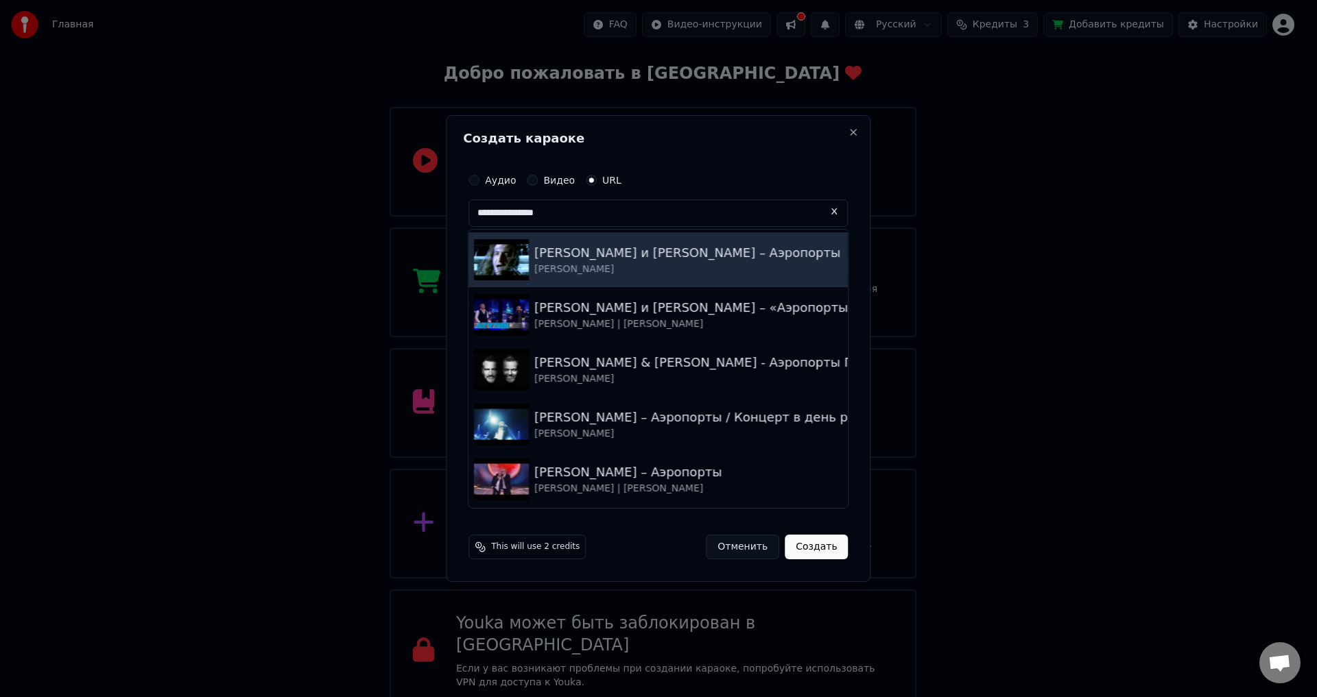
click at [725, 260] on div "[PERSON_NAME] и [PERSON_NAME] – Аэропорты" at bounding box center [687, 252] width 306 height 19
type input "**********"
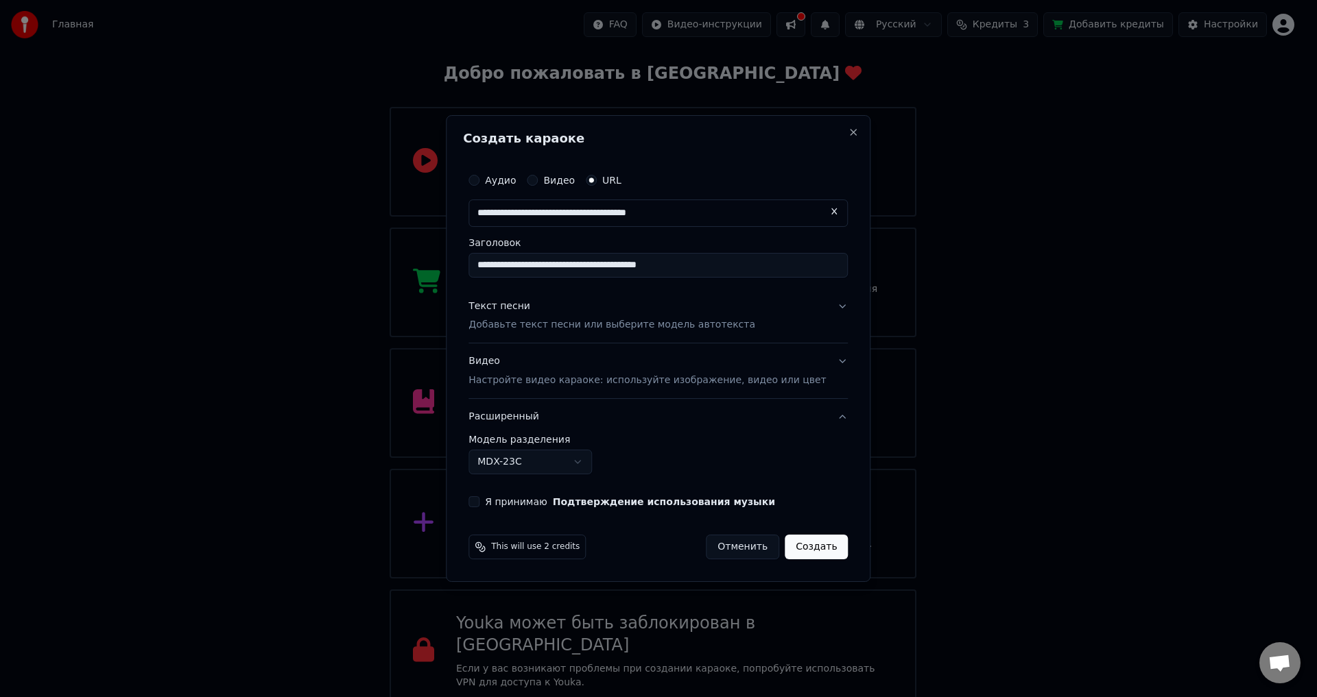
click at [707, 317] on div "Текст песни Добавьте текст песни или выберите модель автотекста" at bounding box center [611, 316] width 287 height 33
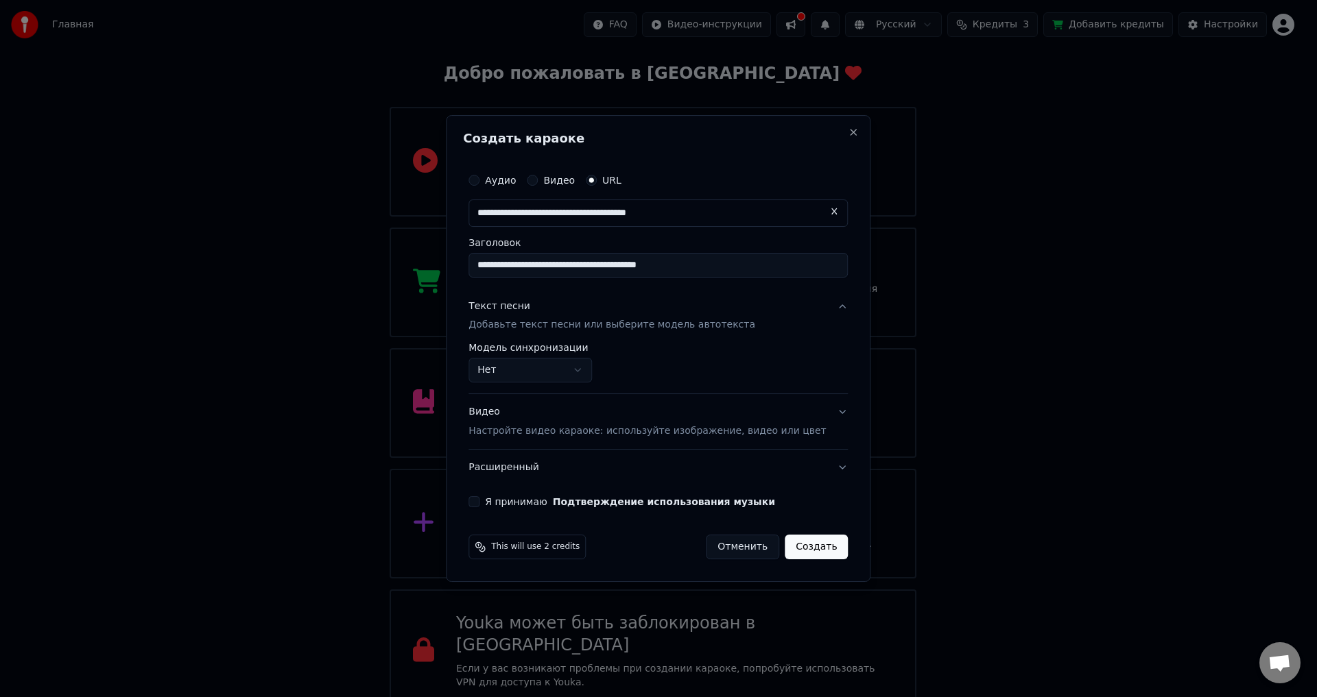
click at [715, 331] on p "Добавьте текст песни или выберите модель автотекста" at bounding box center [611, 326] width 287 height 14
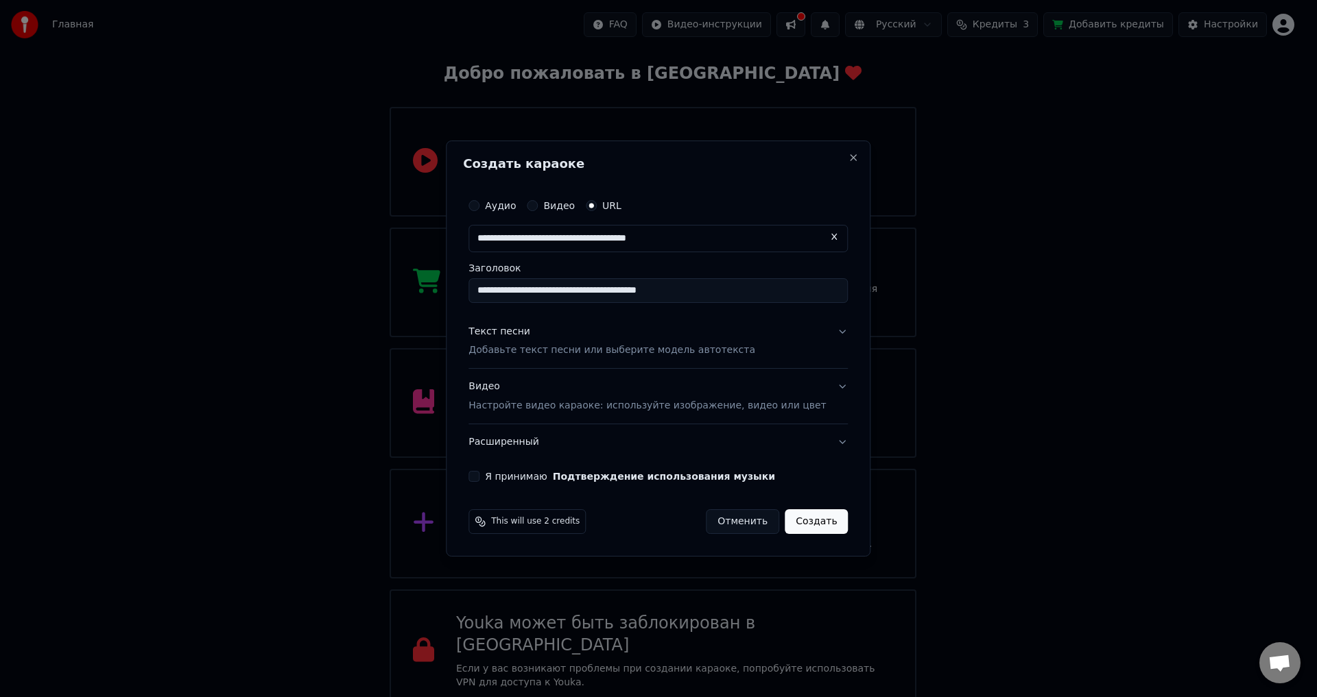
click at [713, 348] on p "Добавьте текст песни или выберите модель автотекста" at bounding box center [611, 351] width 287 height 14
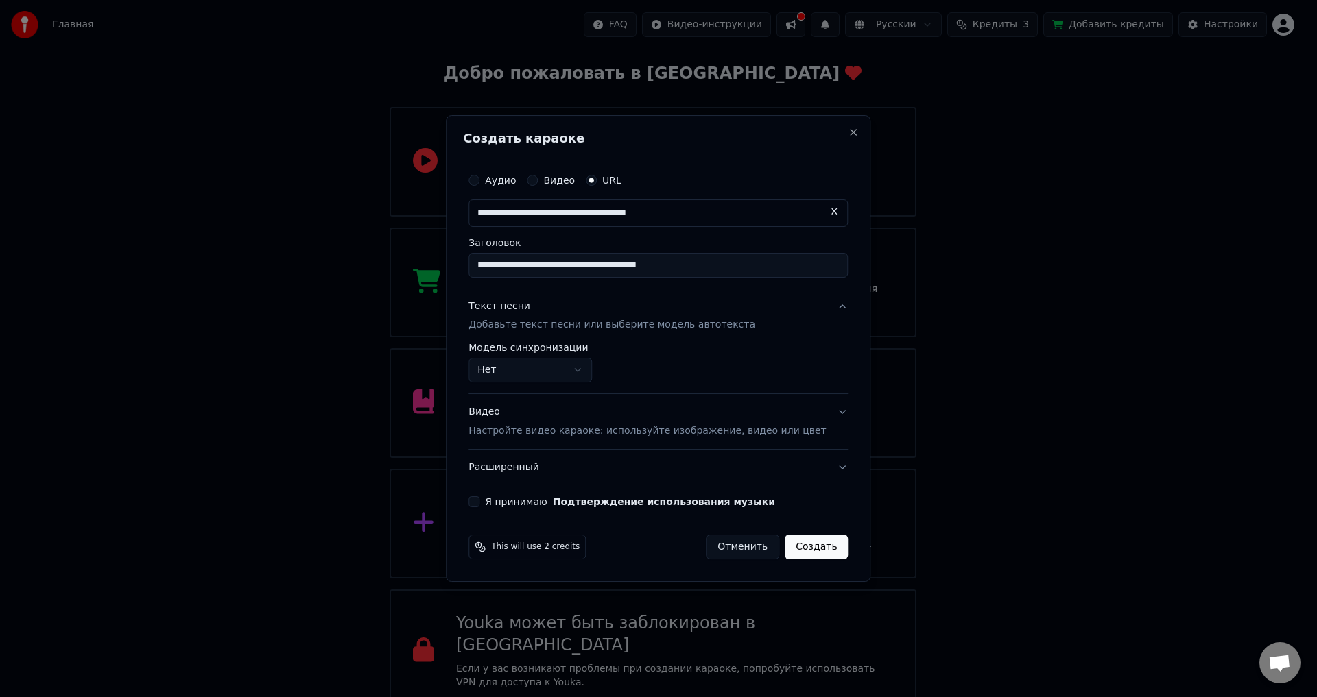
click at [600, 376] on body "Главная FAQ Видео-инструкции Русский Кредиты 3 Добавить кредиты Настройки Добро…" at bounding box center [652, 322] width 1305 height 782
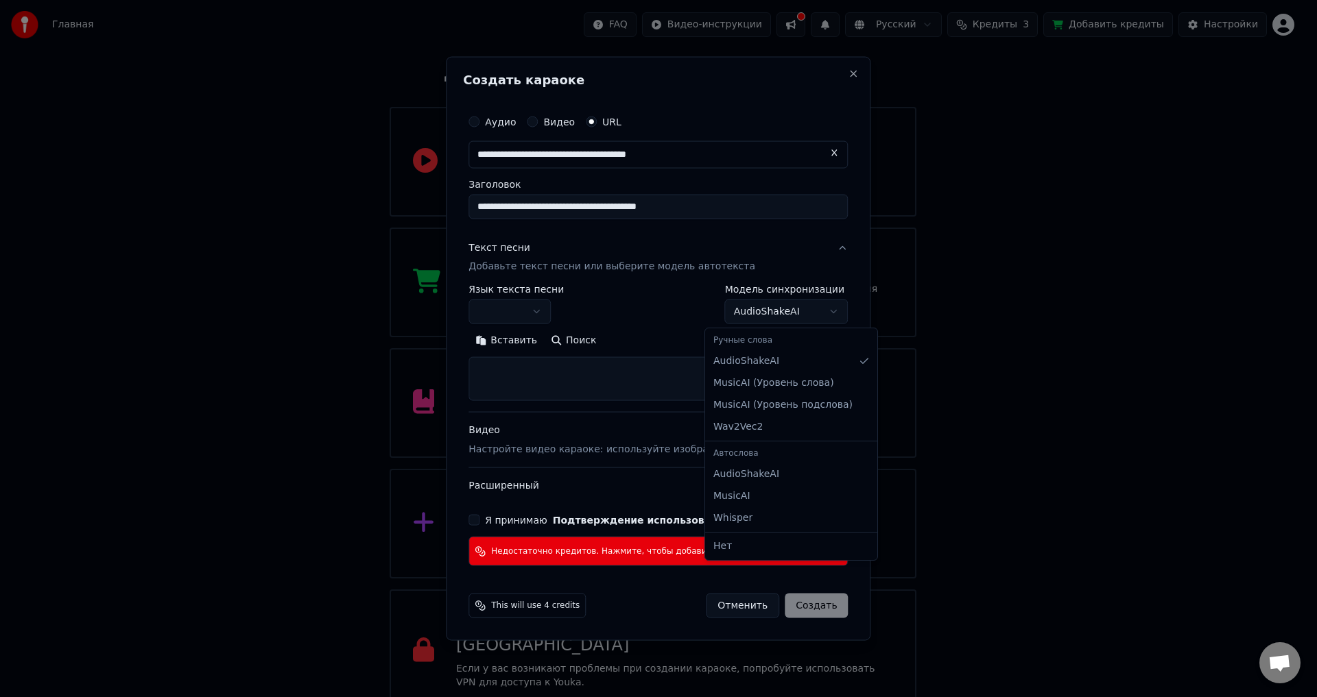
click at [798, 319] on body "Главная FAQ Видео-инструкции Русский Кредиты 3 Добавить кредиты Настройки Добро…" at bounding box center [652, 322] width 1305 height 782
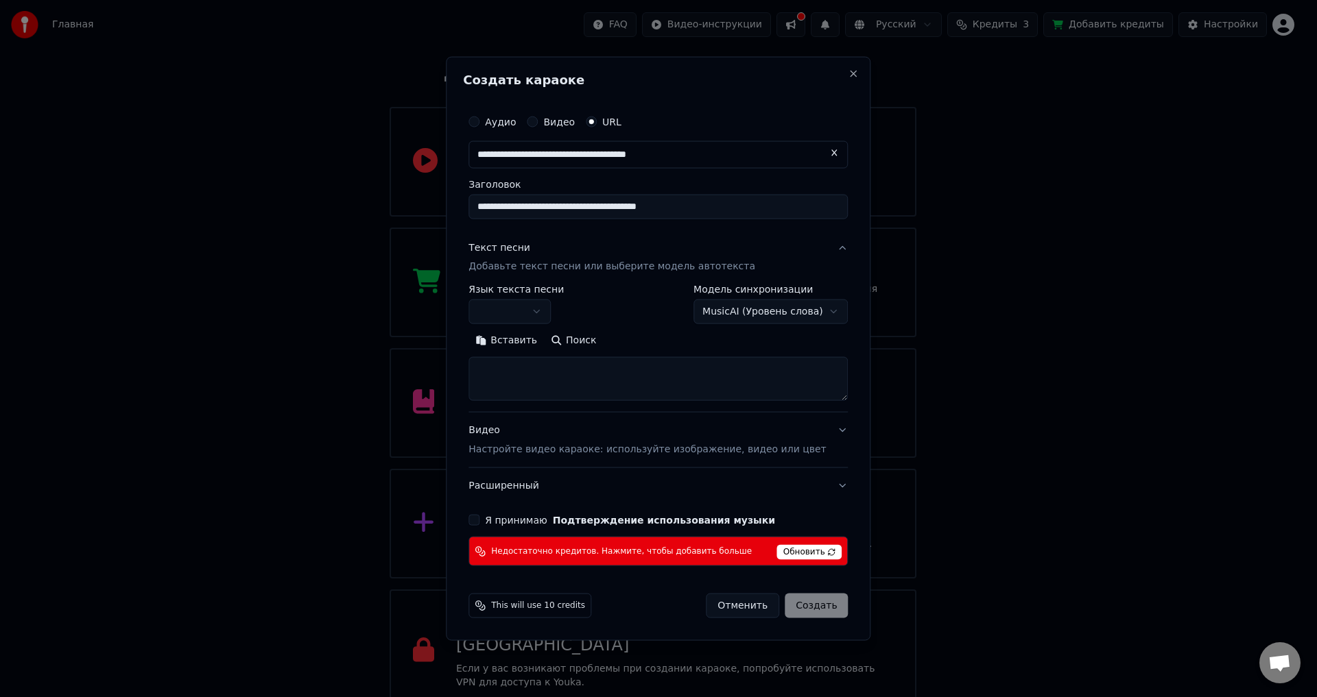
click at [785, 328] on div "**********" at bounding box center [657, 343] width 379 height 117
click at [789, 314] on body "Главная FAQ Видео-инструкции Русский Кредиты 3 Добавить кредиты Настройки Добро…" at bounding box center [652, 322] width 1305 height 782
click at [788, 314] on body "Главная FAQ Видео-инструкции Русский Кредиты 3 Добавить кредиты Настройки Добро…" at bounding box center [652, 322] width 1305 height 782
click at [774, 322] on body "Главная FAQ Видео-инструкции Русский Кредиты 3 Добавить кредиты Настройки Добро…" at bounding box center [652, 322] width 1305 height 782
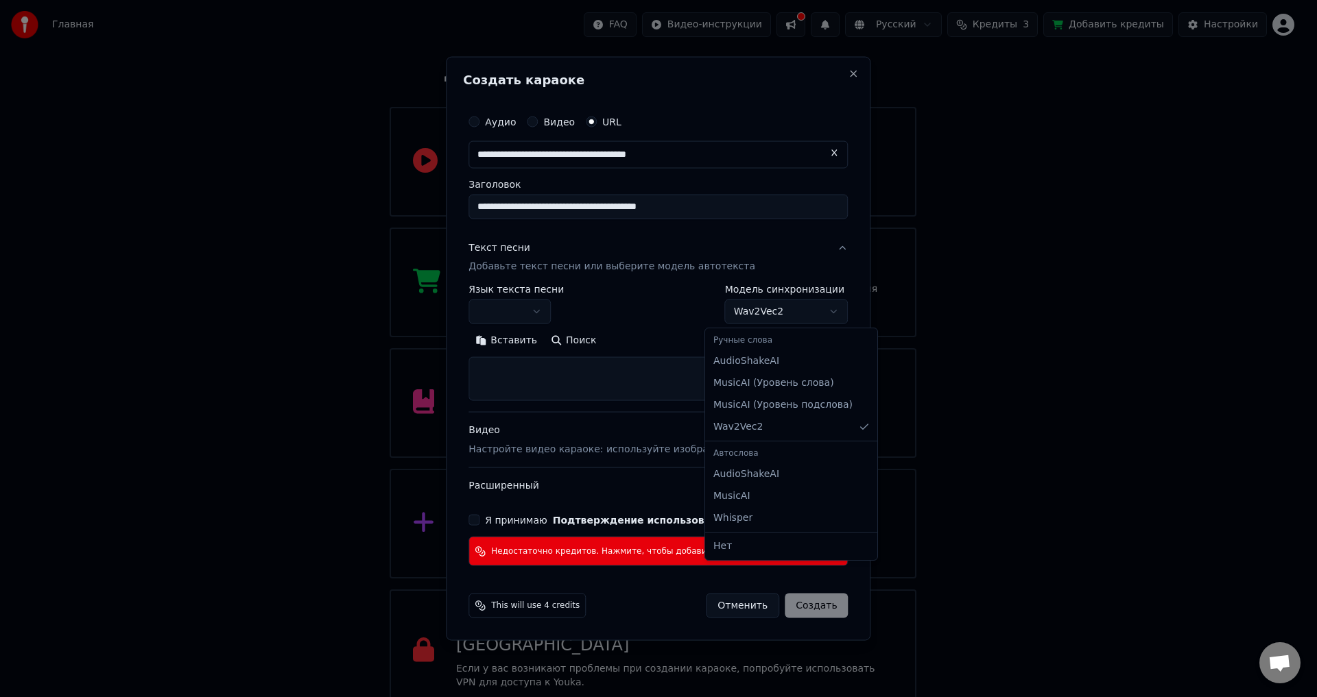
select select "****"
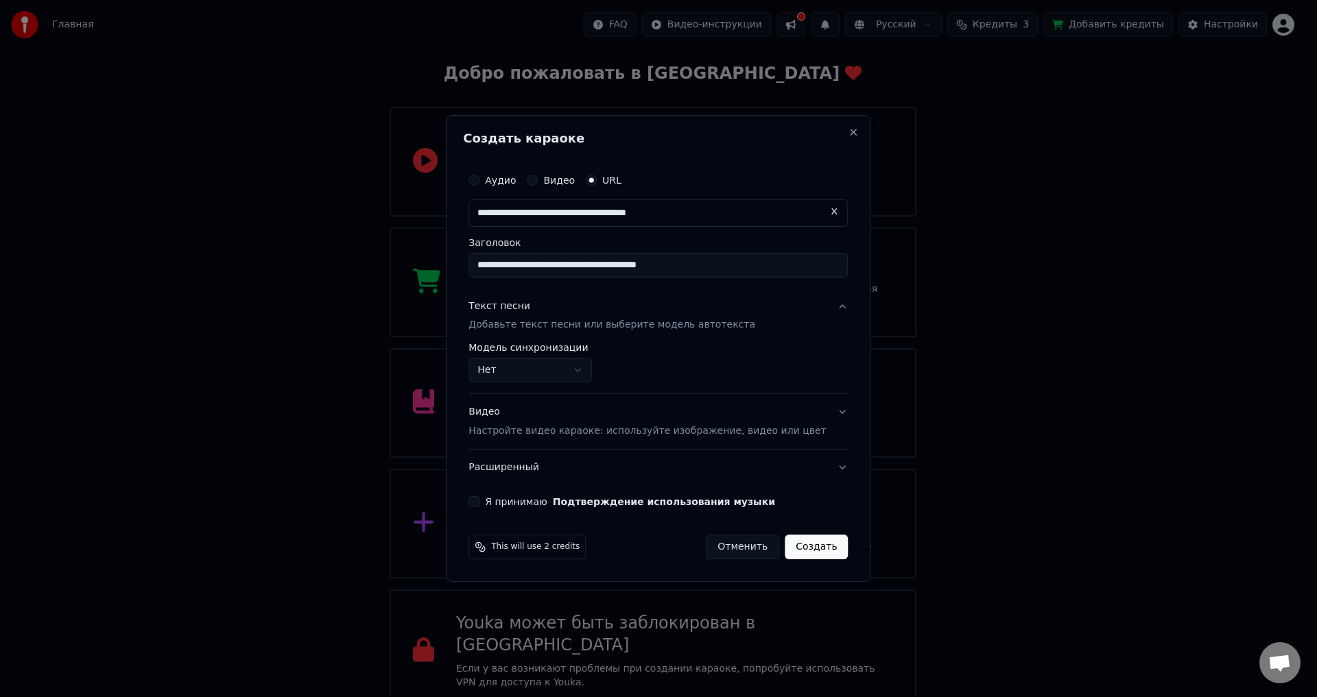
click at [724, 327] on p "Добавьте текст песни или выберите модель автотекста" at bounding box center [611, 326] width 287 height 14
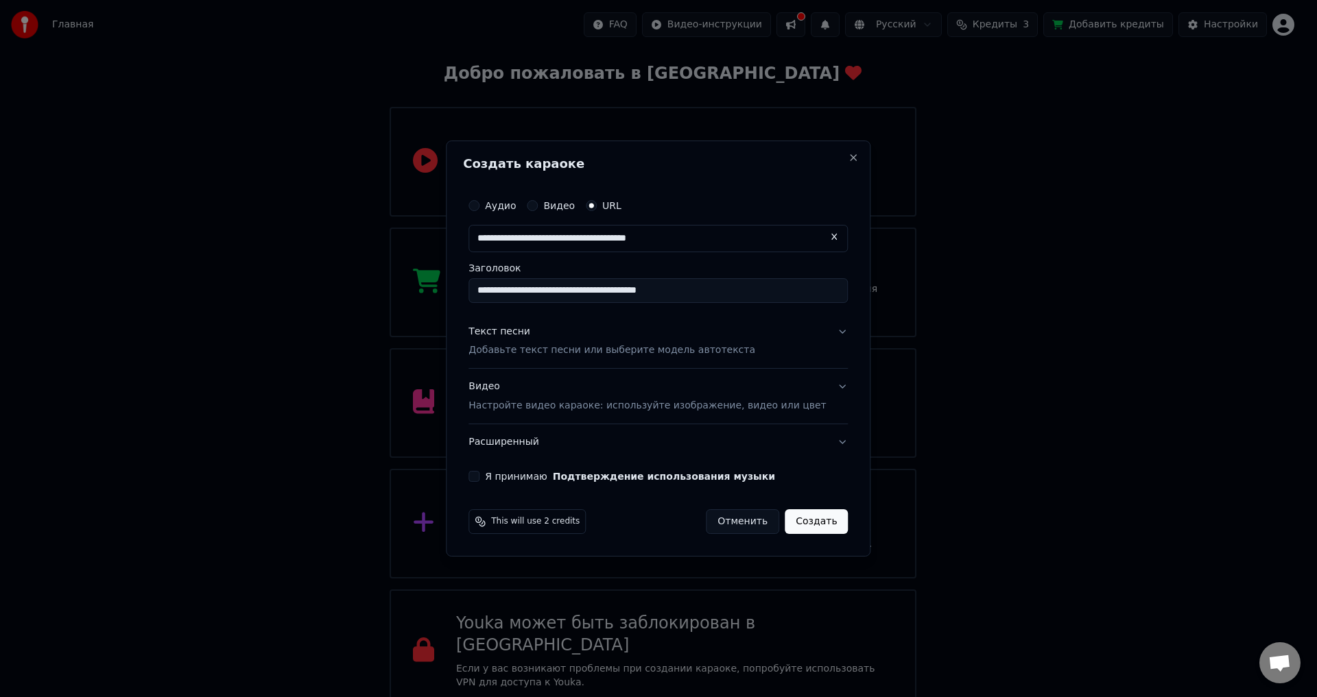
click at [728, 350] on p "Добавьте текст песни или выберите модель автотекста" at bounding box center [611, 351] width 287 height 14
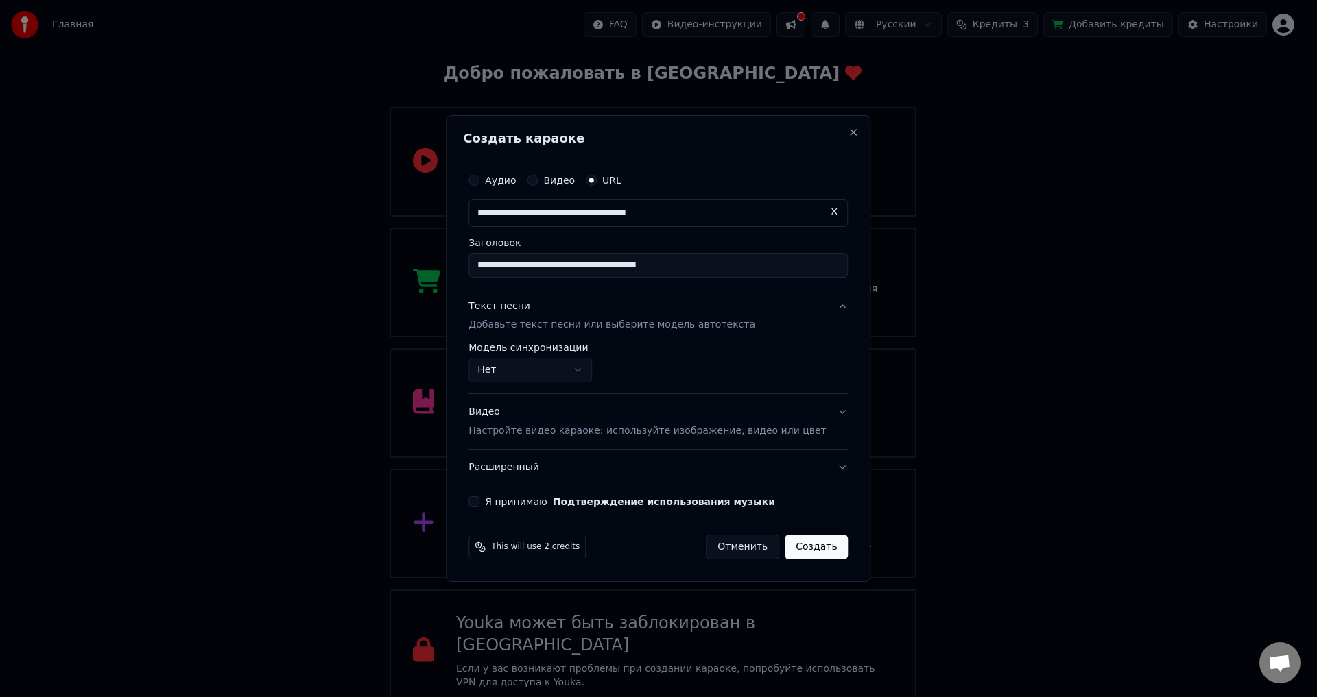
click at [599, 368] on body "Главная FAQ Видео-инструкции Русский Кредиты 3 Добавить кредиты Настройки Добро…" at bounding box center [652, 322] width 1305 height 782
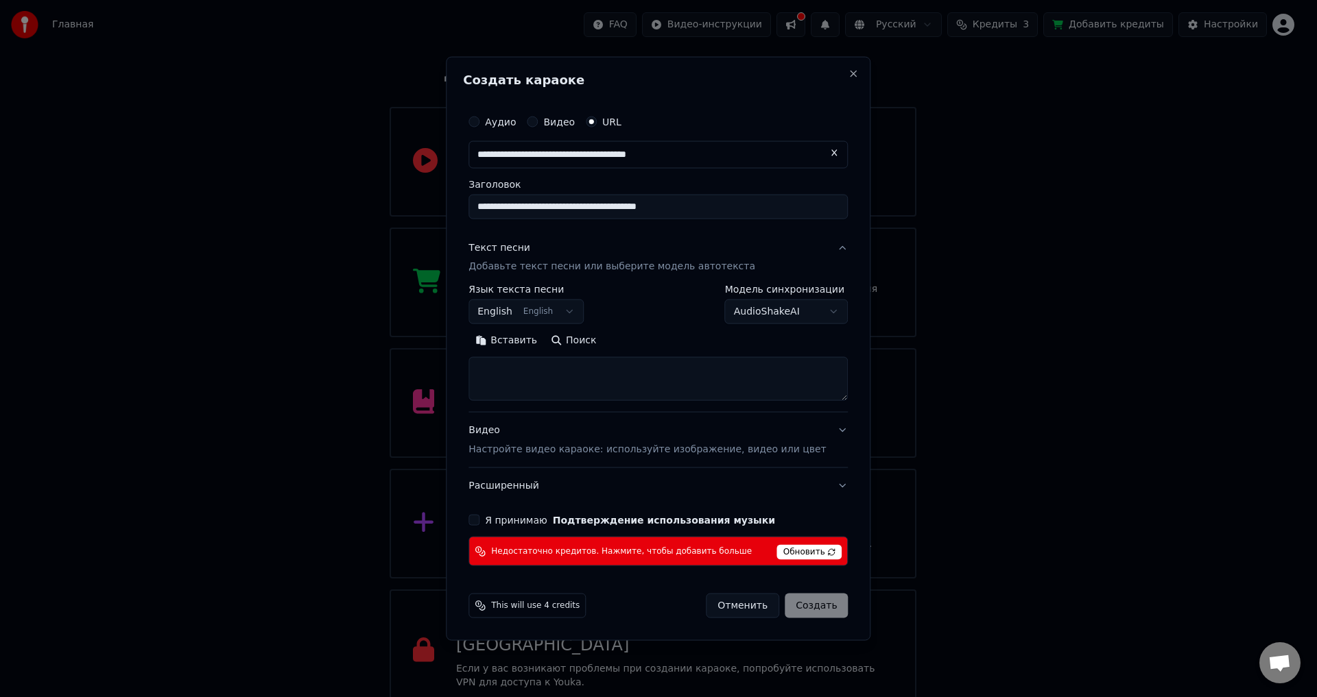
click at [734, 322] on body "Главная FAQ Видео-инструкции Русский Кредиты 3 Добавить кредиты Настройки Добро…" at bounding box center [652, 322] width 1305 height 782
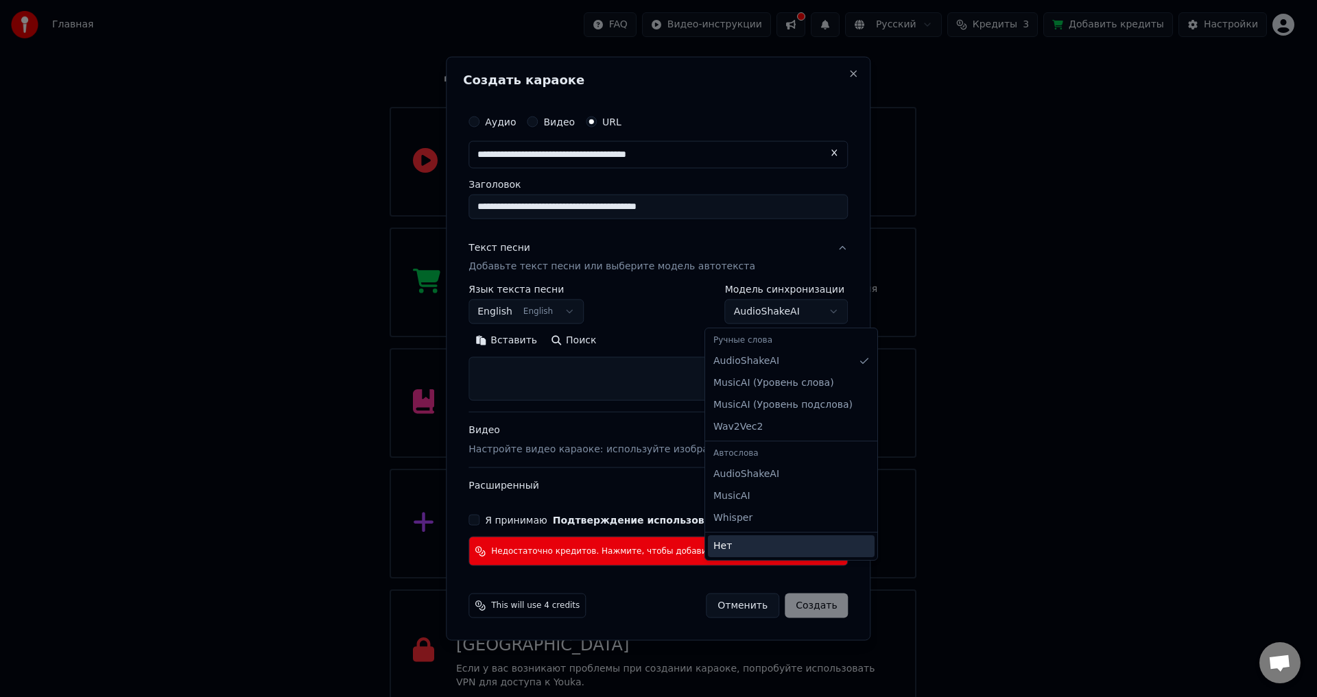
select select "****"
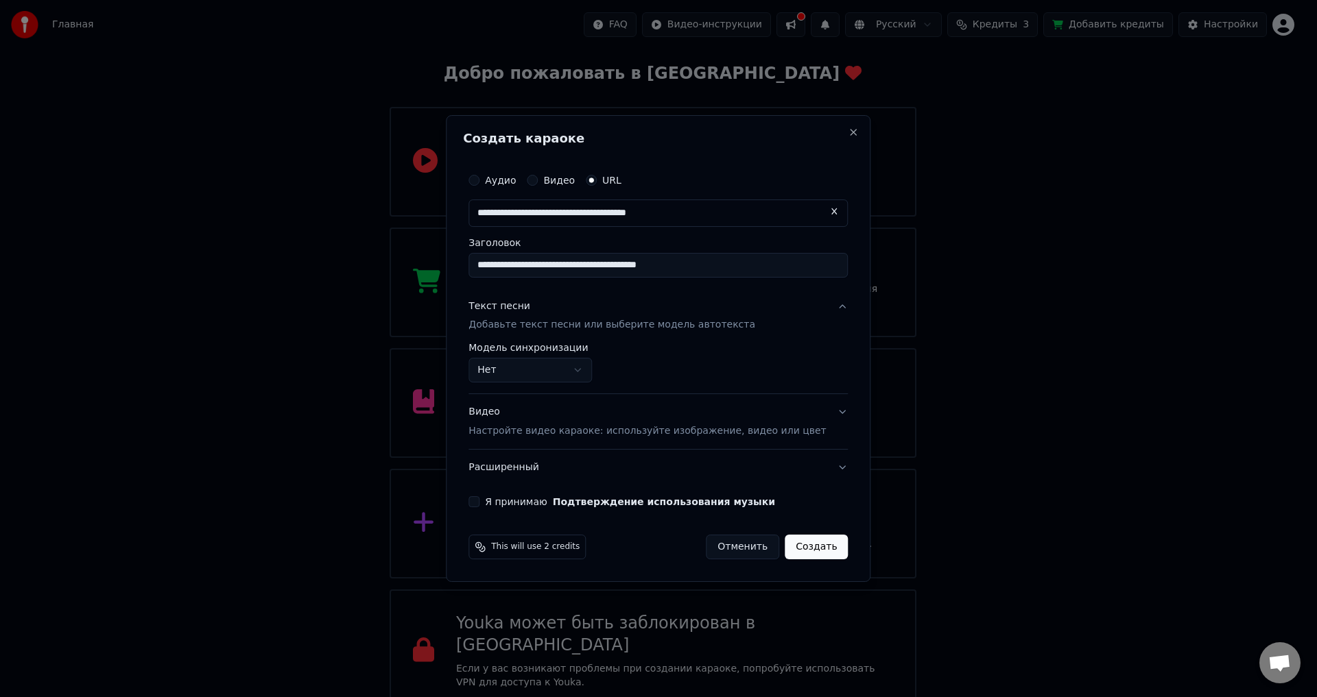
click at [780, 438] on p "Настройте видео караоке: используйте изображение, видео или цвет" at bounding box center [646, 432] width 357 height 14
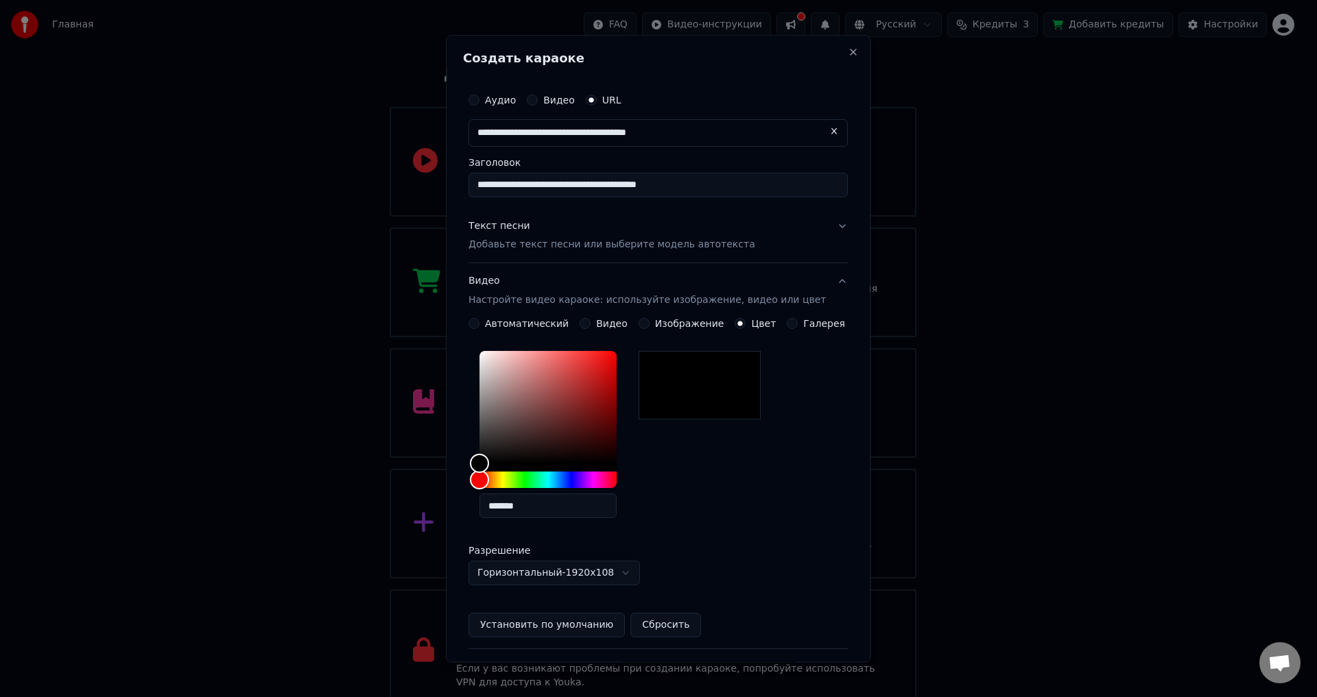
click at [599, 326] on label "Видео" at bounding box center [612, 325] width 32 height 10
click at [590, 326] on button "Видео" at bounding box center [585, 324] width 11 height 11
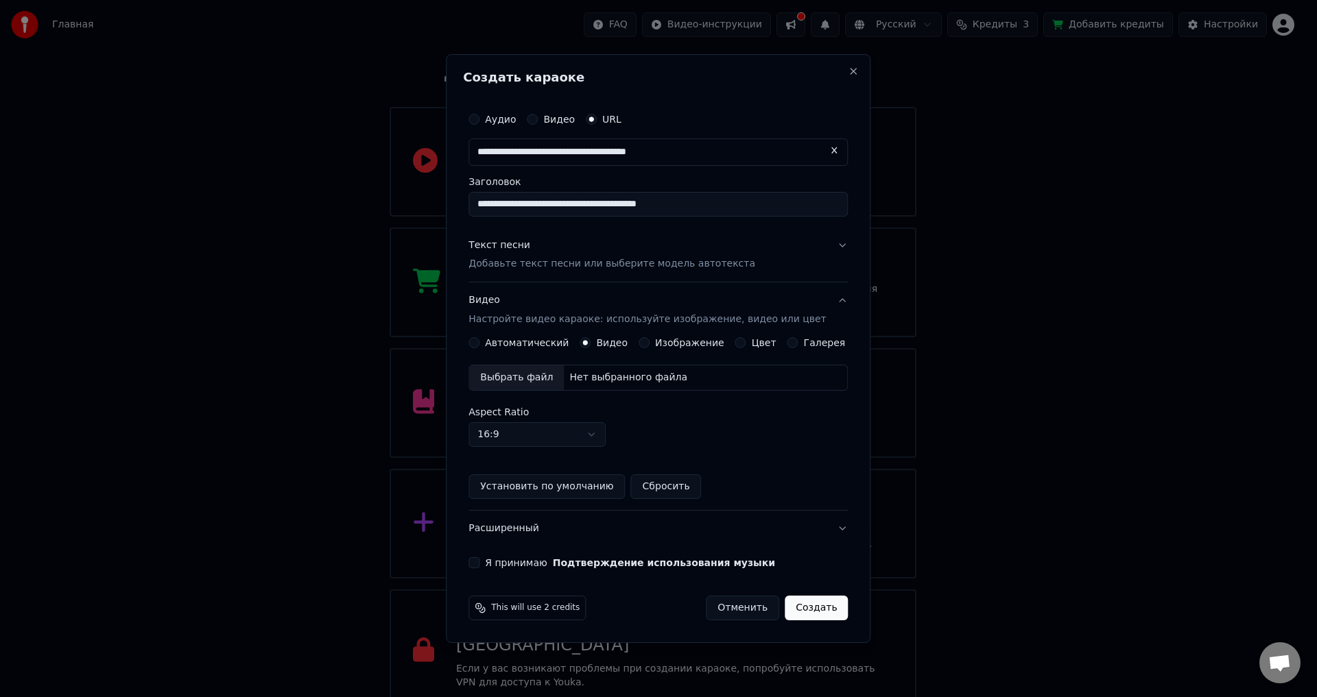
click at [804, 344] on label "Галерея" at bounding box center [825, 343] width 42 height 10
click at [798, 344] on button "Галерея" at bounding box center [792, 342] width 11 height 11
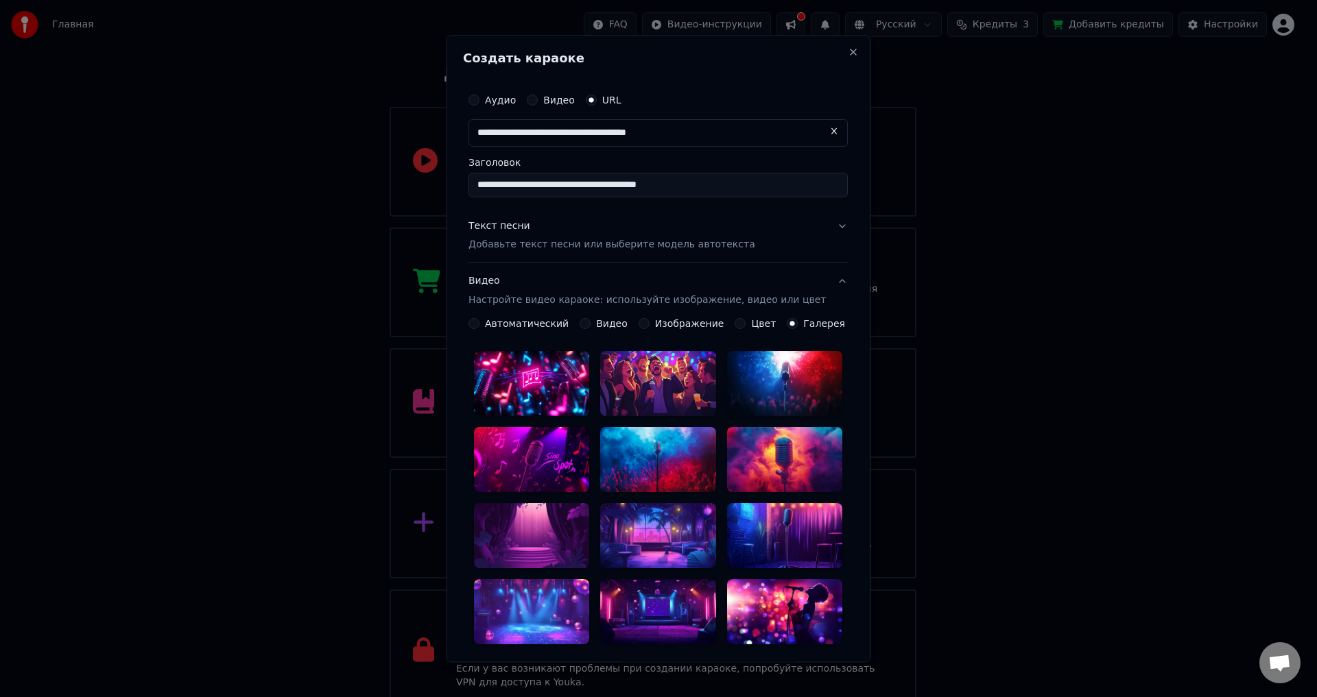
click at [643, 452] on div at bounding box center [658, 460] width 115 height 65
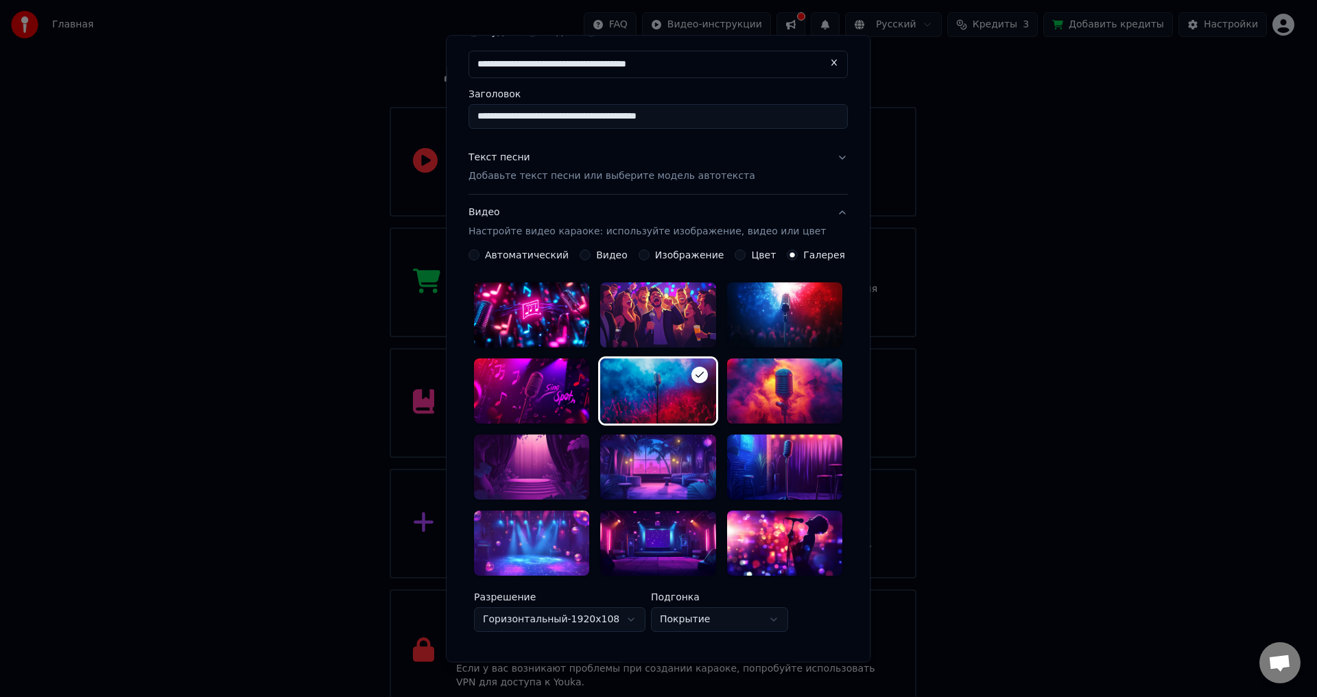
click at [554, 456] on div at bounding box center [531, 467] width 115 height 65
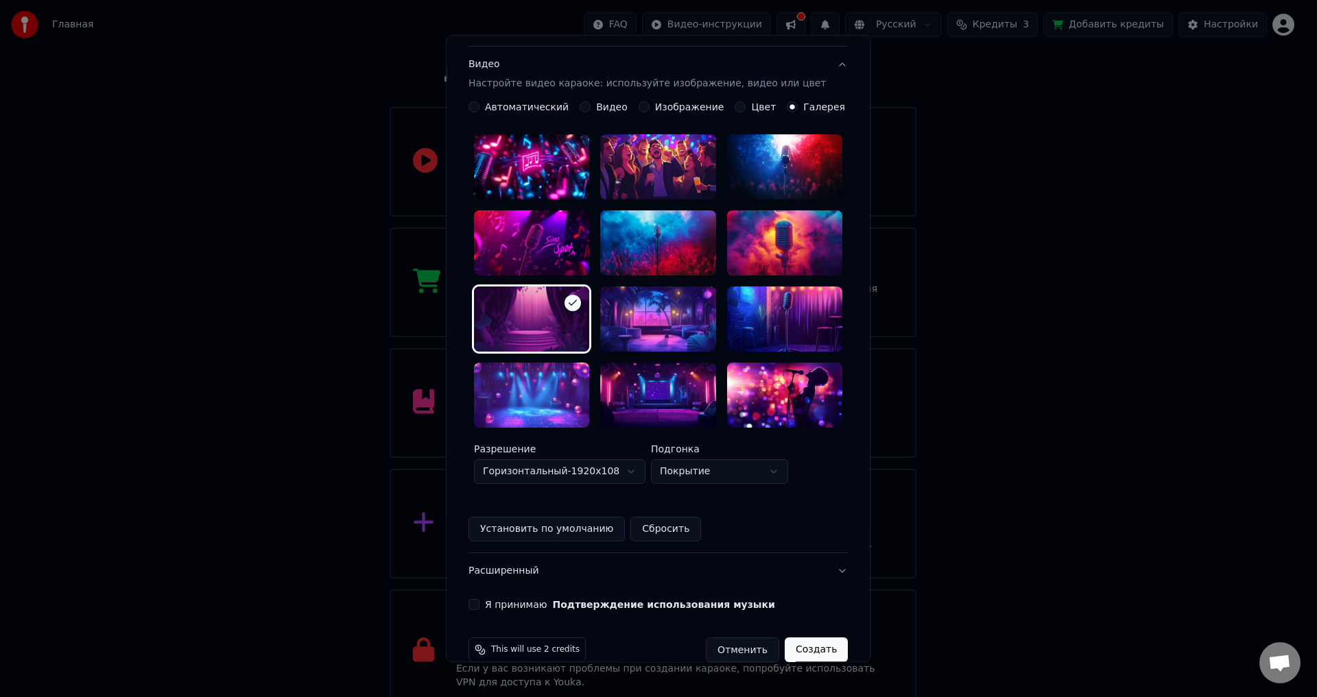
scroll to position [217, 0]
click at [492, 599] on div "Я принимаю Подтверждение использования музыки" at bounding box center [657, 604] width 379 height 11
click at [479, 599] on button "Я принимаю Подтверждение использования музыки" at bounding box center [473, 604] width 11 height 11
click at [791, 638] on button "Создать" at bounding box center [816, 650] width 63 height 25
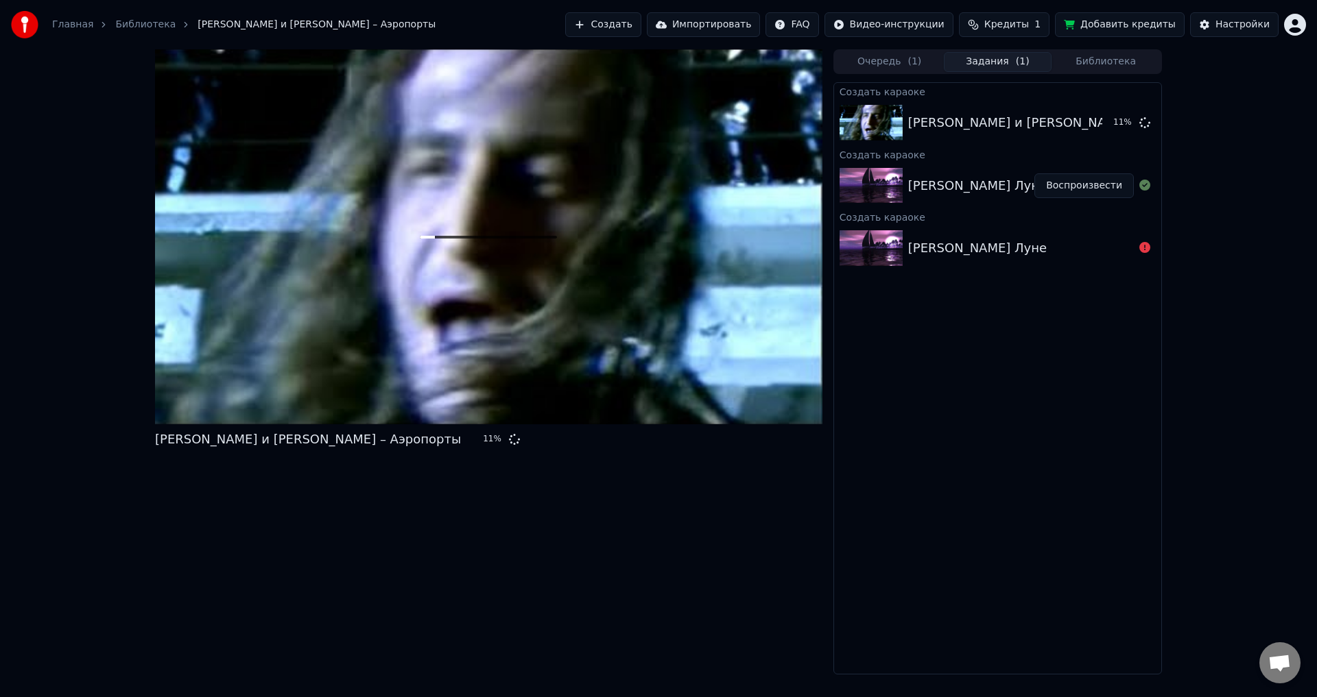
click at [1096, 61] on button "Библиотека" at bounding box center [1105, 62] width 108 height 20
click at [1031, 62] on button "Задания ( 1 )" at bounding box center [998, 62] width 108 height 20
click at [124, 21] on link "Библиотека" at bounding box center [145, 25] width 60 height 14
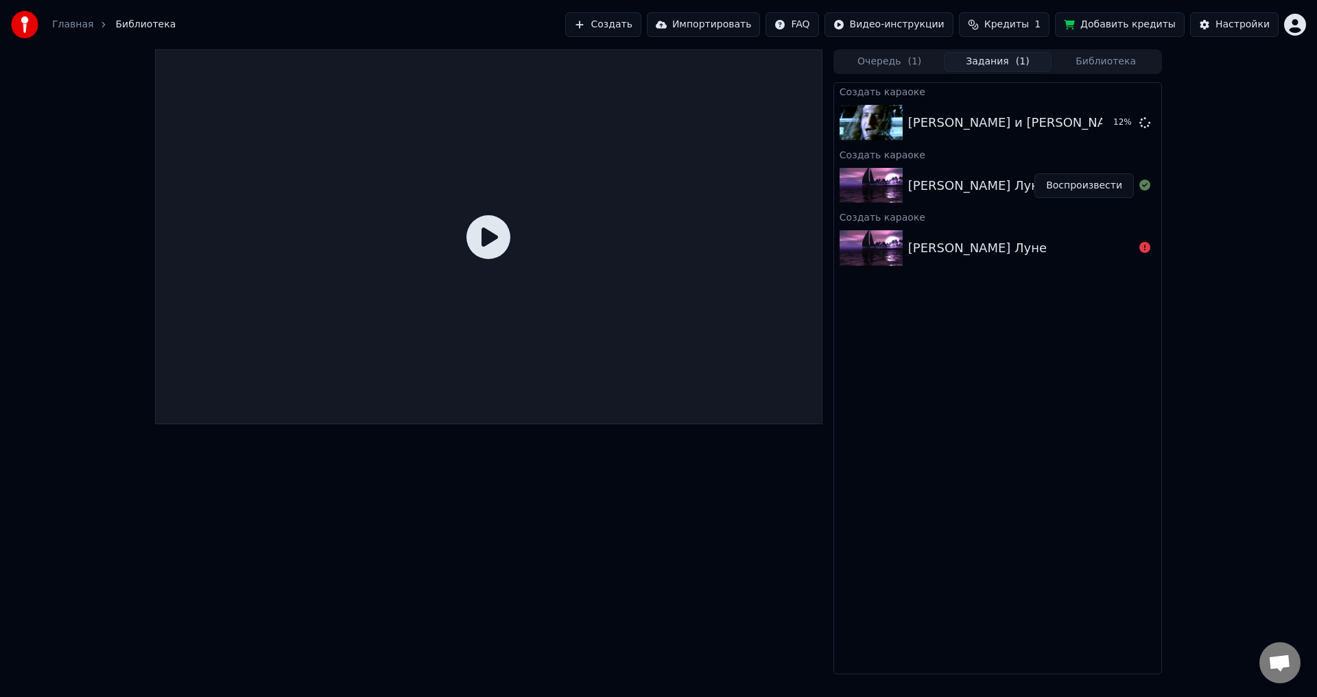
click at [73, 23] on link "Главная" at bounding box center [72, 25] width 41 height 14
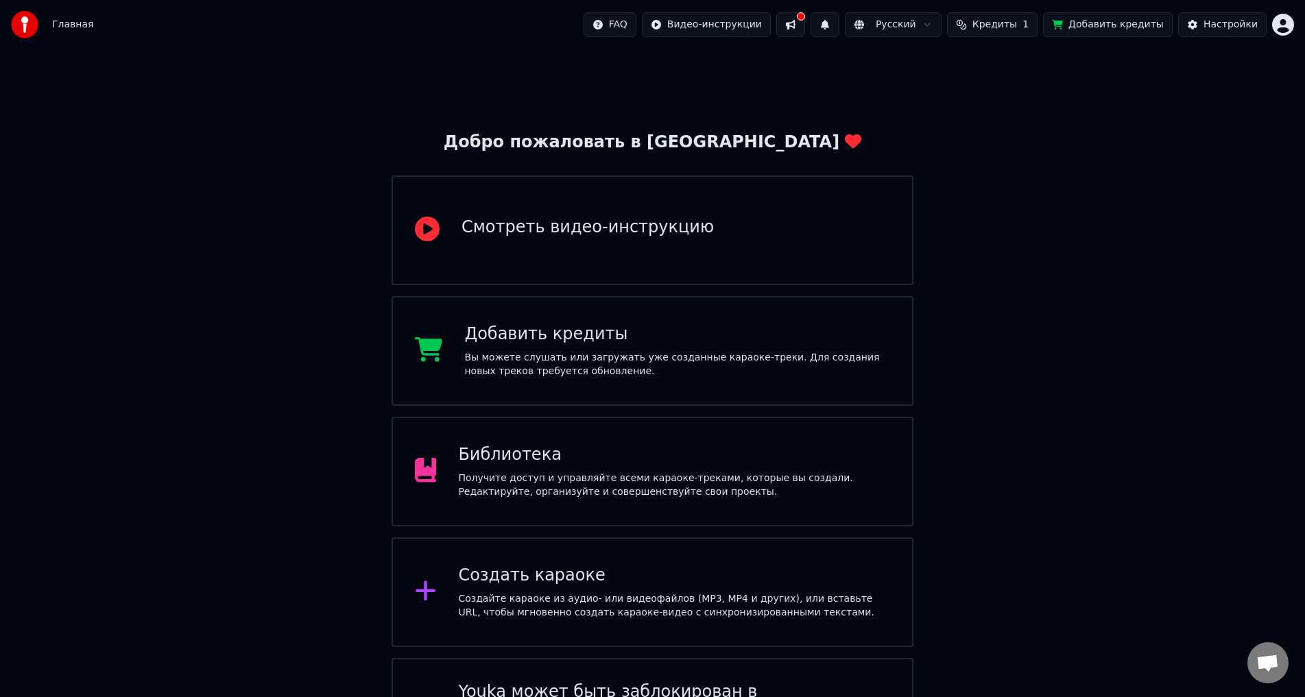
click at [597, 483] on div "Получите доступ и управляйте всеми караоке-треками, которые вы создали. Редакти…" at bounding box center [674, 485] width 432 height 27
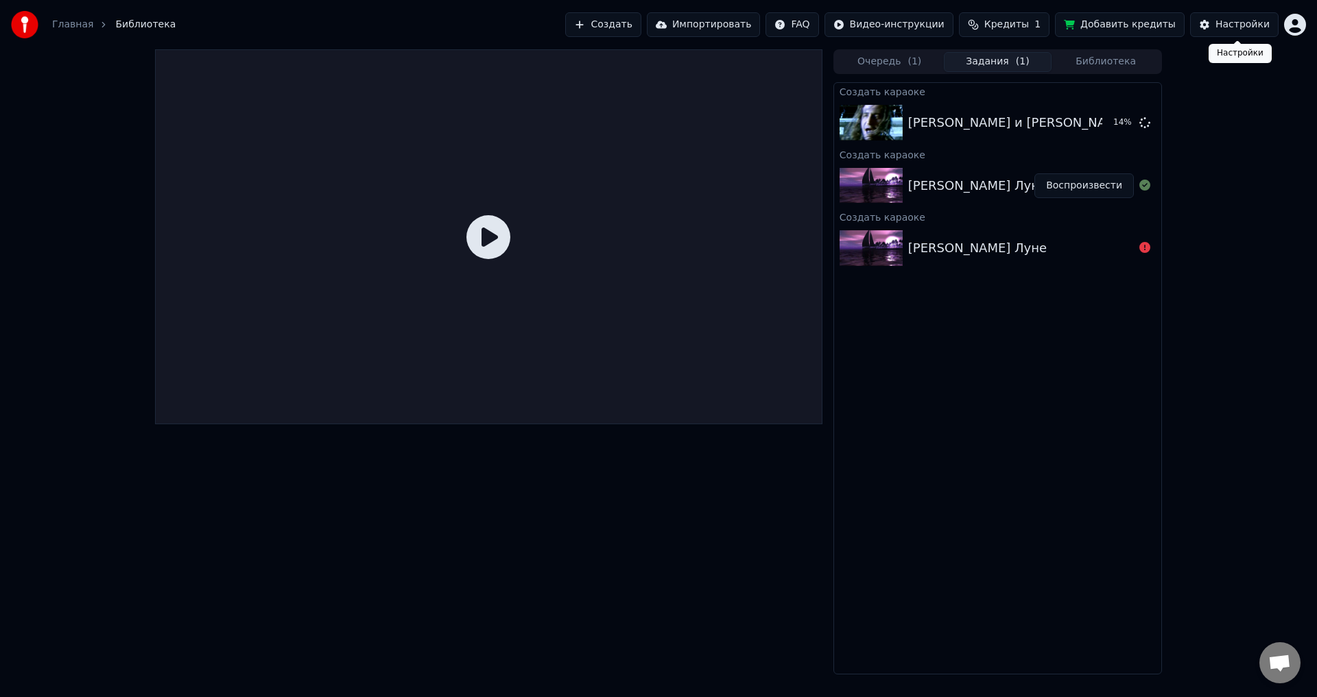
click at [1243, 31] on div "Настройки" at bounding box center [1242, 25] width 54 height 14
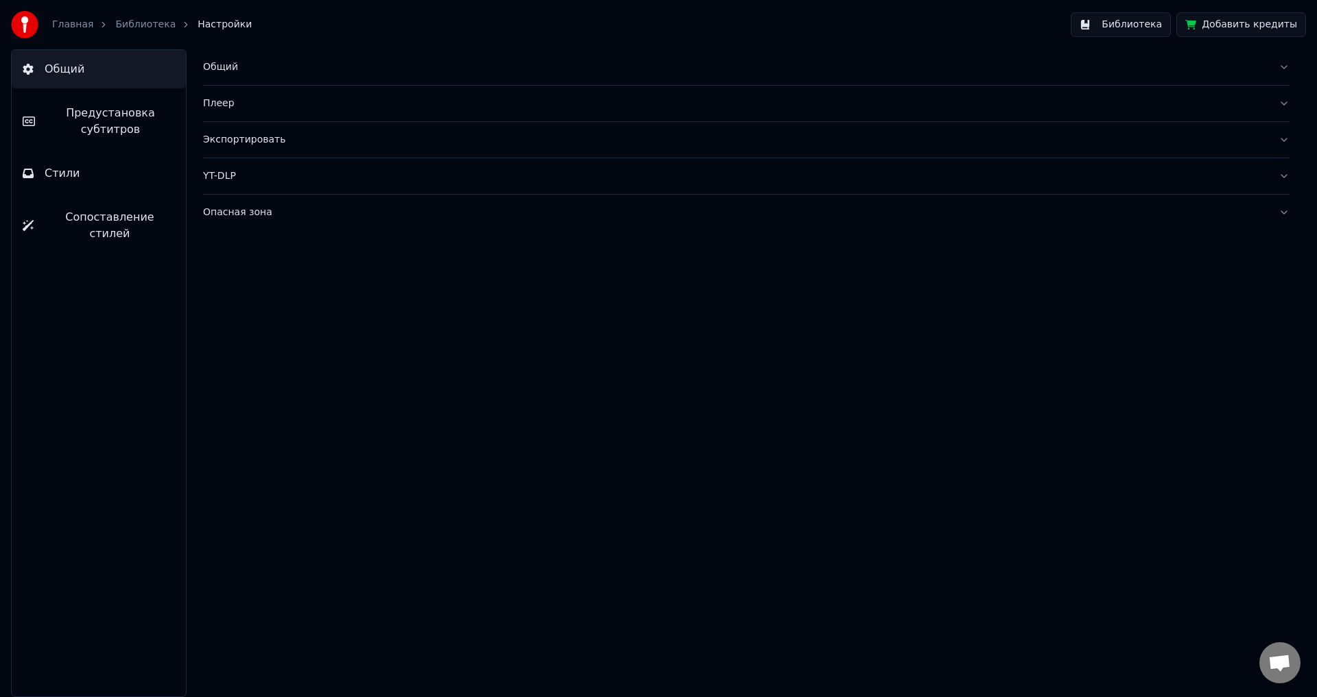
click at [247, 68] on div "Общий" at bounding box center [735, 67] width 1064 height 14
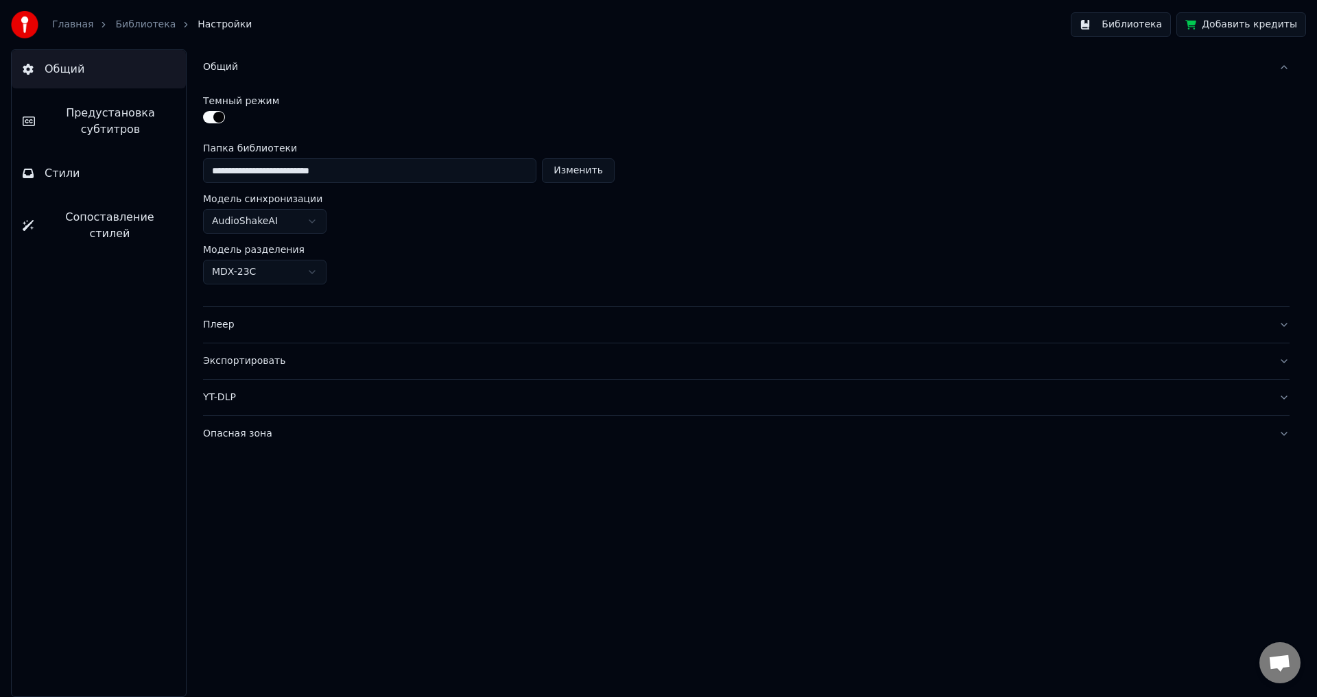
click at [241, 70] on div "Общий" at bounding box center [735, 67] width 1064 height 14
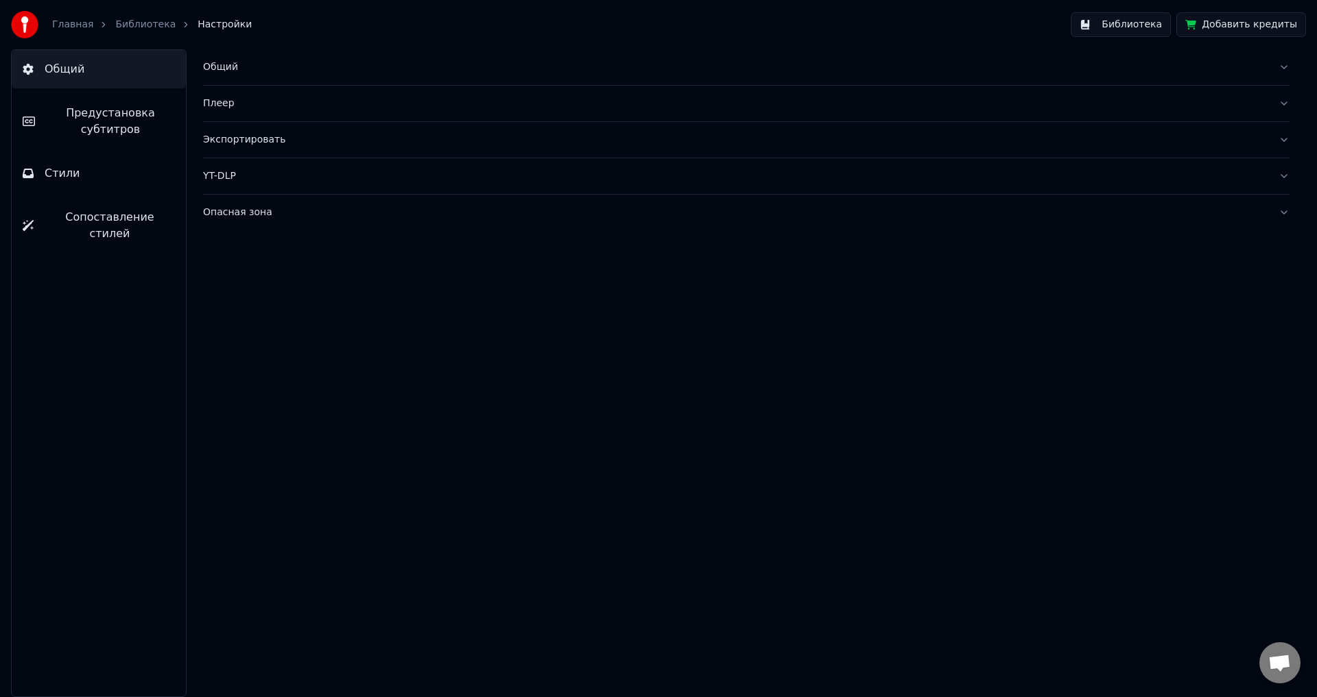
click at [249, 116] on button "Плеер" at bounding box center [746, 104] width 1086 height 36
click at [248, 116] on button "Плеер" at bounding box center [746, 104] width 1086 height 36
click at [259, 145] on div "Экспортировать" at bounding box center [735, 140] width 1064 height 14
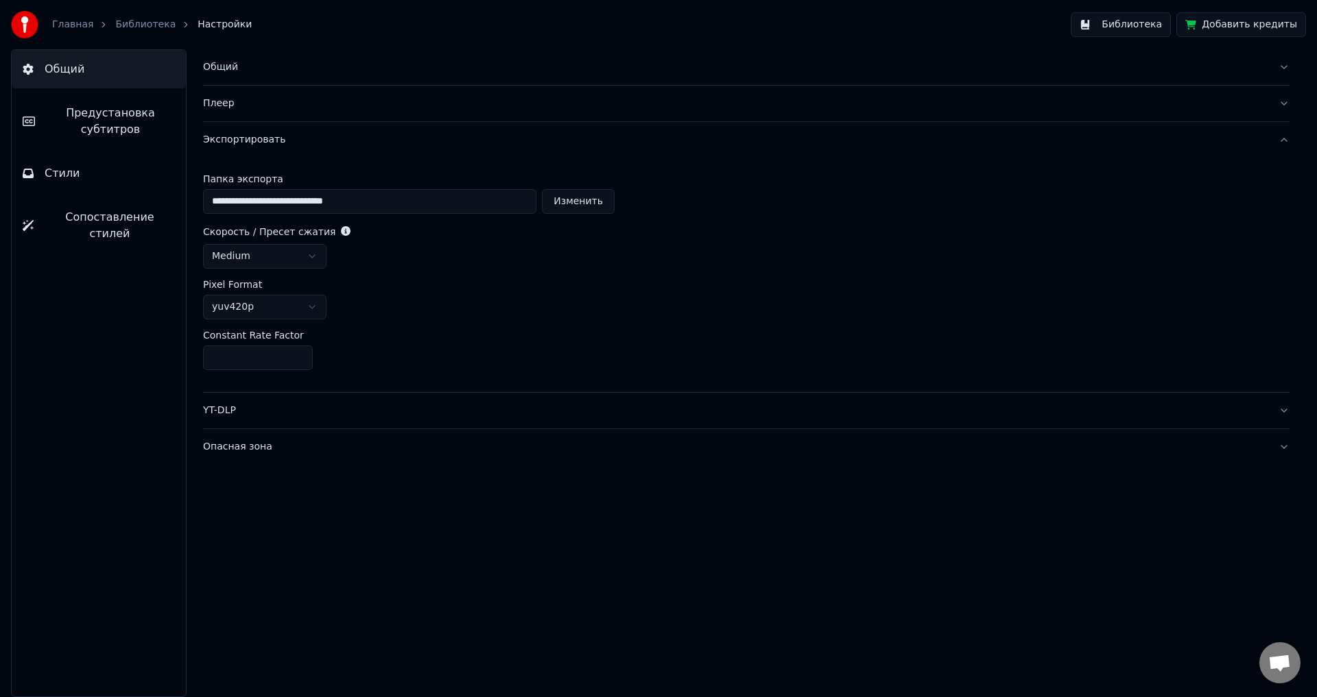
click at [259, 145] on div "Экспортировать" at bounding box center [735, 140] width 1064 height 14
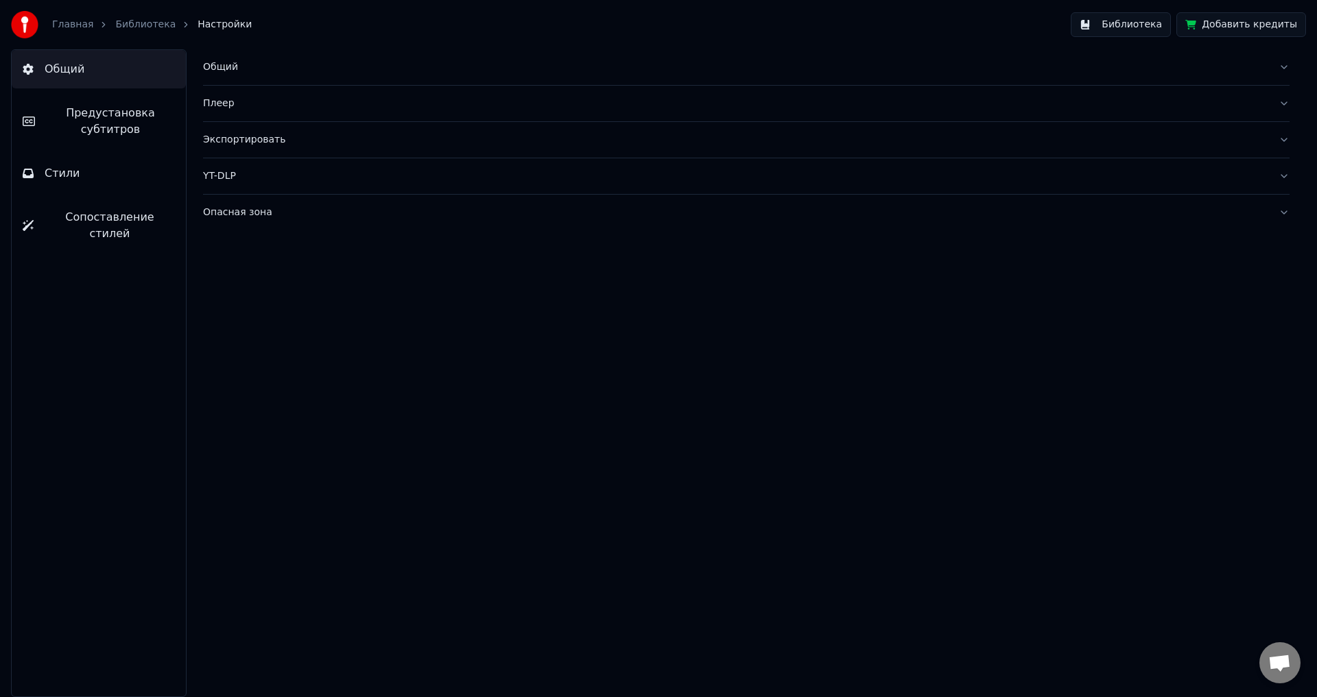
click at [83, 29] on link "Главная" at bounding box center [72, 25] width 41 height 14
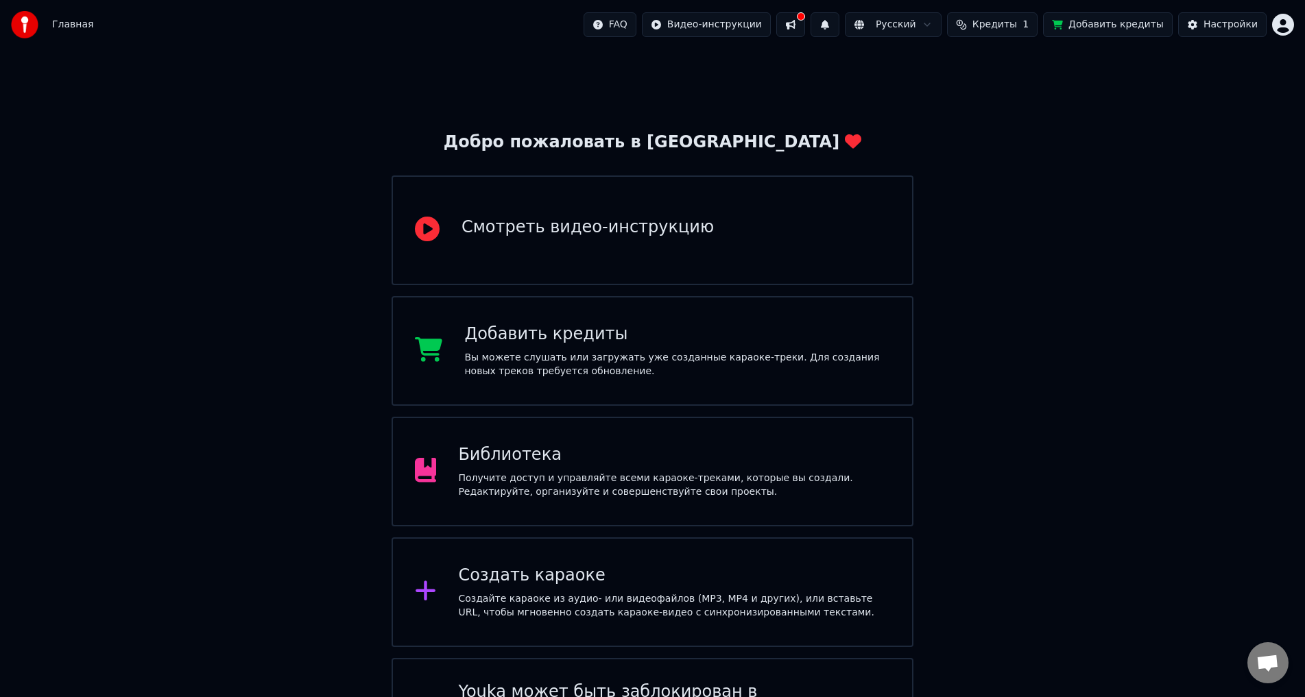
click at [561, 438] on div "Библиотека Получите доступ и управляйте всеми караоке-треками, которые вы созда…" at bounding box center [653, 472] width 522 height 110
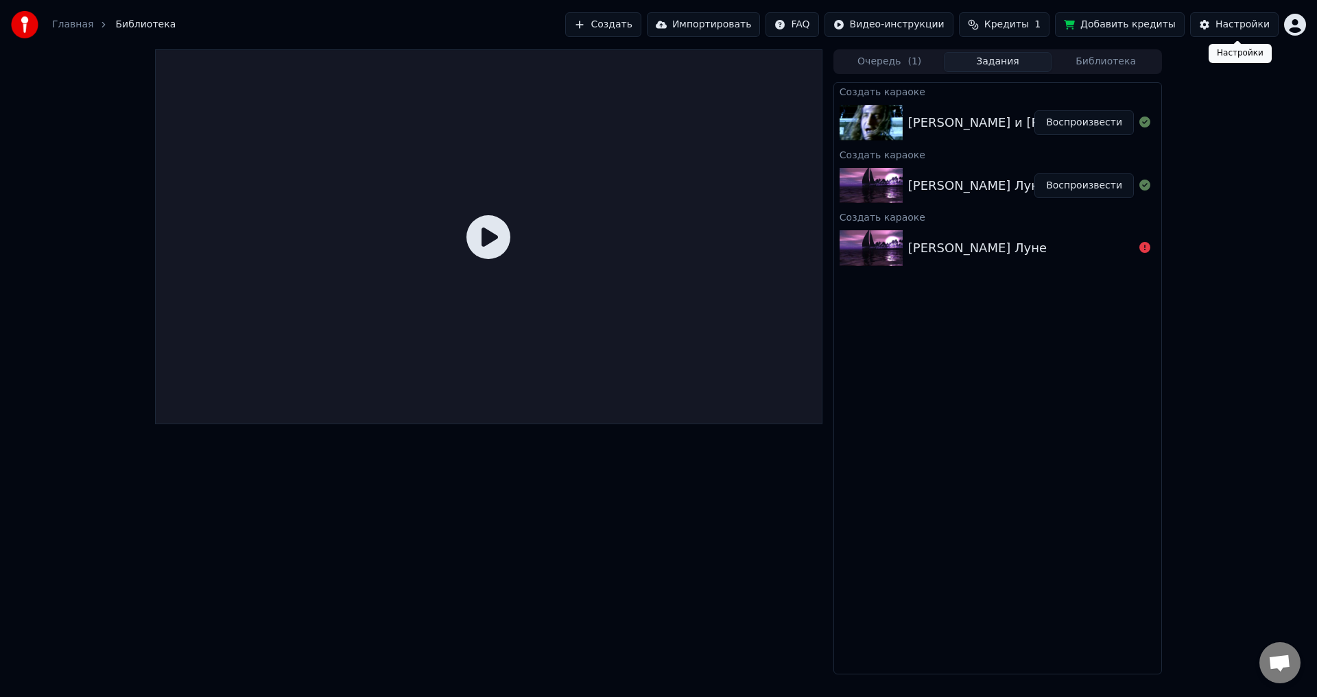
click at [1241, 26] on div "Настройки" at bounding box center [1242, 25] width 54 height 14
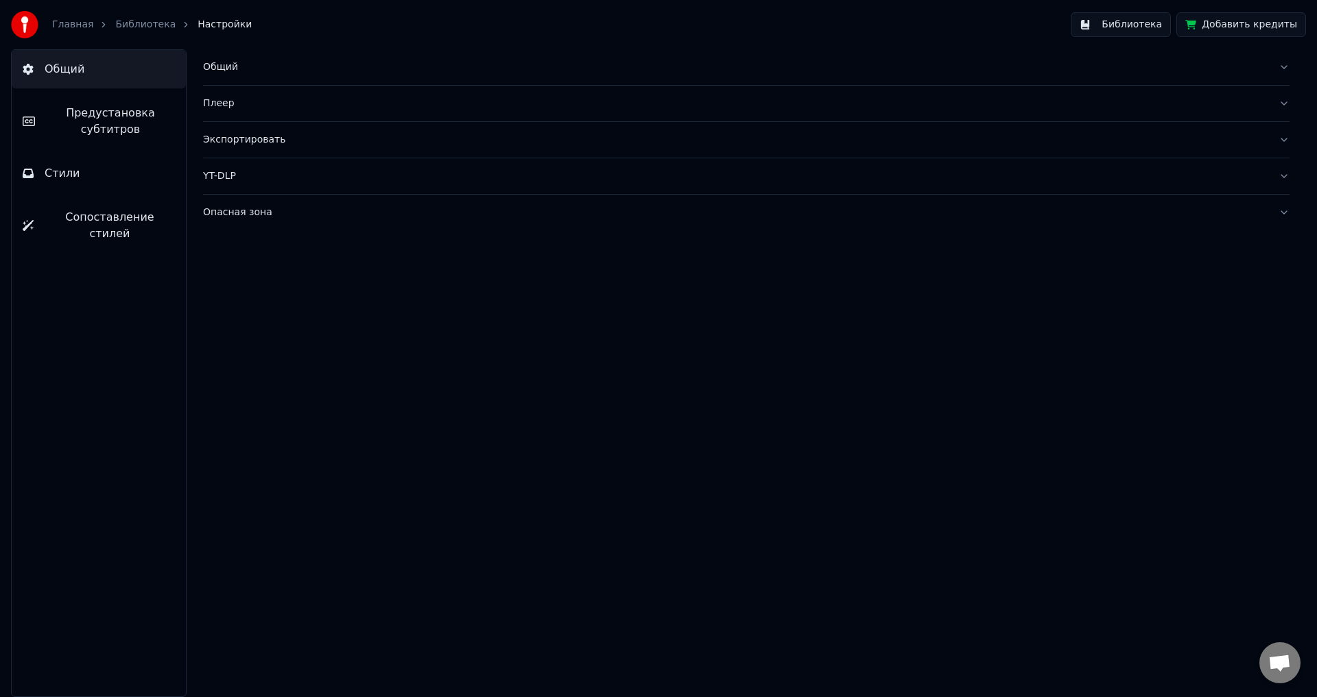
click at [75, 101] on button "Предустановка субтитров" at bounding box center [99, 121] width 174 height 55
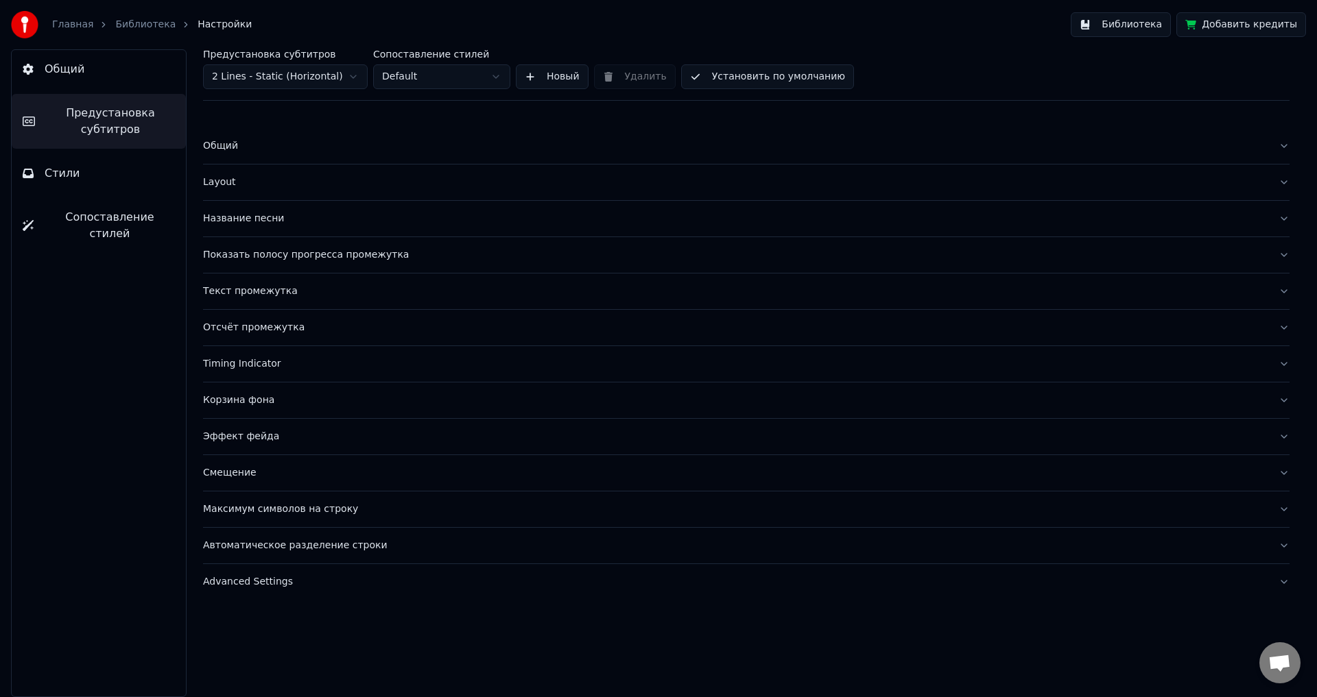
click at [101, 163] on button "Стили" at bounding box center [99, 173] width 174 height 38
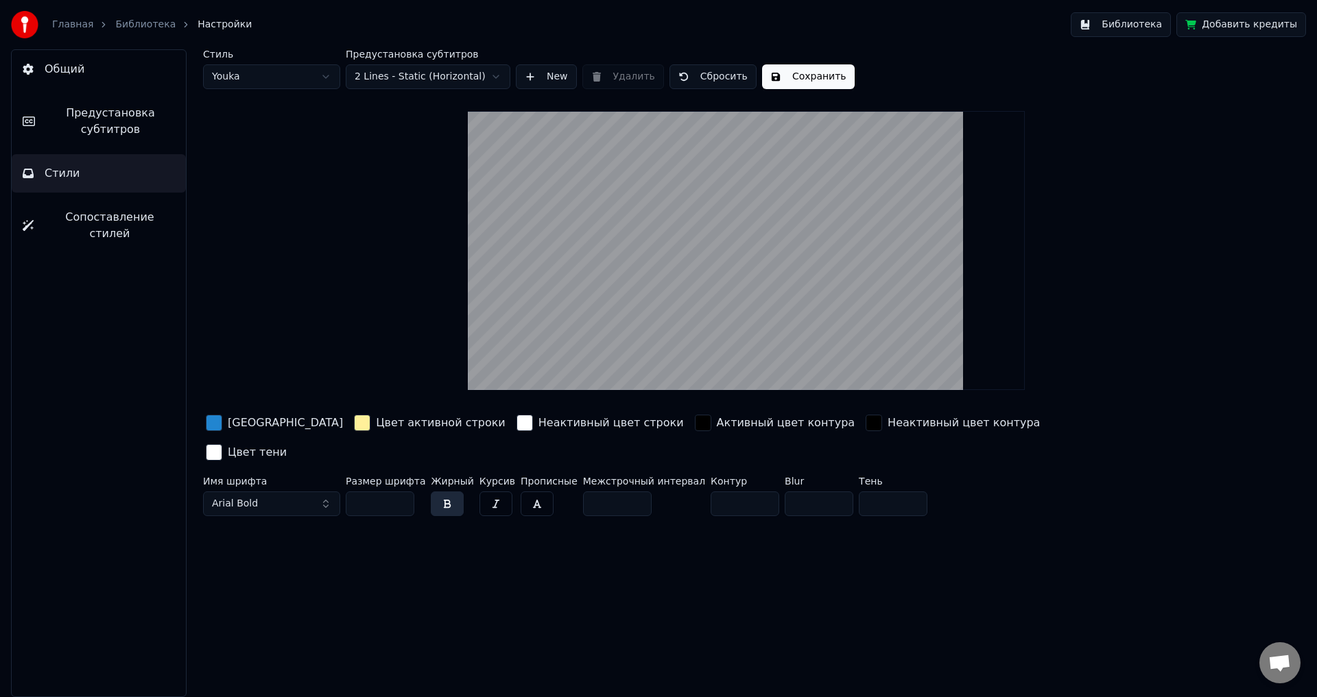
click at [132, 32] on div "Главная Библиотека Настройки" at bounding box center [131, 24] width 241 height 27
click at [138, 23] on link "Библиотека" at bounding box center [145, 25] width 60 height 14
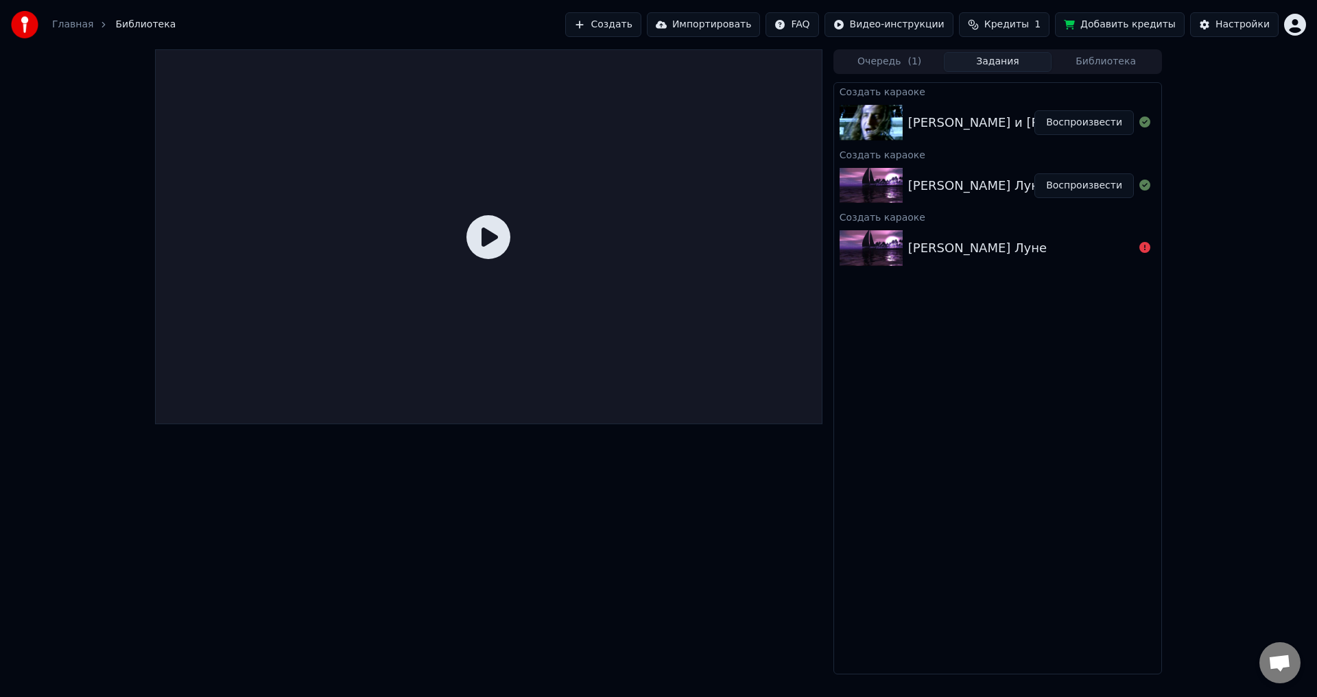
click at [1059, 122] on button "Воспроизвести" at bounding box center [1083, 122] width 99 height 25
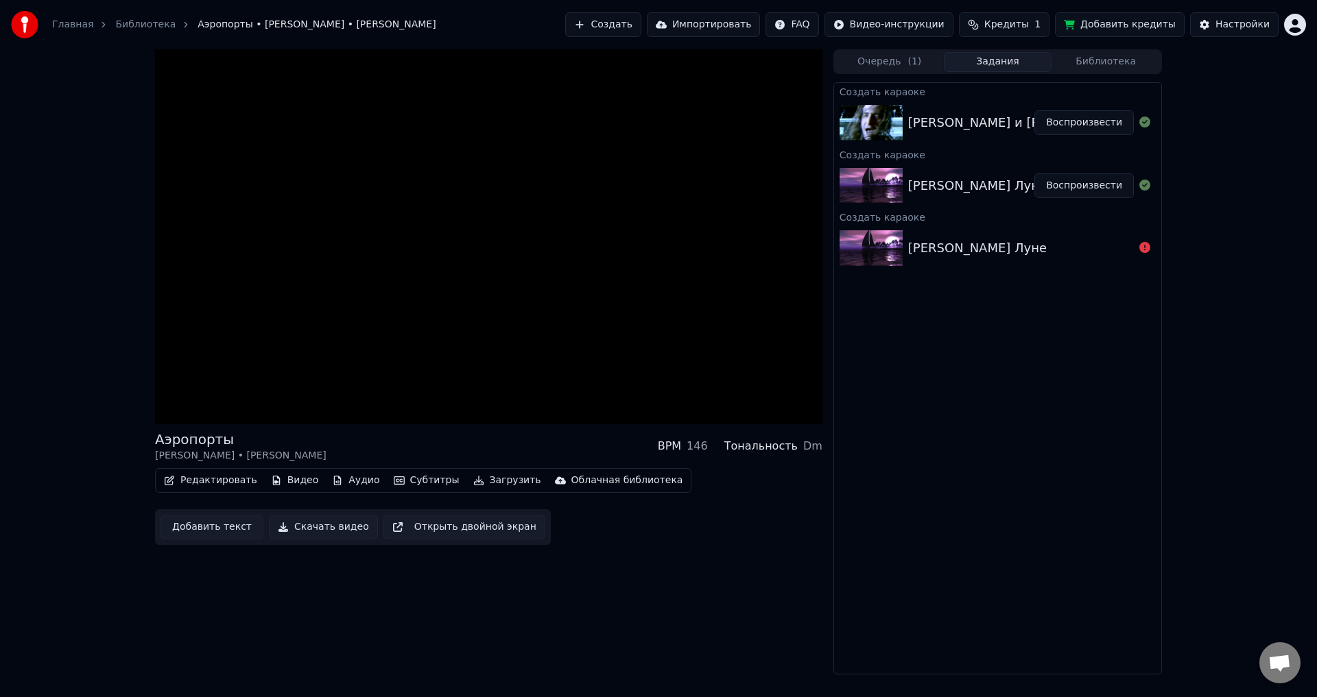
click at [238, 479] on button "Редактировать" at bounding box center [210, 480] width 104 height 19
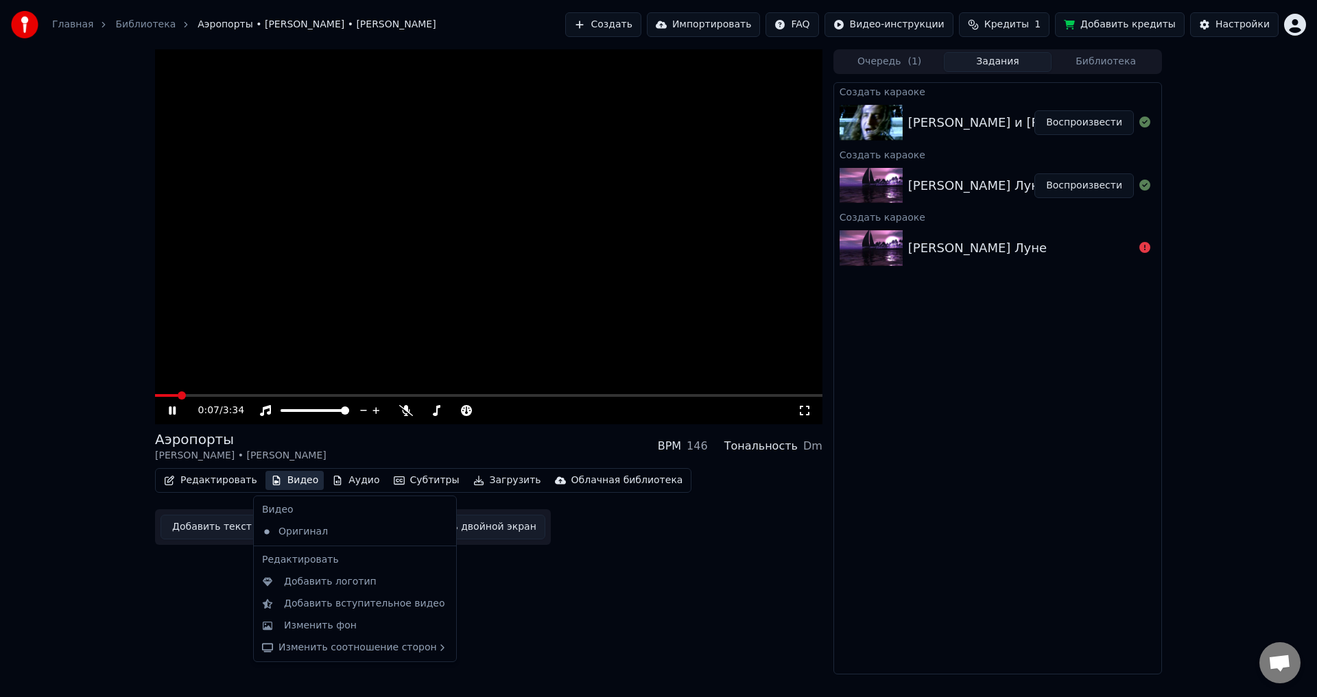
click at [228, 394] on div "0:07 / 3:34" at bounding box center [488, 236] width 667 height 375
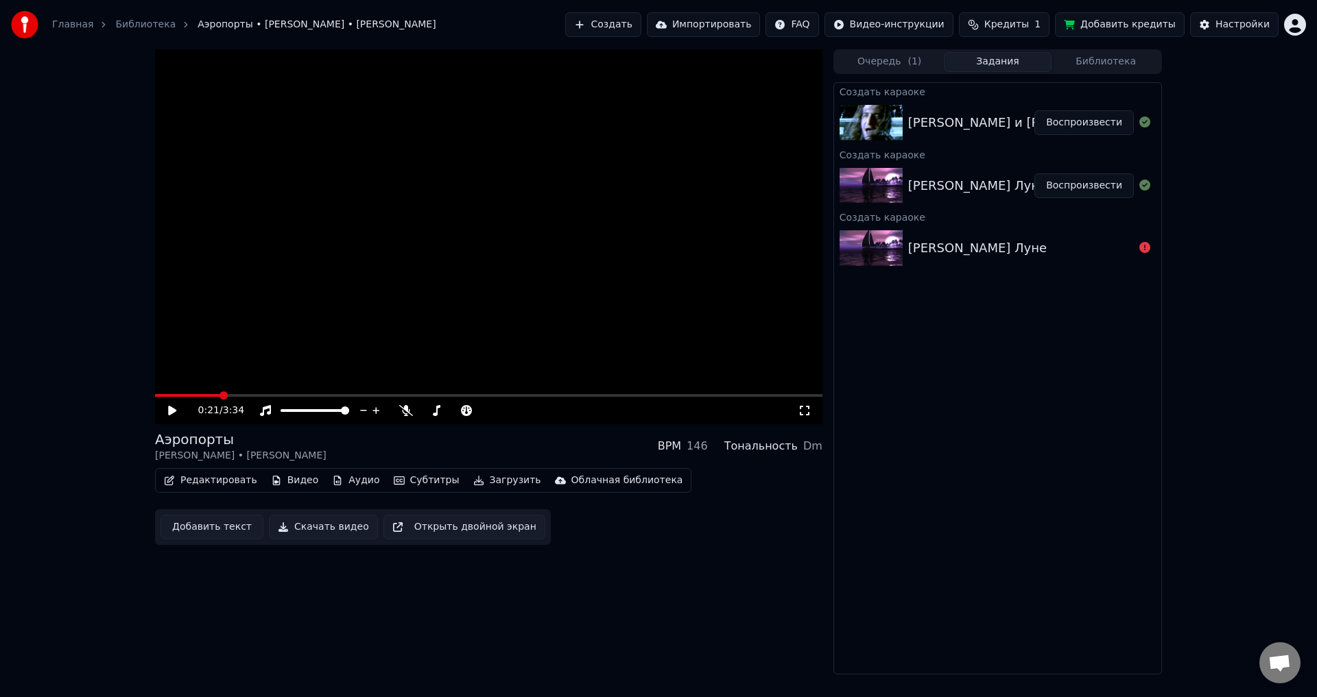
click at [222, 395] on span at bounding box center [488, 395] width 667 height 3
click at [176, 410] on icon at bounding box center [182, 410] width 32 height 11
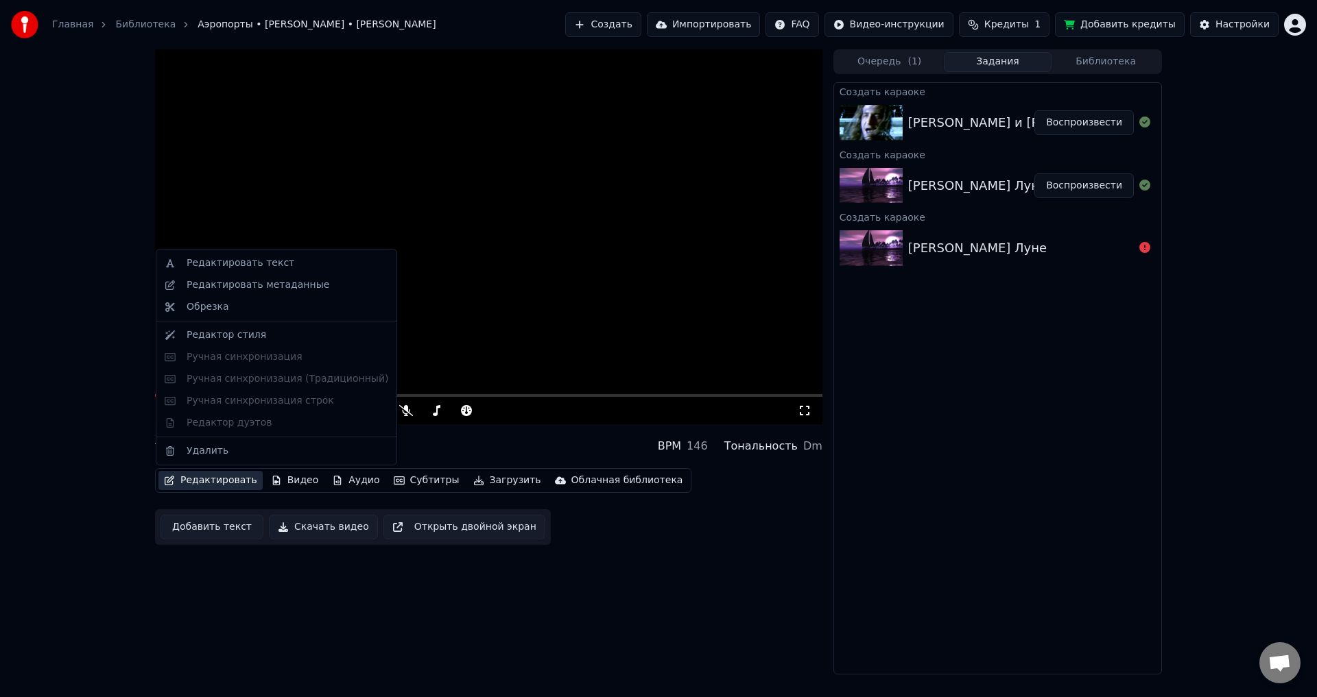
click at [214, 483] on button "Редактировать" at bounding box center [210, 480] width 104 height 19
click at [243, 266] on div "Редактировать текст" at bounding box center [241, 263] width 108 height 14
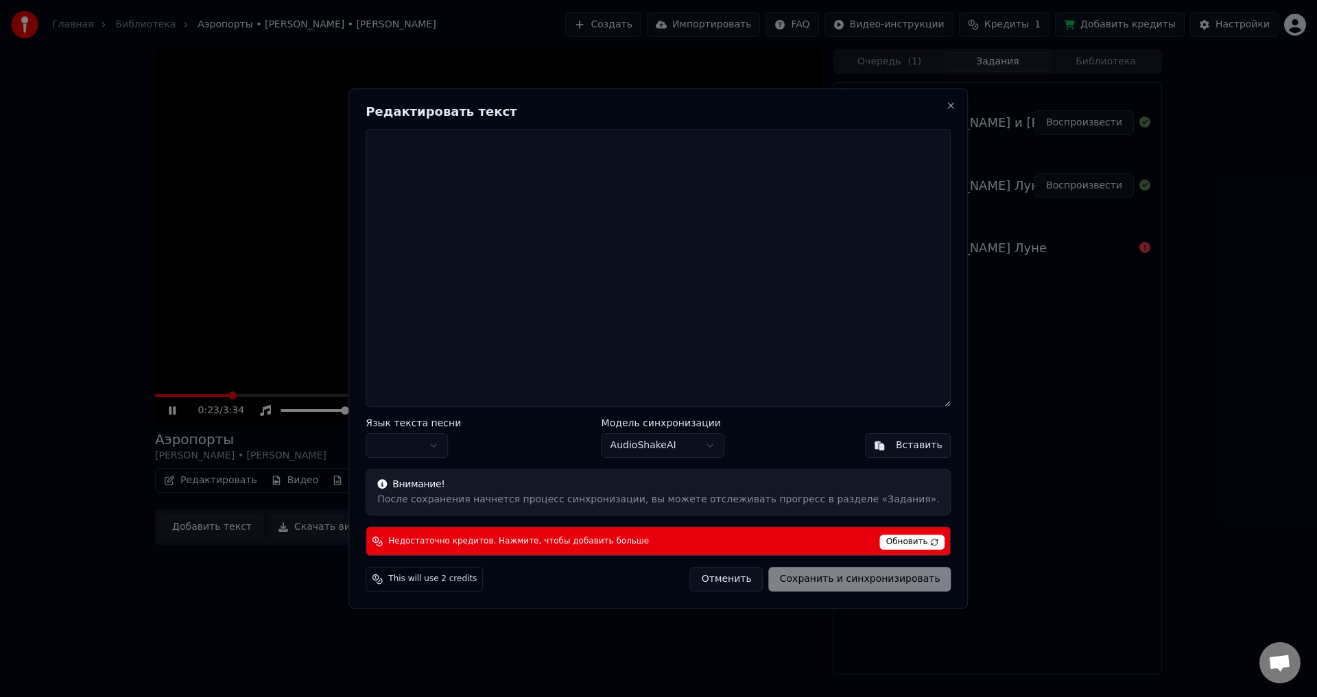
click at [518, 230] on textarea at bounding box center [658, 268] width 585 height 279
click at [699, 449] on body "Главная Библиотека Аэропорты • [PERSON_NAME] • [PERSON_NAME] Создать Импортиров…" at bounding box center [658, 348] width 1317 height 697
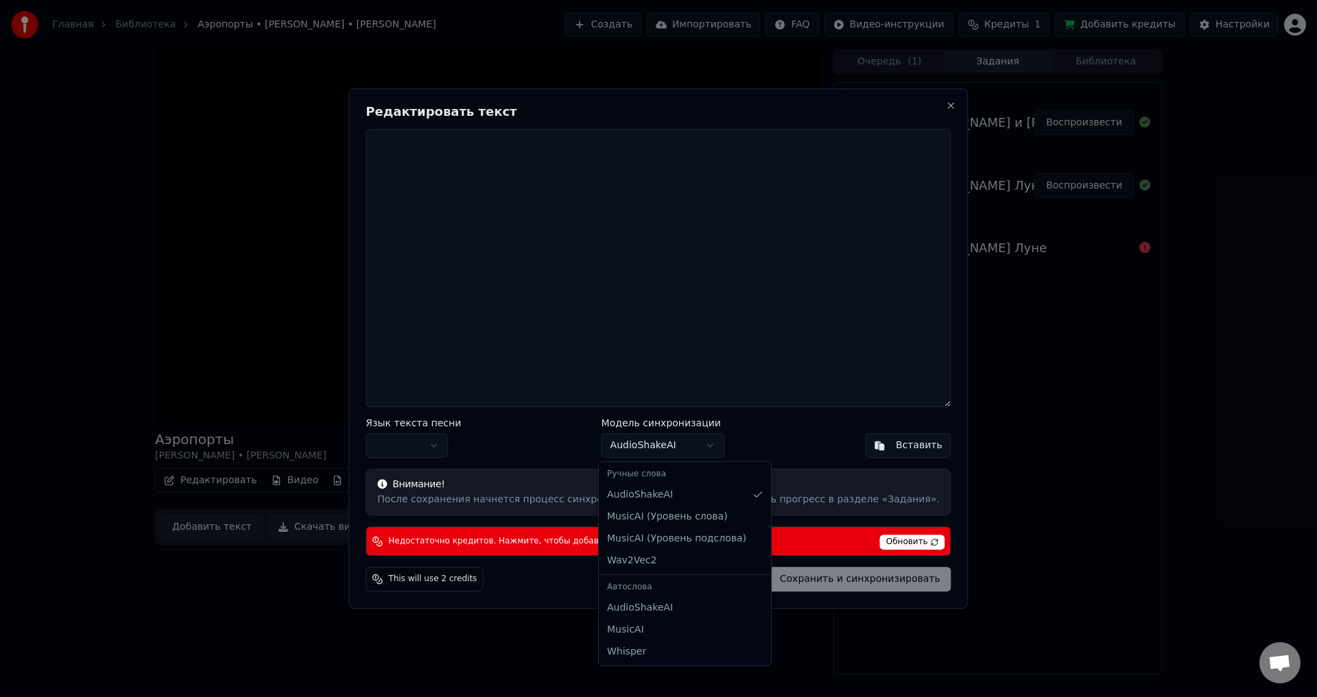
click at [798, 449] on body "Главная Библиотека Аэропорты • [PERSON_NAME] • [PERSON_NAME] Создать Импортиров…" at bounding box center [658, 348] width 1317 height 697
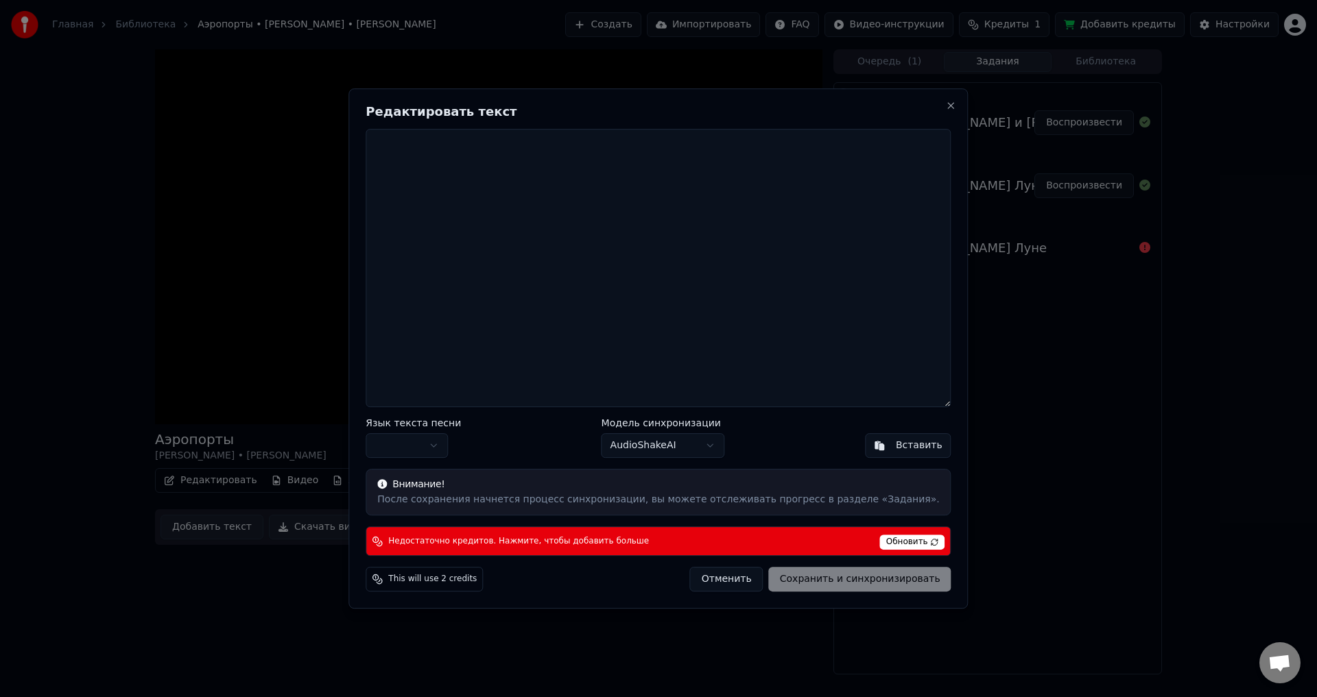
click at [700, 449] on body "Главная Библиотека Аэропорты • [PERSON_NAME] • [PERSON_NAME] Создать Импортиров…" at bounding box center [658, 348] width 1317 height 697
click at [674, 452] on body "Главная Библиотека Аэропорты • [PERSON_NAME] • [PERSON_NAME] Создать Импортиров…" at bounding box center [658, 348] width 1317 height 697
click at [865, 448] on button "Вставить" at bounding box center [908, 445] width 86 height 25
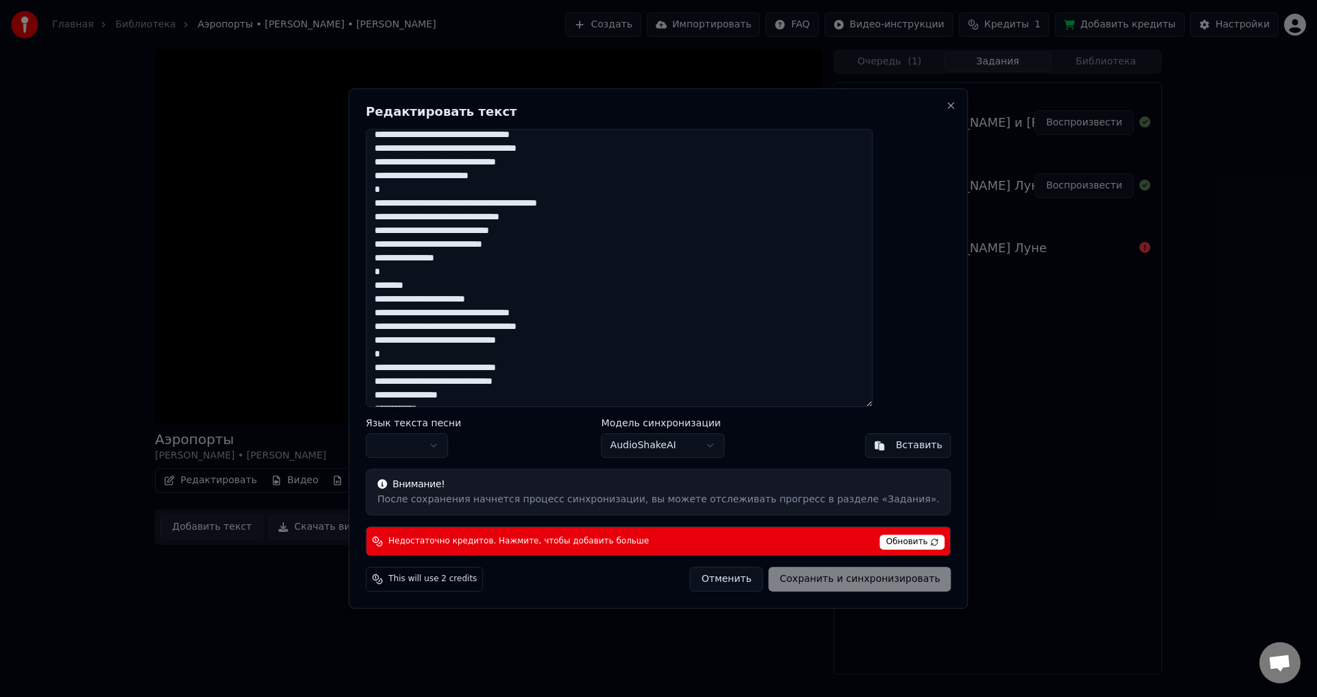
scroll to position [322, 0]
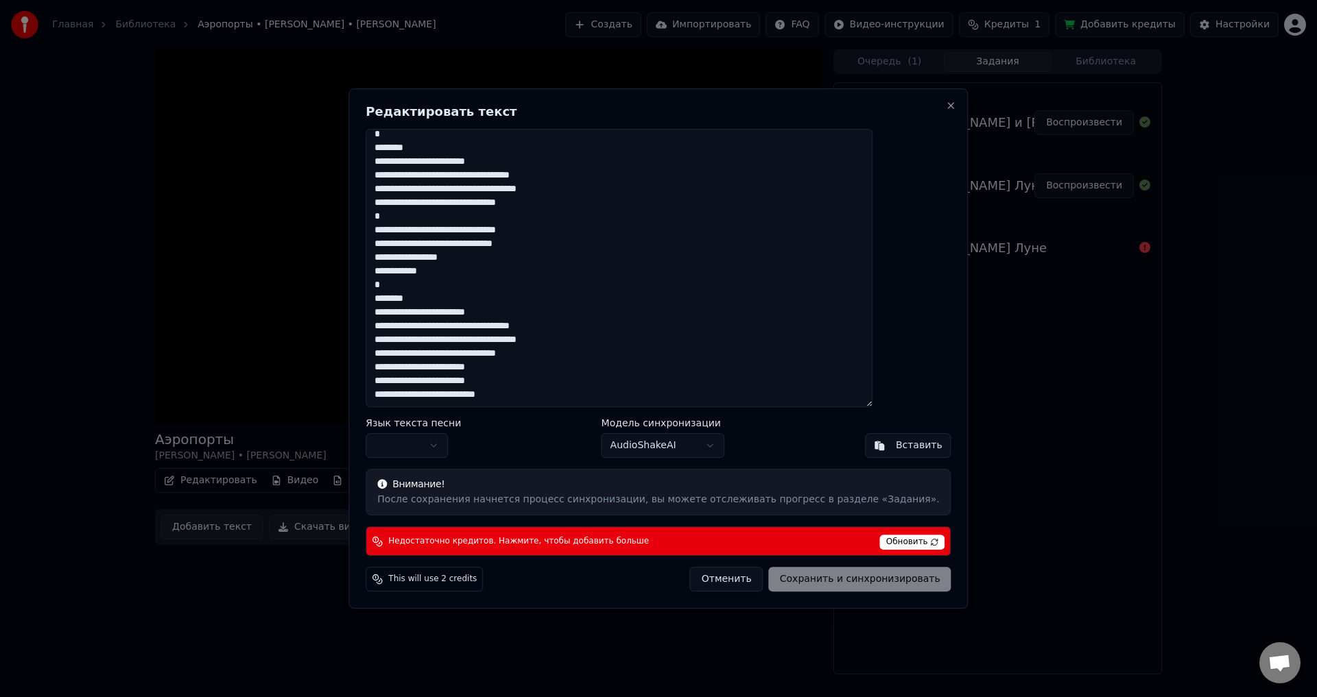
click at [478, 446] on body "Главная Библиотека Аэропорты • [PERSON_NAME] • [PERSON_NAME] Создать Импортиров…" at bounding box center [658, 348] width 1317 height 697
click at [710, 587] on button "Отменить" at bounding box center [726, 579] width 73 height 25
type textarea "**********"
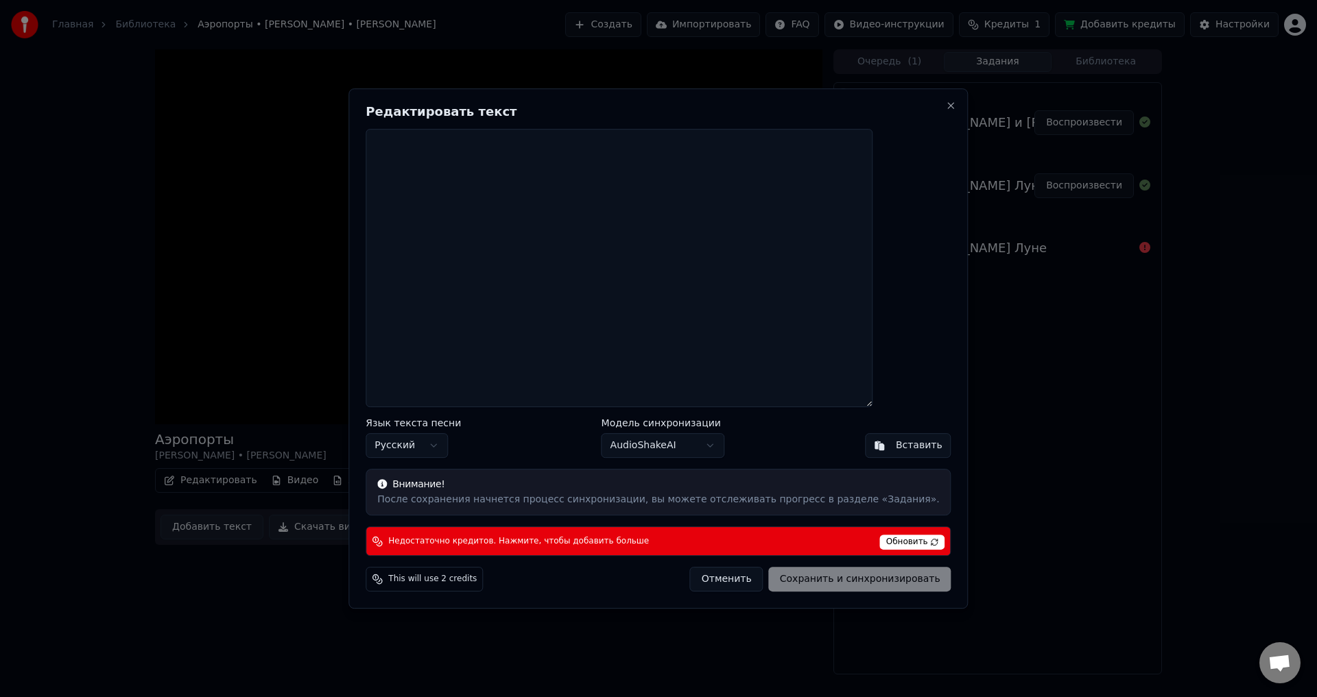
scroll to position [0, 0]
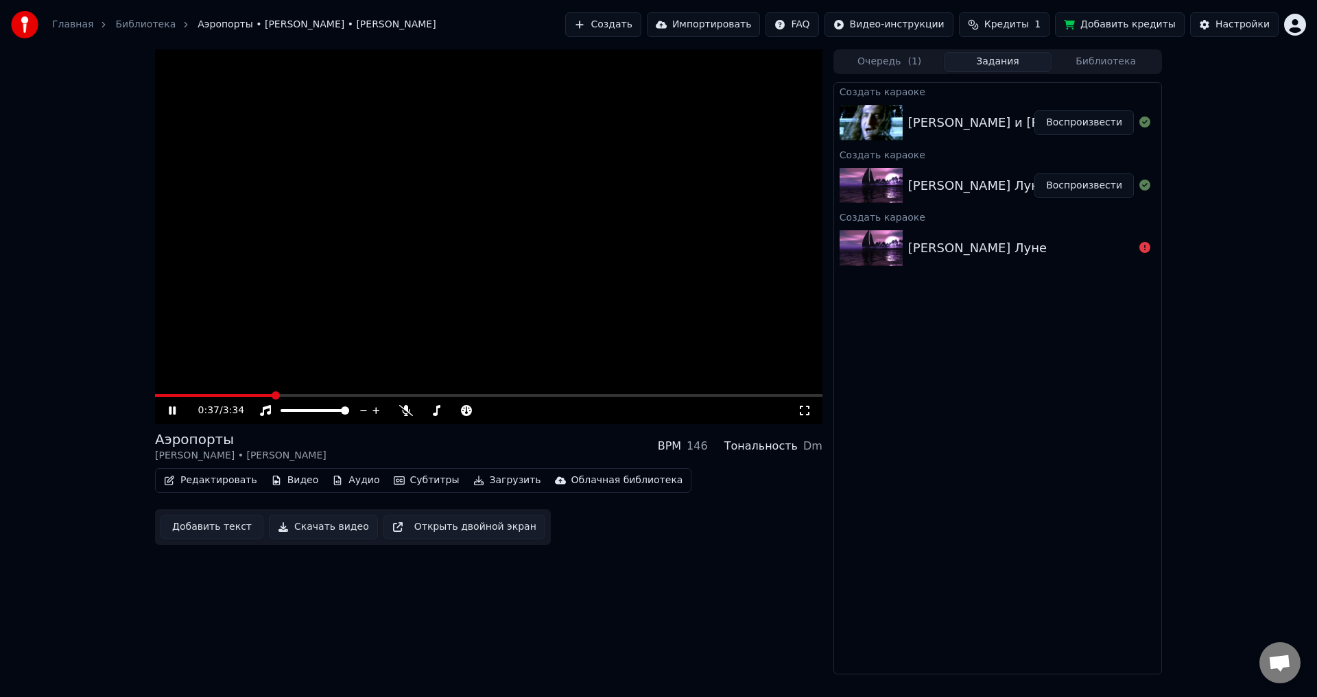
click at [530, 311] on video at bounding box center [488, 236] width 667 height 375
